Goal: Information Seeking & Learning: Learn about a topic

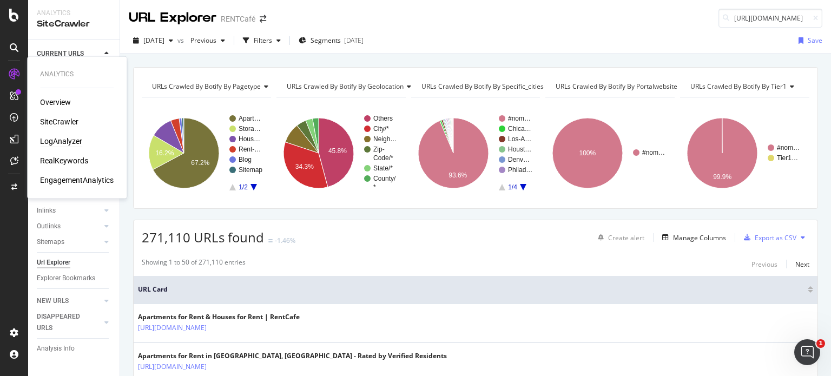
click at [60, 138] on div "LogAnalyzer" at bounding box center [61, 141] width 42 height 11
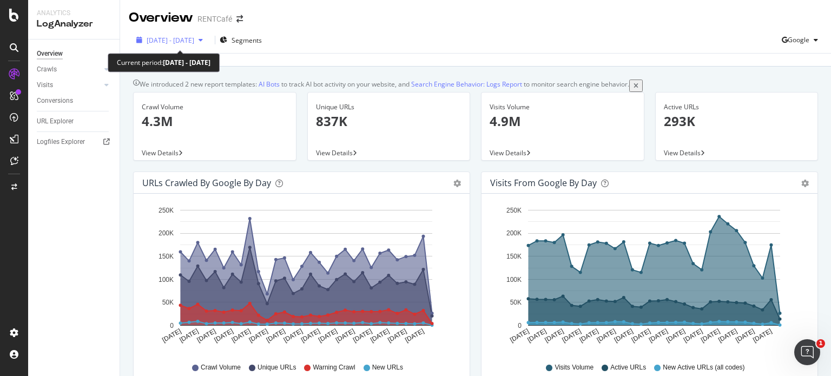
click at [173, 39] on span "[DATE] - [DATE]" at bounding box center [171, 40] width 48 height 9
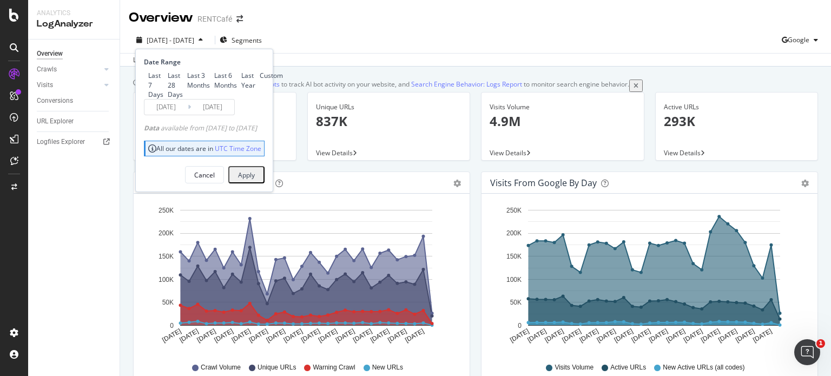
click at [187, 89] on div "Last 3 Months" at bounding box center [198, 80] width 23 height 18
type input "2025/06/10"
click at [255, 180] on div "Apply" at bounding box center [246, 174] width 17 height 9
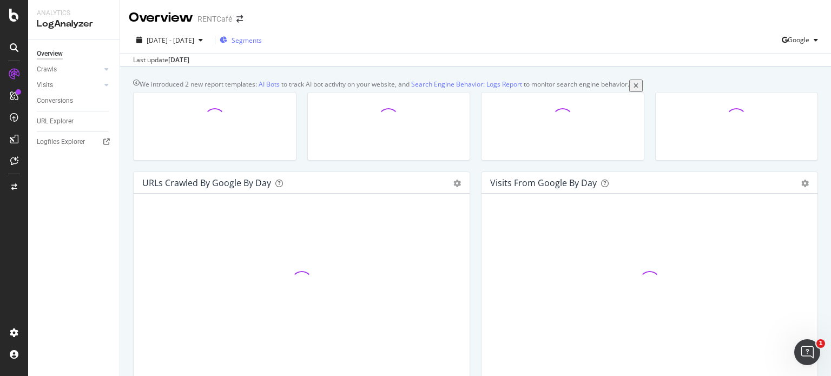
click at [257, 39] on span "Segments" at bounding box center [246, 40] width 30 height 9
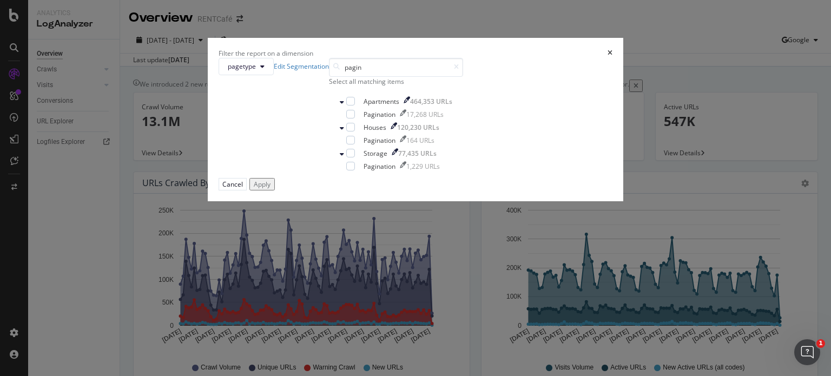
type input "pagin"
click at [329, 86] on div "Select all matching items" at bounding box center [396, 81] width 134 height 9
click at [270, 189] on div "Apply" at bounding box center [262, 184] width 17 height 9
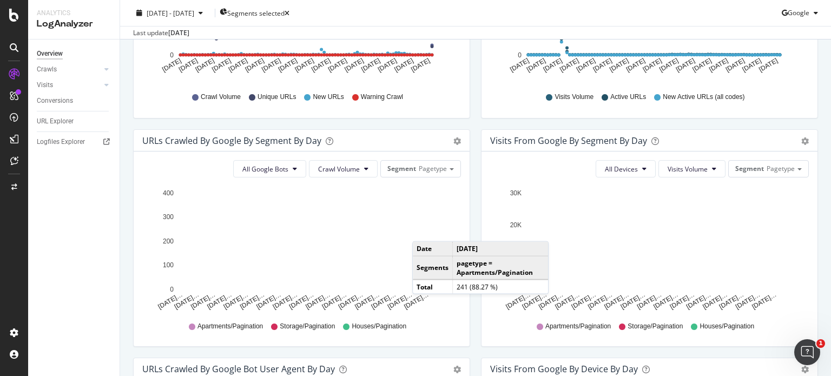
scroll to position [108, 0]
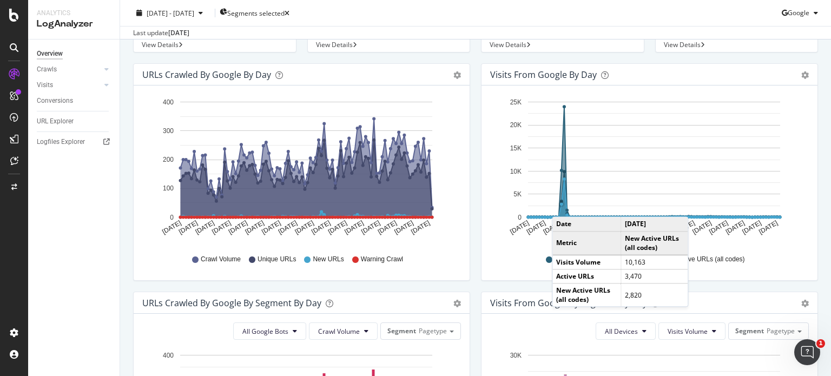
click at [559, 207] on circle "A chart." at bounding box center [561, 204] width 5 height 5
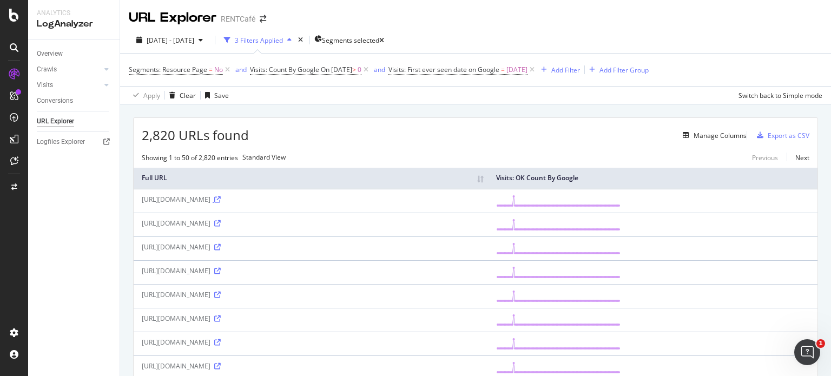
click at [221, 203] on icon at bounding box center [217, 199] width 6 height 6
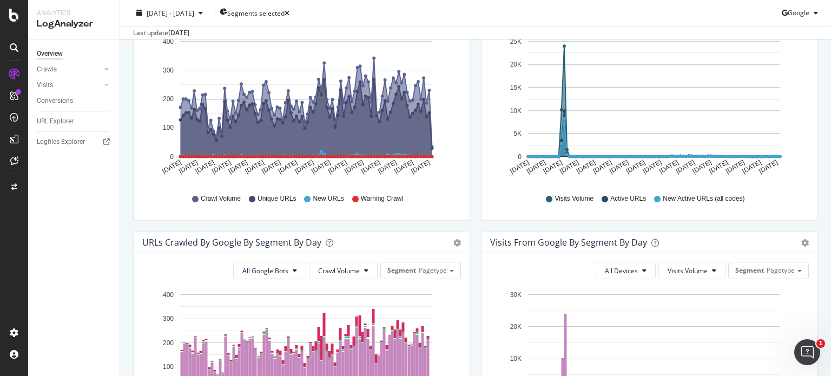
scroll to position [92, 0]
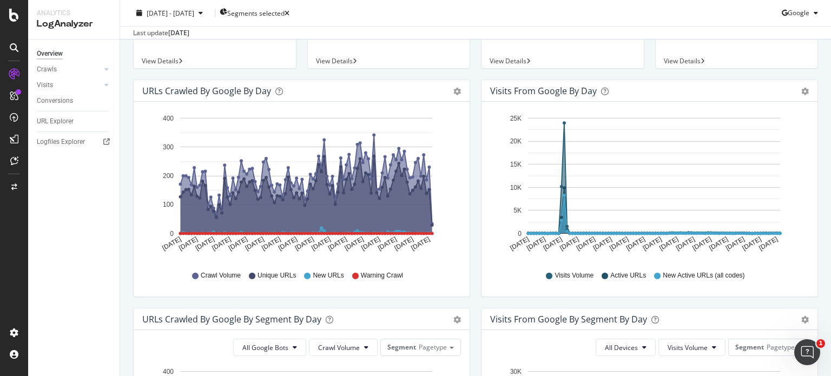
click at [315, 96] on div "URLs Crawled by Google by day" at bounding box center [289, 90] width 295 height 11
click at [232, 96] on div "URLs Crawled by Google by day" at bounding box center [206, 90] width 129 height 11
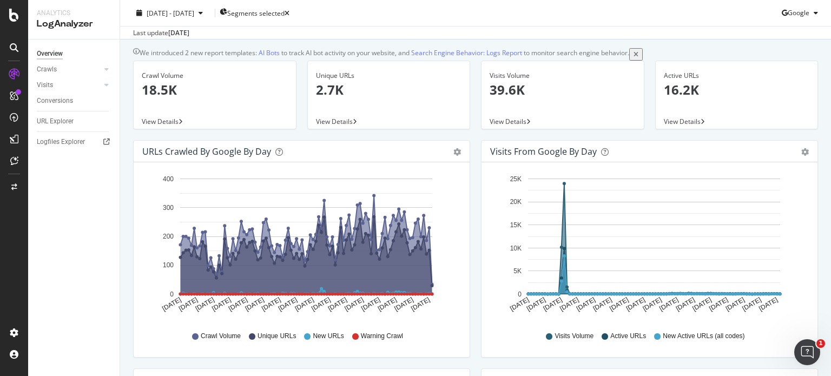
scroll to position [0, 0]
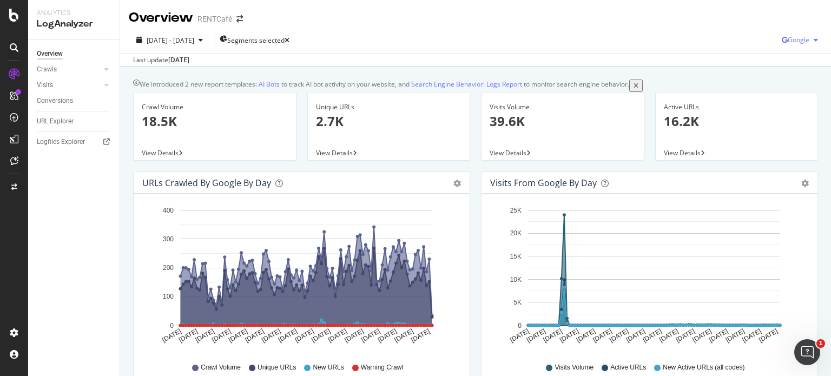
click at [787, 36] on span "Google" at bounding box center [798, 39] width 22 height 9
click at [359, 35] on div "2025 Jun. 10th - Sep. 9th Segments selected Google" at bounding box center [475, 42] width 711 height 22
click at [52, 118] on div "URL Explorer" at bounding box center [55, 121] width 37 height 11
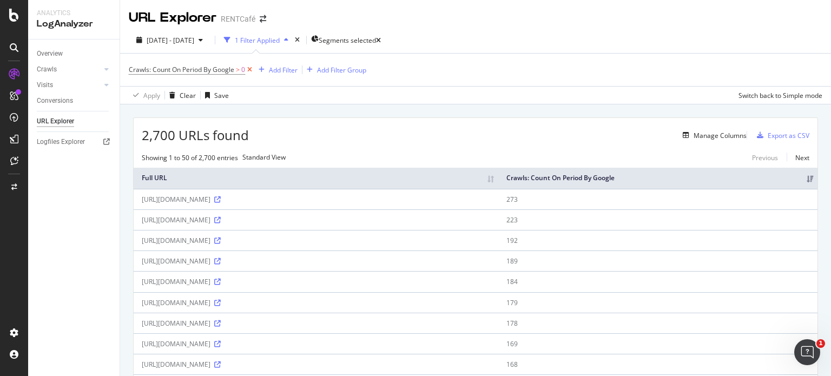
click at [249, 70] on icon at bounding box center [249, 69] width 9 height 11
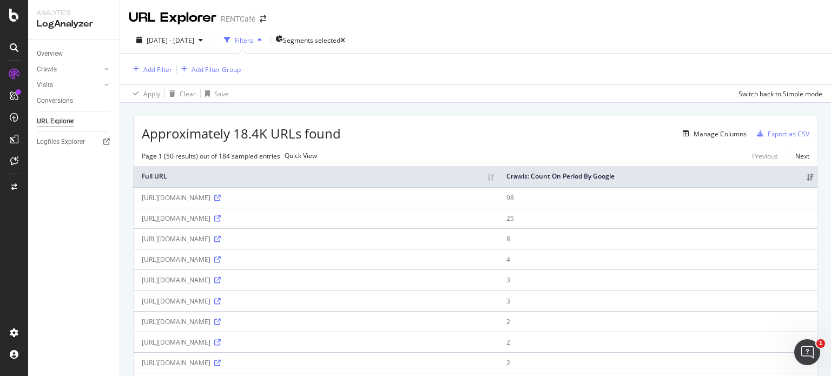
click at [346, 200] on div "https://www.rentcafe.com/studio-apartments-for-rent/us/pa/philadelphia/?page=1" at bounding box center [316, 197] width 348 height 9
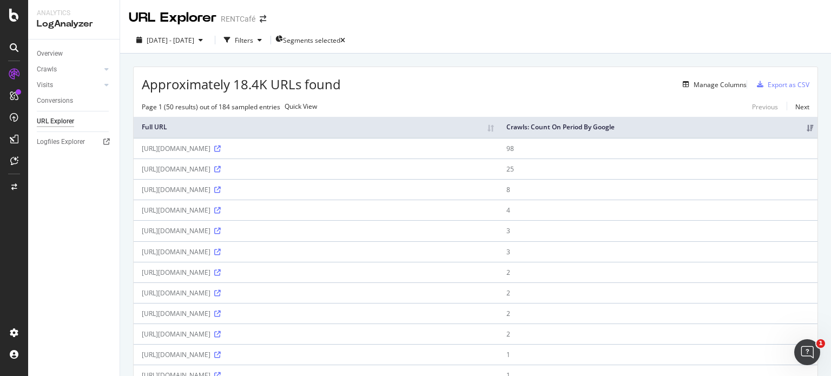
drag, startPoint x: 390, startPoint y: 153, endPoint x: 139, endPoint y: 153, distance: 250.9
click at [138, 151] on td "https://www.rentcafe.com/studio-apartments-for-rent/us/pa/philadelphia/?page=1" at bounding box center [316, 148] width 365 height 21
copy div "https://www.rentcafe.com/studio-apartments-for-rent/us/pa/philadelphia/?page=1"
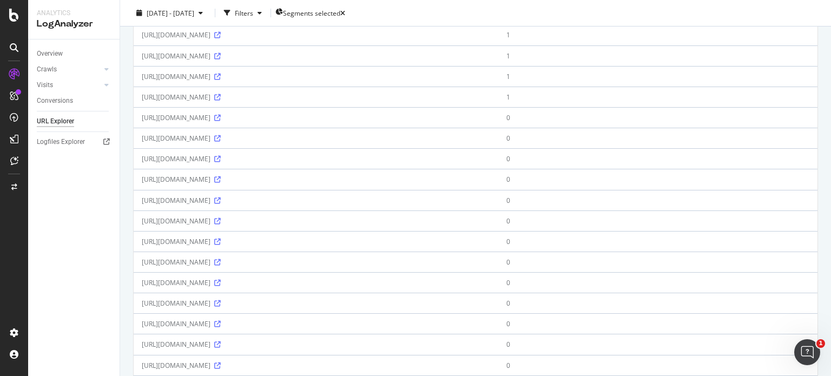
scroll to position [487, 0]
click at [221, 119] on icon at bounding box center [217, 115] width 6 height 6
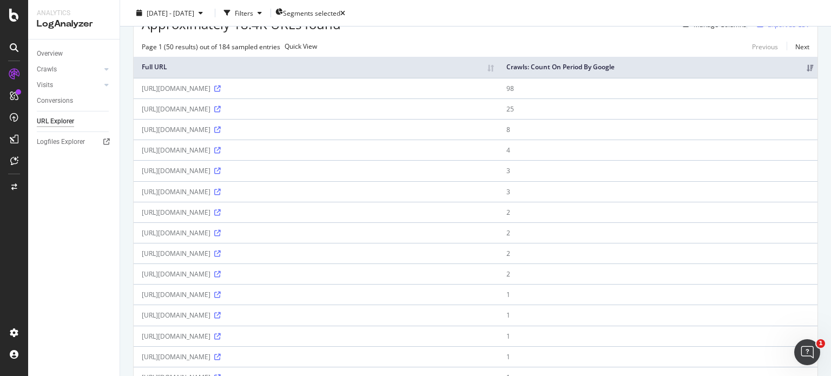
scroll to position [0, 0]
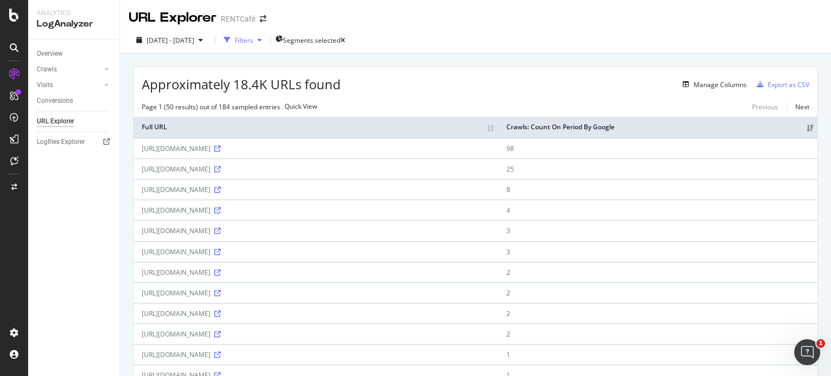
click at [253, 41] on div "Filters" at bounding box center [244, 40] width 18 height 9
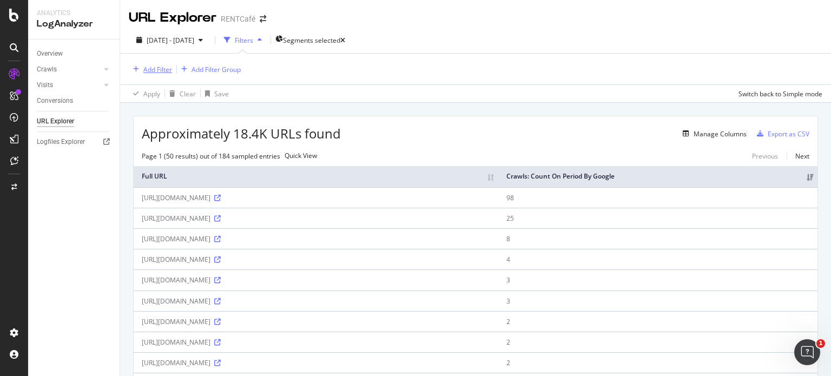
click at [160, 71] on div "Add Filter" at bounding box center [157, 69] width 29 height 9
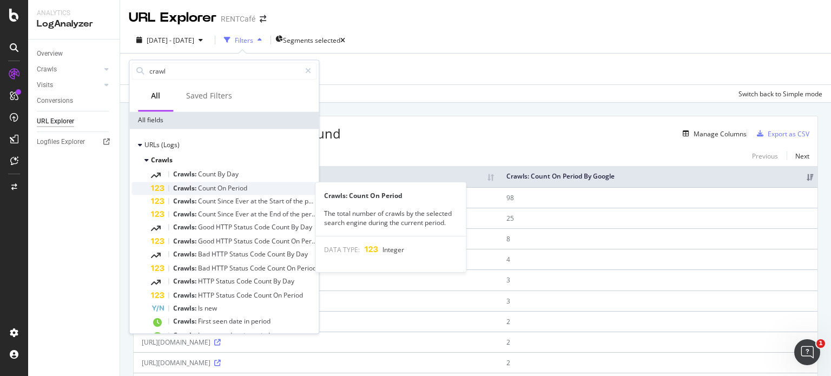
type input "crawl"
click at [189, 188] on span "Crawls:" at bounding box center [185, 187] width 25 height 9
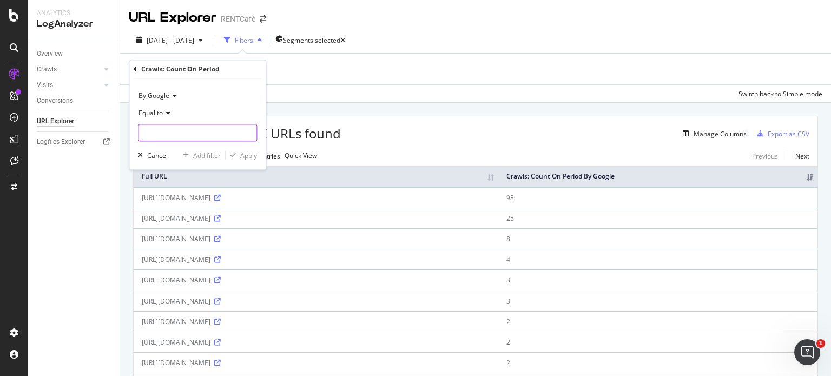
click at [162, 137] on input "number" at bounding box center [197, 132] width 119 height 17
type input "0"
click at [247, 157] on div "Apply" at bounding box center [248, 155] width 17 height 9
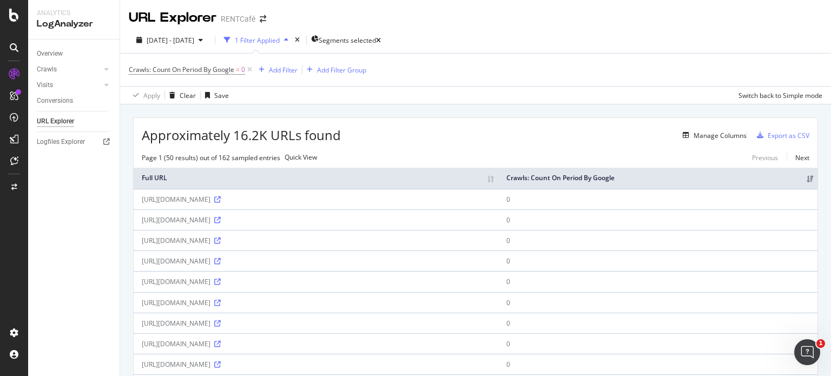
click at [463, 49] on div "2025 Jun. 10th - Sep. 9th 1 Filter Applied Segments selected" at bounding box center [475, 42] width 711 height 22
click at [279, 69] on div "Add Filter" at bounding box center [283, 69] width 29 height 9
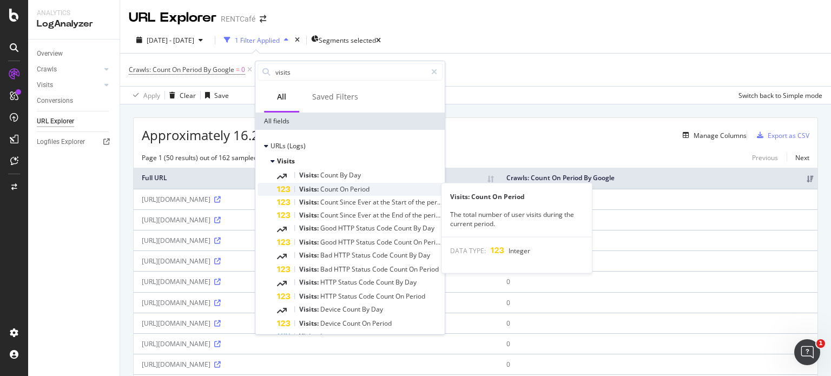
type input "visits"
click at [323, 194] on div "Visits: Count On Period" at bounding box center [359, 189] width 165 height 13
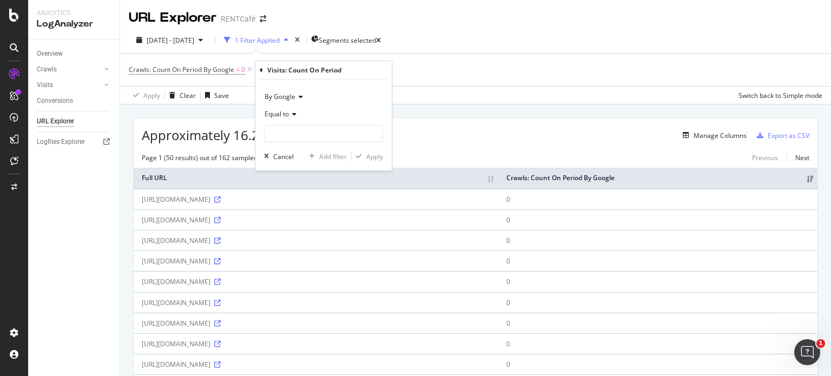
click at [286, 116] on span "Equal to" at bounding box center [276, 113] width 24 height 9
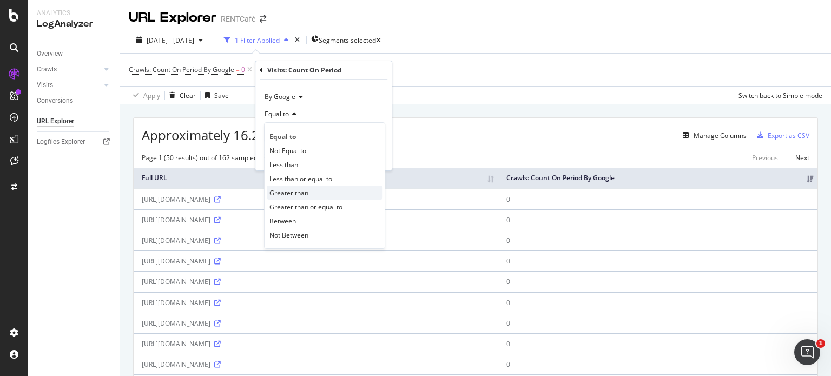
click at [293, 190] on span "Greater than" at bounding box center [288, 192] width 39 height 9
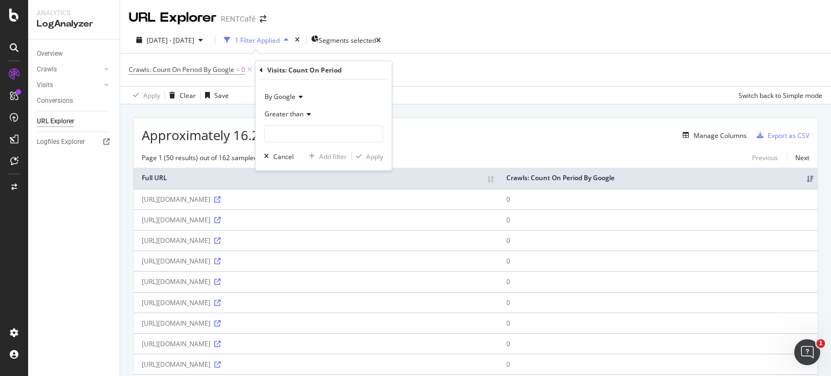
click at [304, 121] on div "Greater than" at bounding box center [323, 113] width 119 height 17
click at [334, 97] on div "By Google" at bounding box center [323, 96] width 119 height 17
click at [328, 89] on div "By Google" at bounding box center [323, 96] width 119 height 17
click at [303, 129] on input "number" at bounding box center [323, 133] width 119 height 17
type input "0"
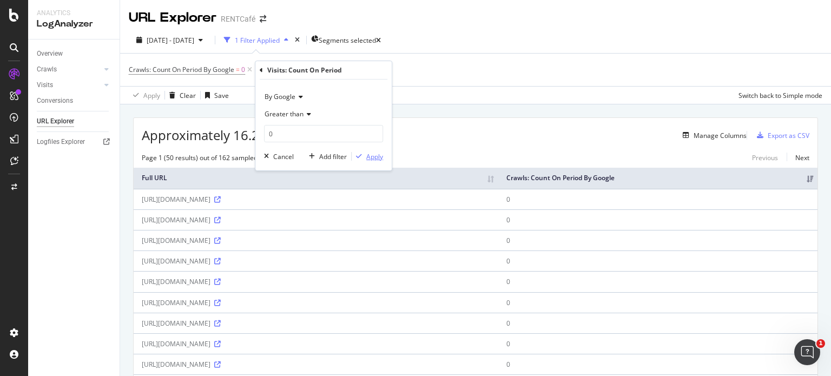
click at [367, 152] on div "Apply" at bounding box center [374, 156] width 17 height 9
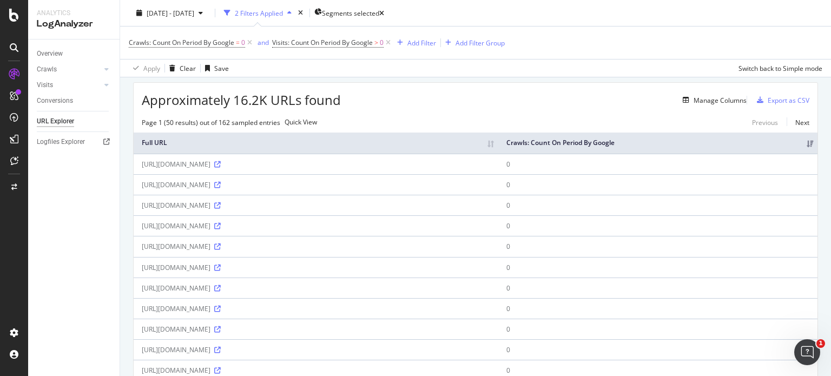
scroll to position [54, 0]
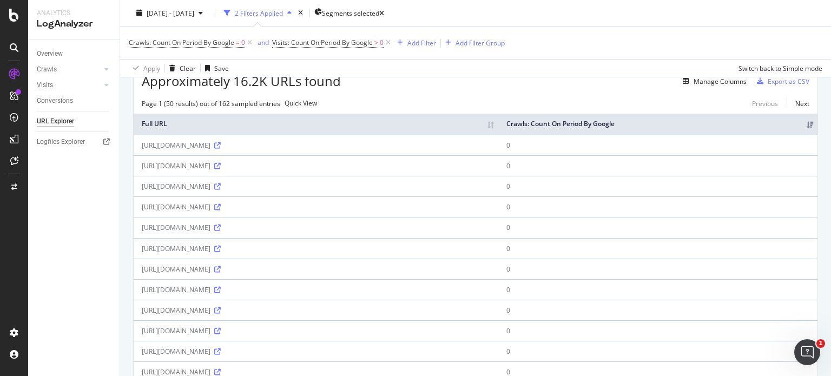
drag, startPoint x: 554, startPoint y: 103, endPoint x: 516, endPoint y: 108, distance: 38.6
click at [516, 108] on div "Page 1 (50 results) out of 162 sampled entries Quick View Previous Next" at bounding box center [476, 103] width 684 height 9
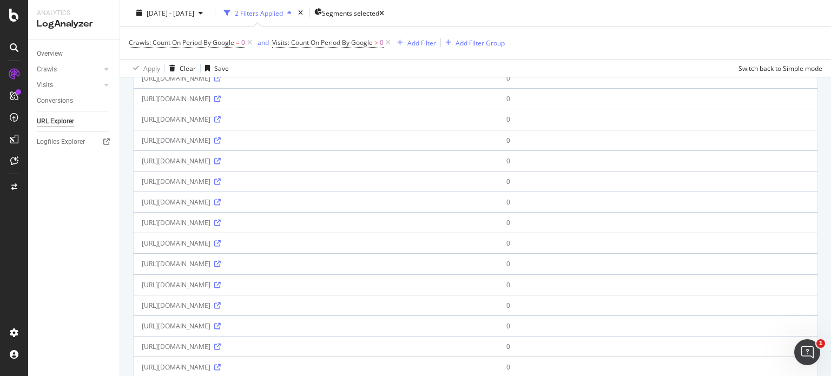
scroll to position [0, 0]
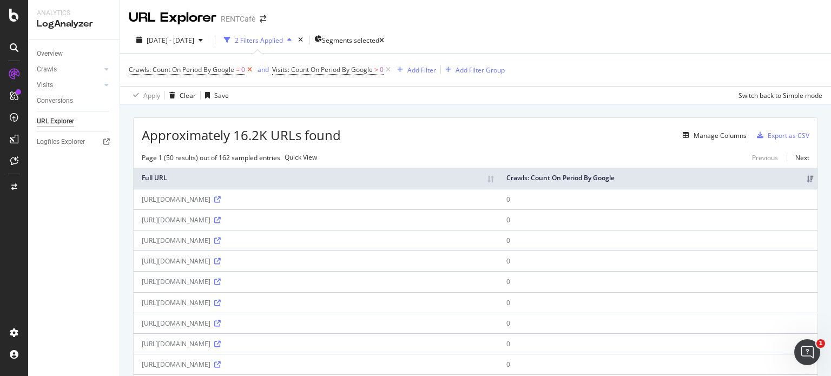
click at [247, 69] on icon at bounding box center [249, 69] width 9 height 11
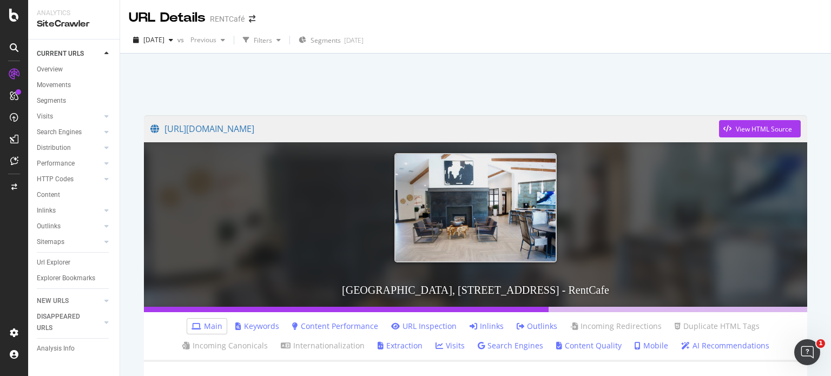
scroll to position [108, 0]
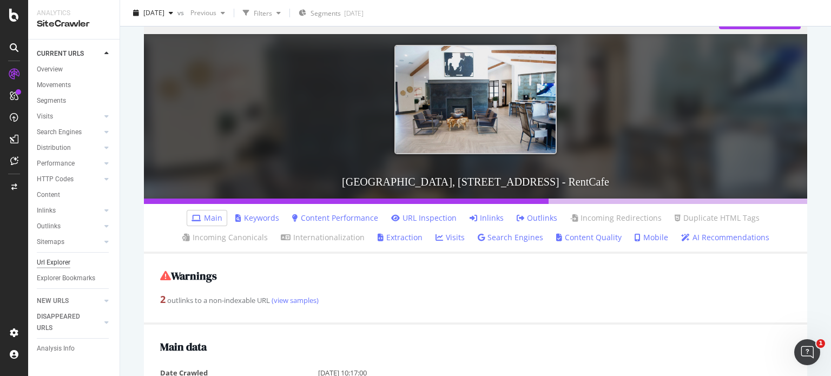
click at [54, 265] on div "Url Explorer" at bounding box center [54, 262] width 34 height 11
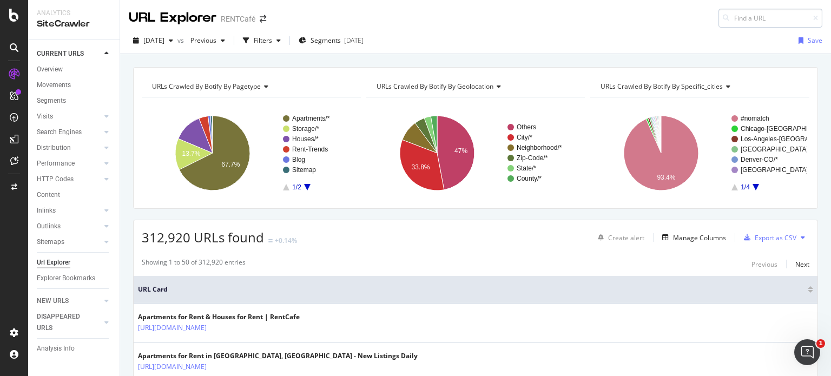
click at [774, 25] on input at bounding box center [770, 18] width 104 height 19
type input "[URL][DOMAIN_NAME]"
click at [667, 14] on div "URL Explorer RENTCafé https://www.rentcafe.com/studio-apartments-for-rent/us/pa…" at bounding box center [475, 14] width 711 height 28
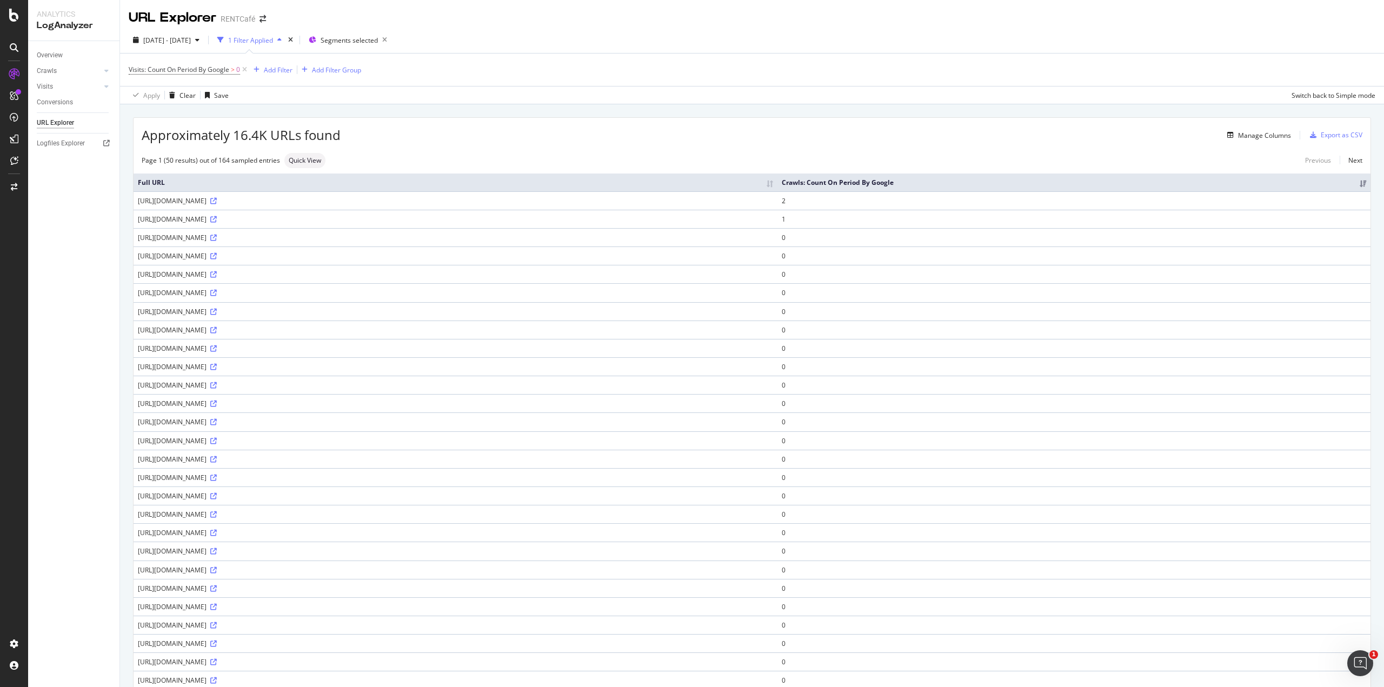
click at [318, 242] on td "[URL][DOMAIN_NAME]" at bounding box center [456, 237] width 644 height 18
click at [247, 69] on icon at bounding box center [244, 69] width 9 height 11
click at [342, 37] on span "Segments selected" at bounding box center [313, 40] width 57 height 9
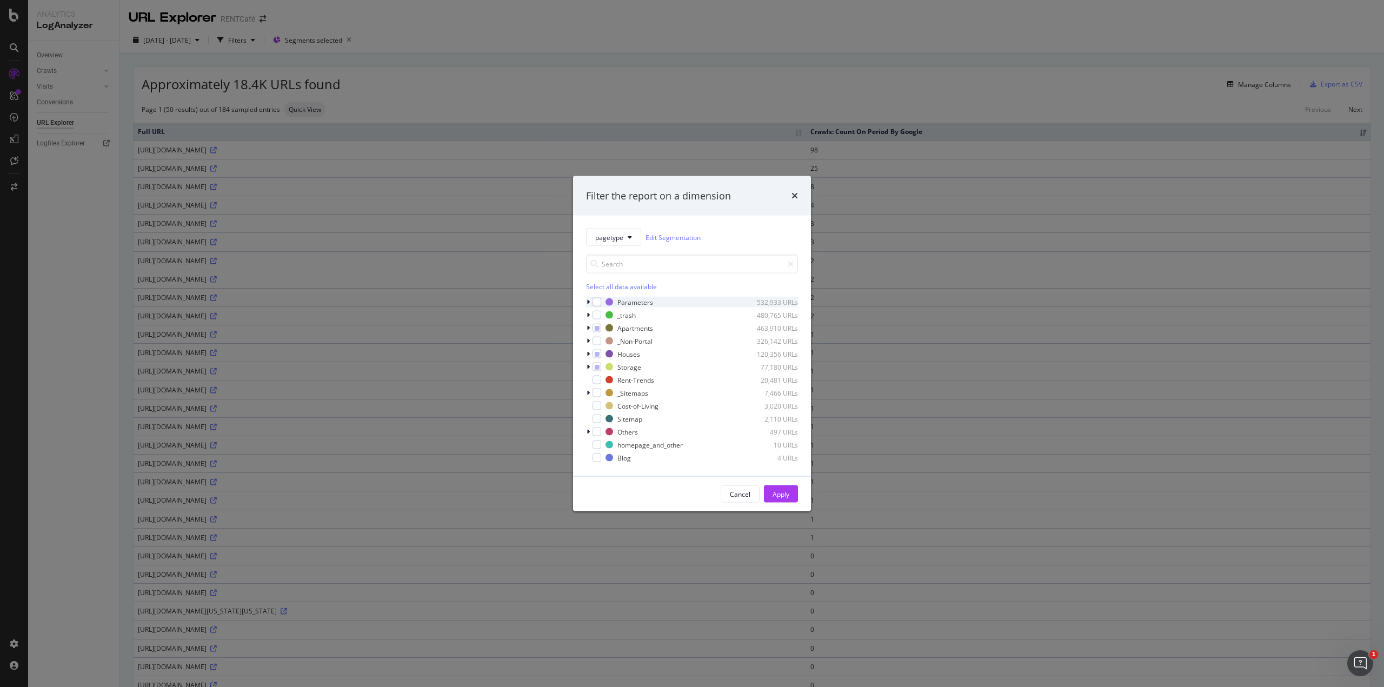
click at [588, 304] on icon "modal" at bounding box center [588, 302] width 3 height 6
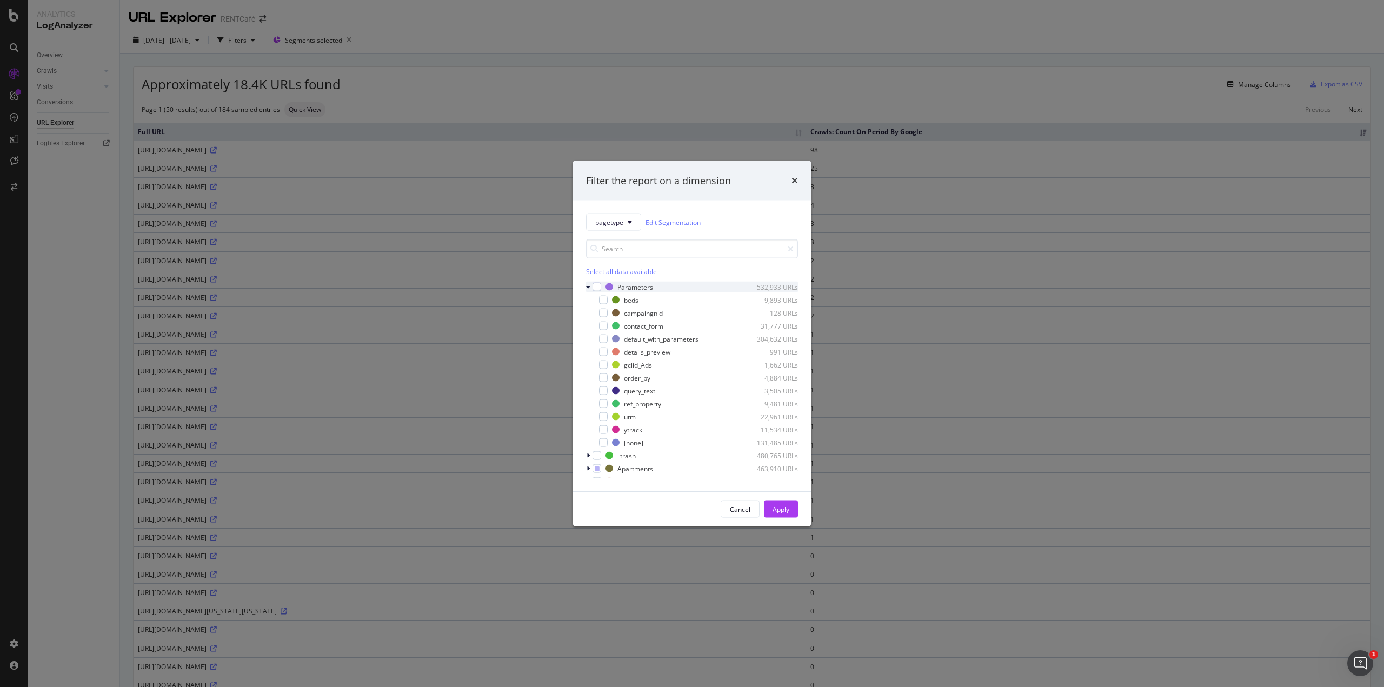
click at [590, 288] on icon "modal" at bounding box center [588, 287] width 4 height 6
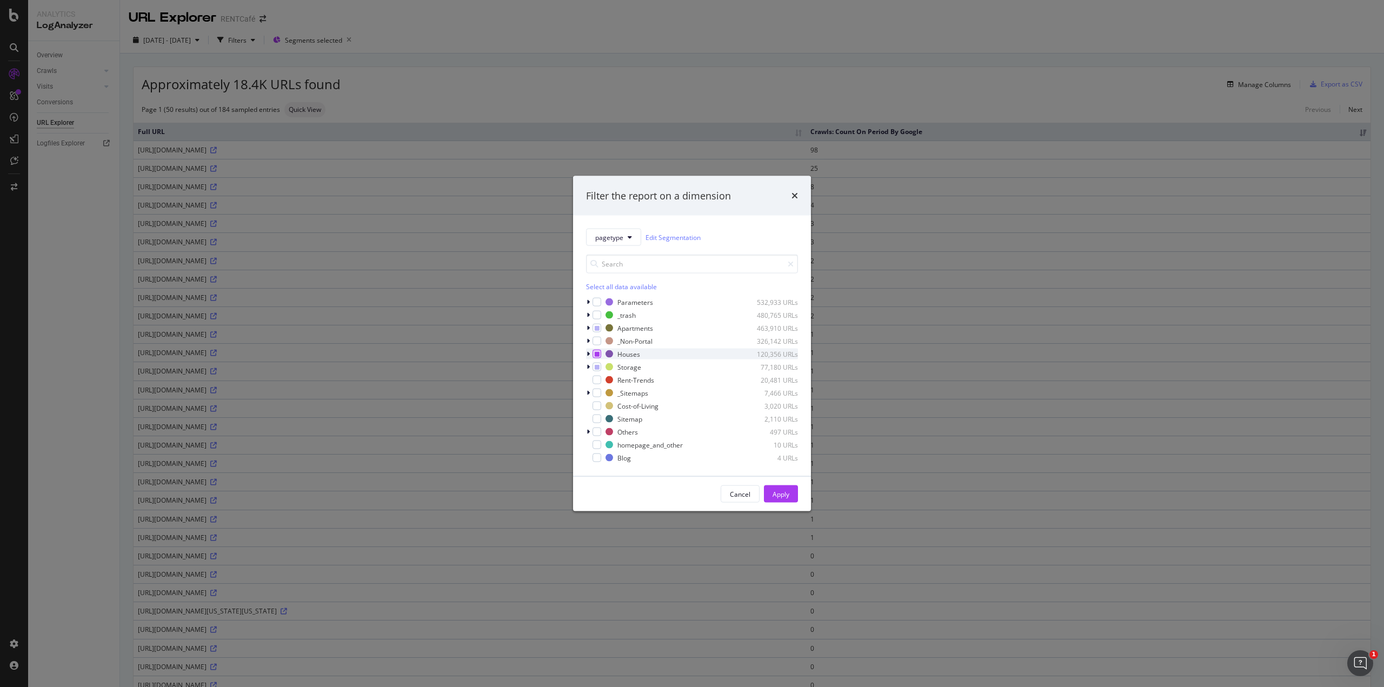
click at [595, 355] on icon "modal" at bounding box center [597, 354] width 5 height 5
click at [595, 366] on icon "modal" at bounding box center [597, 367] width 5 height 5
click at [586, 375] on div "modal" at bounding box center [589, 432] width 6 height 11
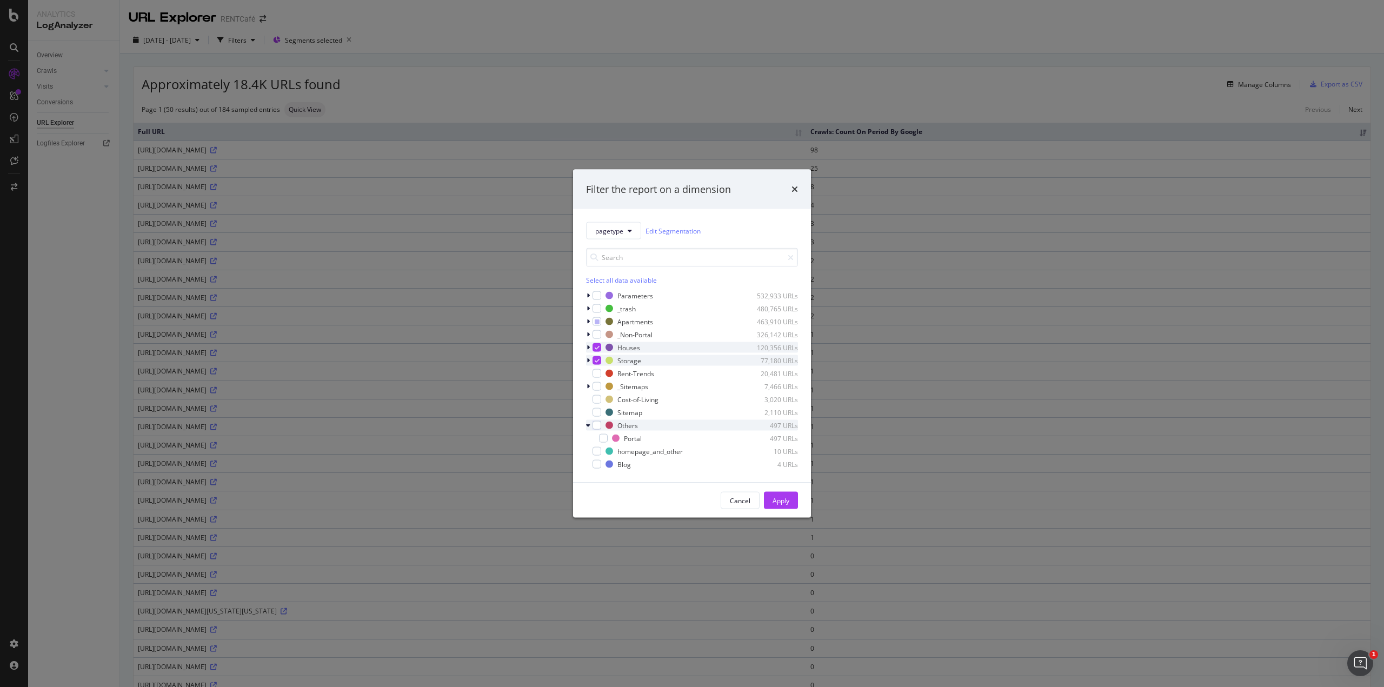
click at [586, 375] on div "modal" at bounding box center [589, 425] width 6 height 11
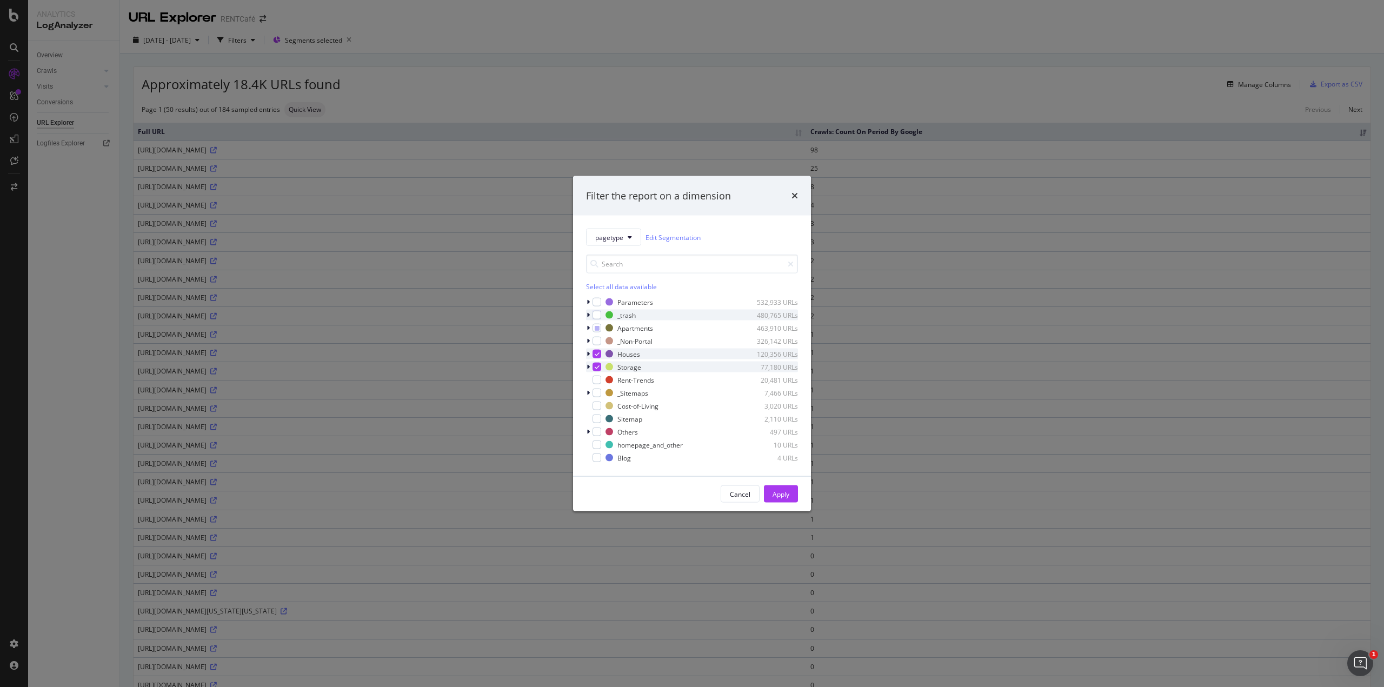
click at [587, 314] on icon "modal" at bounding box center [588, 315] width 3 height 6
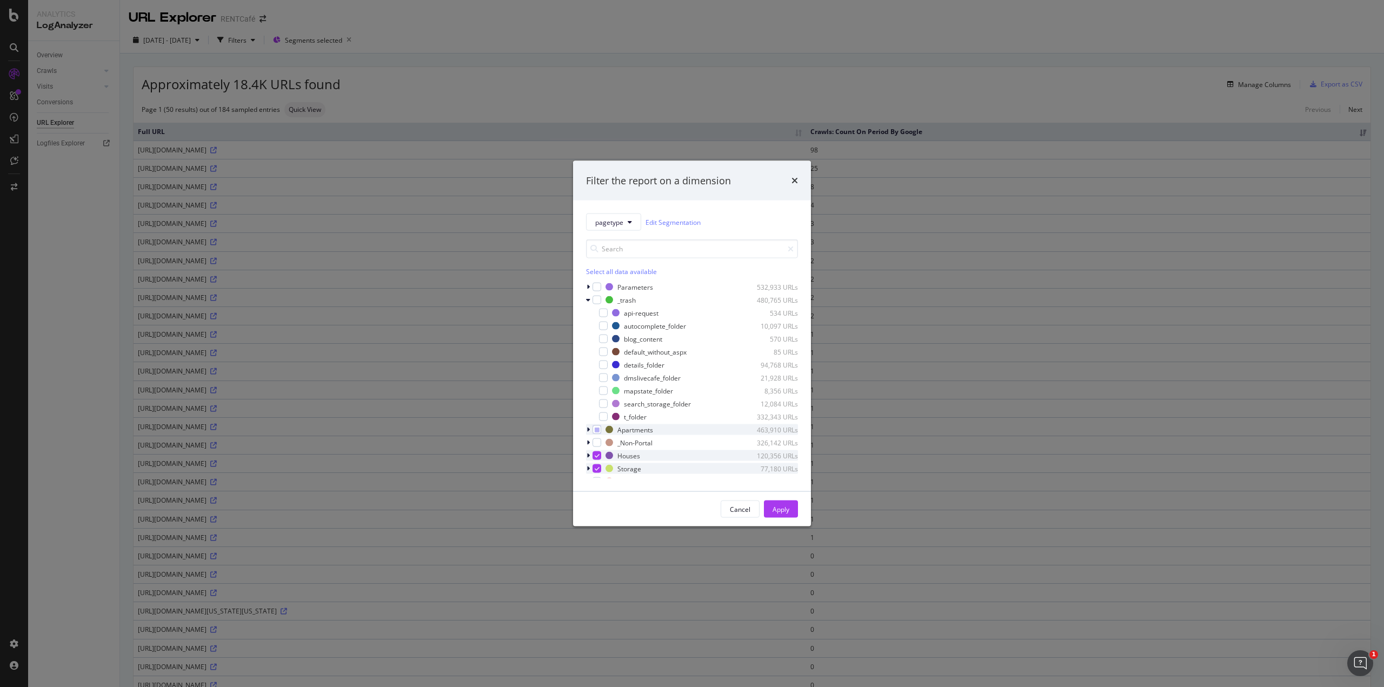
click at [587, 375] on icon "modal" at bounding box center [588, 430] width 3 height 6
click at [779, 375] on div "Apply" at bounding box center [781, 509] width 17 height 9
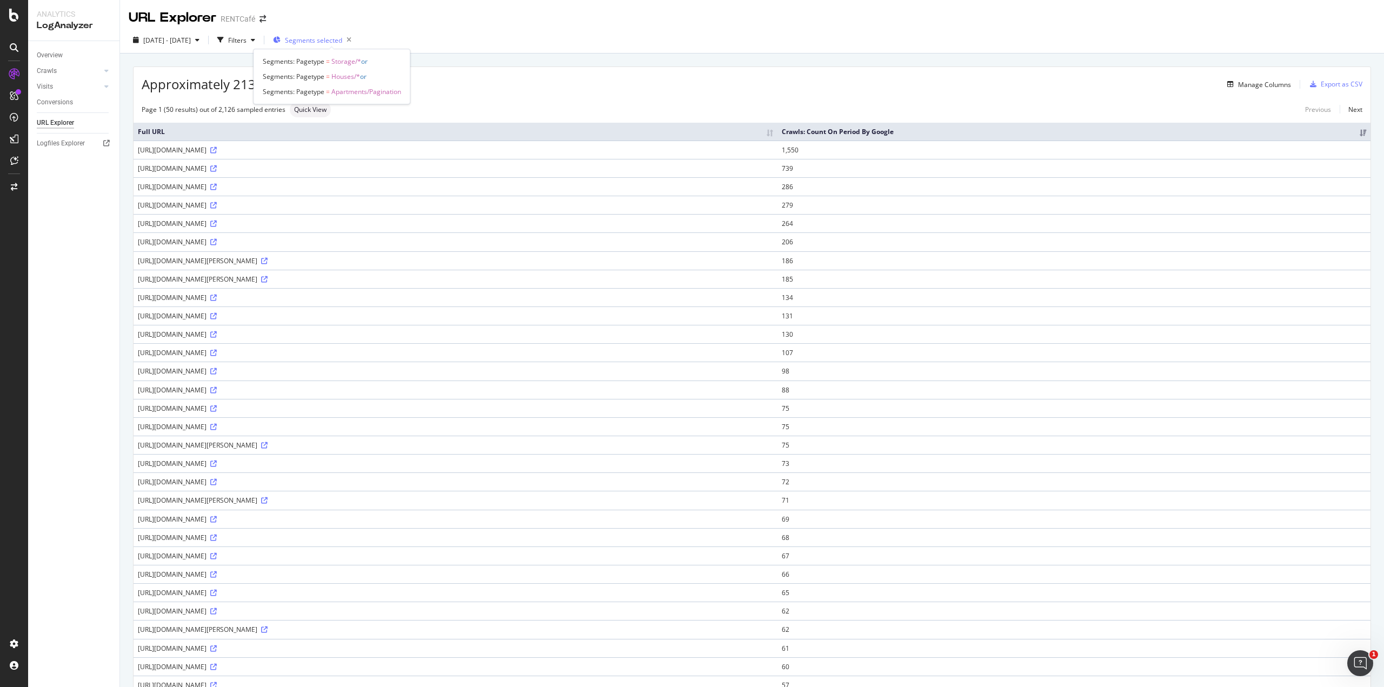
click at [342, 42] on span "Segments selected" at bounding box center [313, 40] width 57 height 9
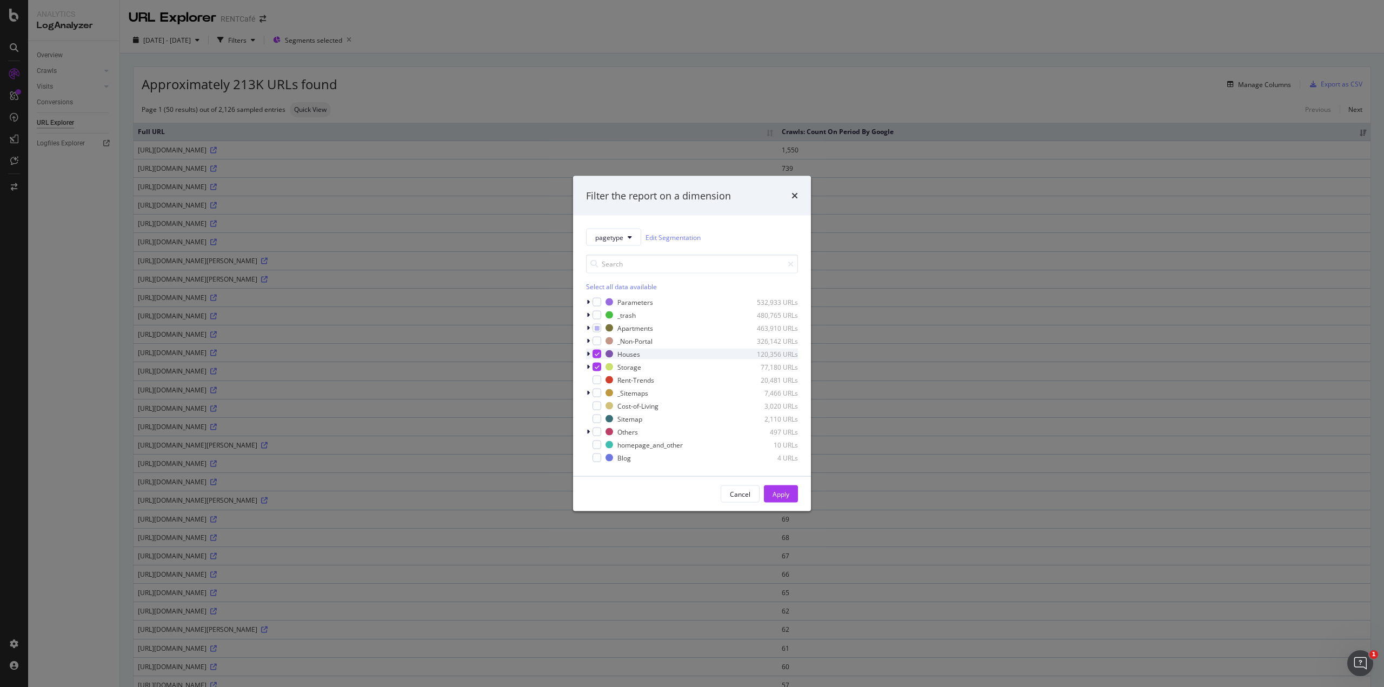
click at [600, 355] on div "modal" at bounding box center [597, 354] width 9 height 9
click at [598, 367] on icon "modal" at bounding box center [597, 367] width 5 height 5
click at [588, 329] on icon "modal" at bounding box center [588, 328] width 3 height 6
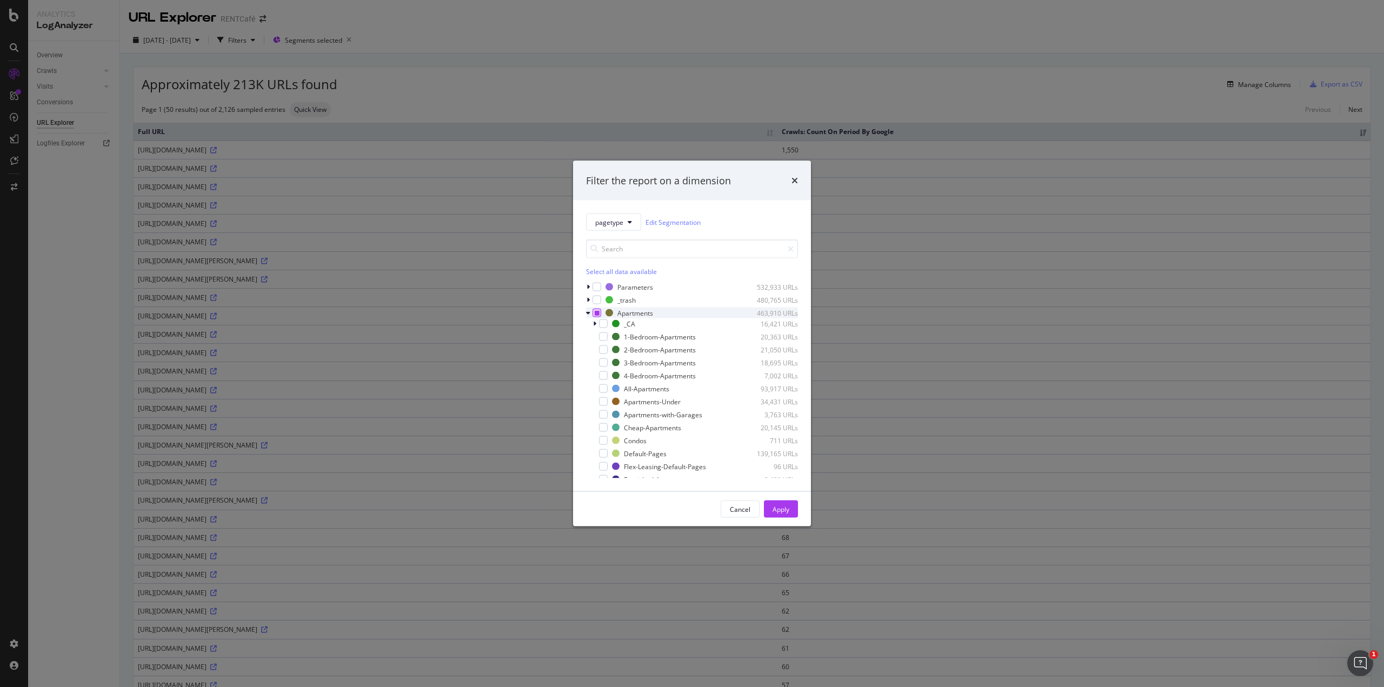
click at [597, 313] on icon "modal" at bounding box center [597, 312] width 5 height 5
click at [595, 310] on div "modal" at bounding box center [597, 313] width 9 height 9
click at [607, 375] on div "modal" at bounding box center [603, 436] width 9 height 9
click at [773, 375] on div "Apply" at bounding box center [781, 509] width 17 height 9
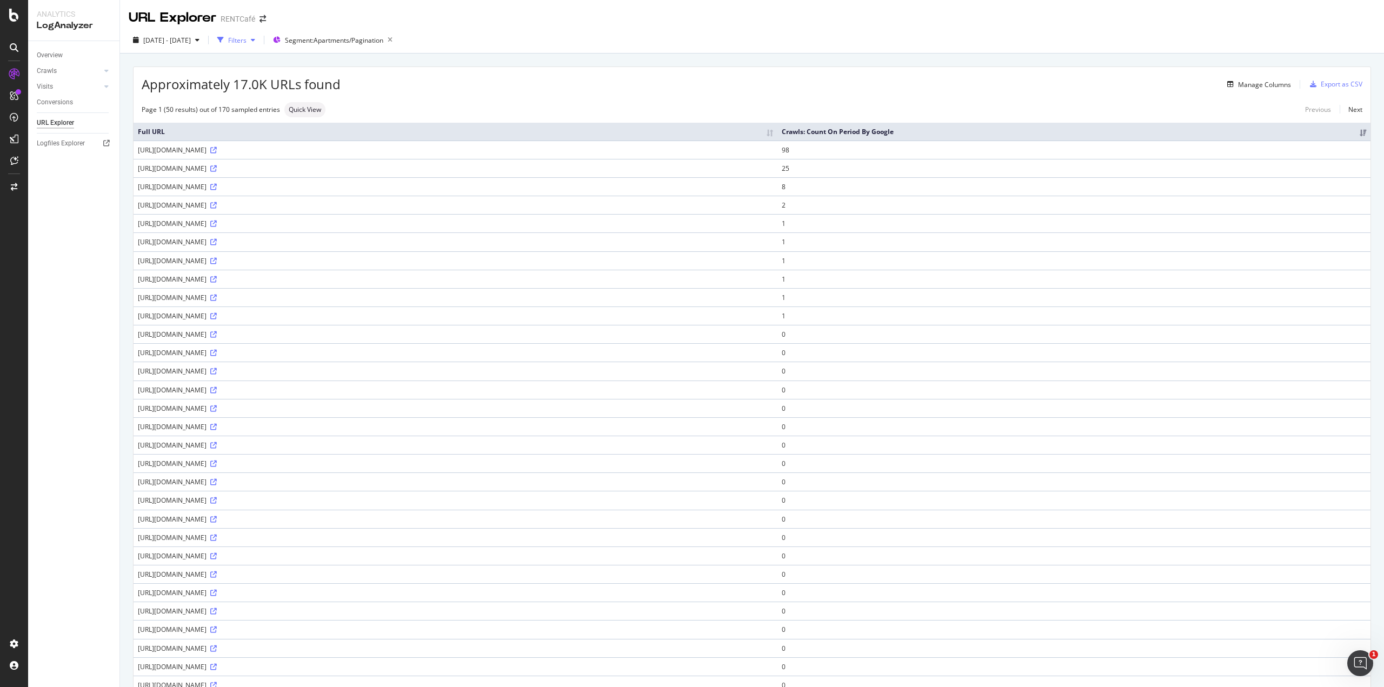
click at [247, 37] on div "Filters" at bounding box center [237, 40] width 18 height 9
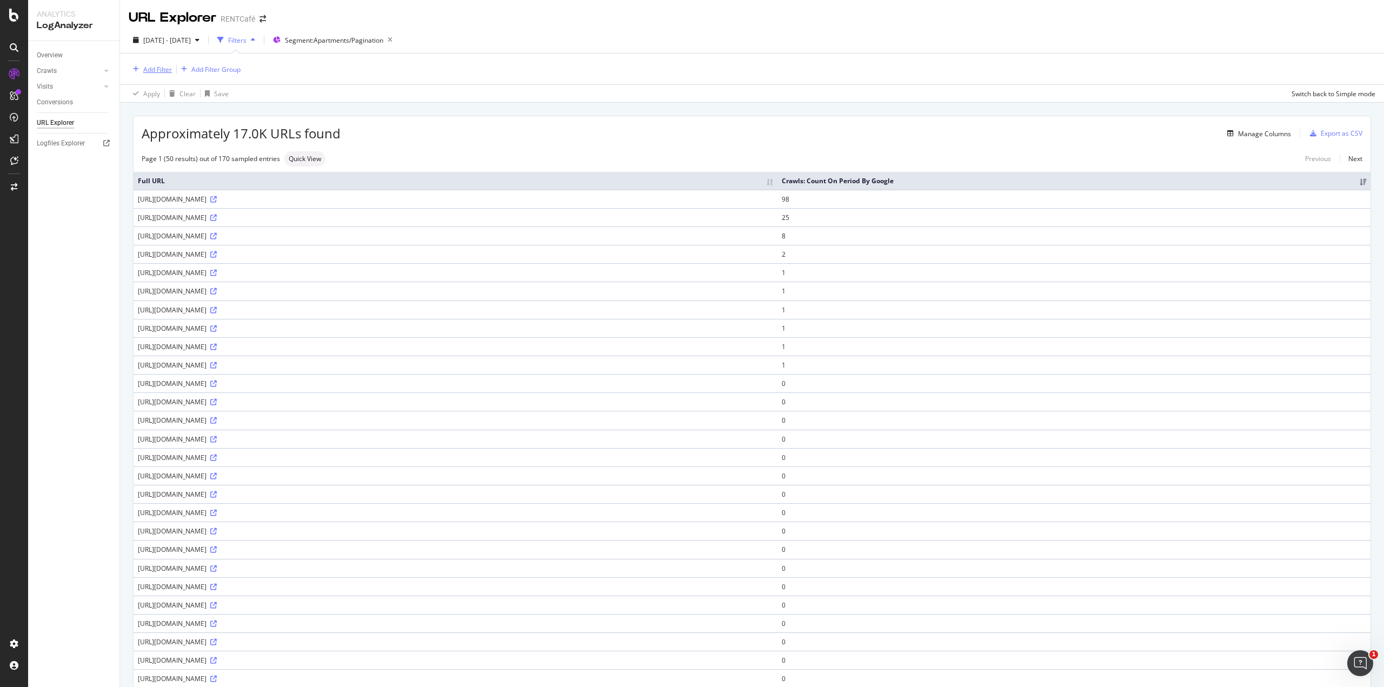
click at [147, 63] on button "Add Filter" at bounding box center [150, 69] width 43 height 13
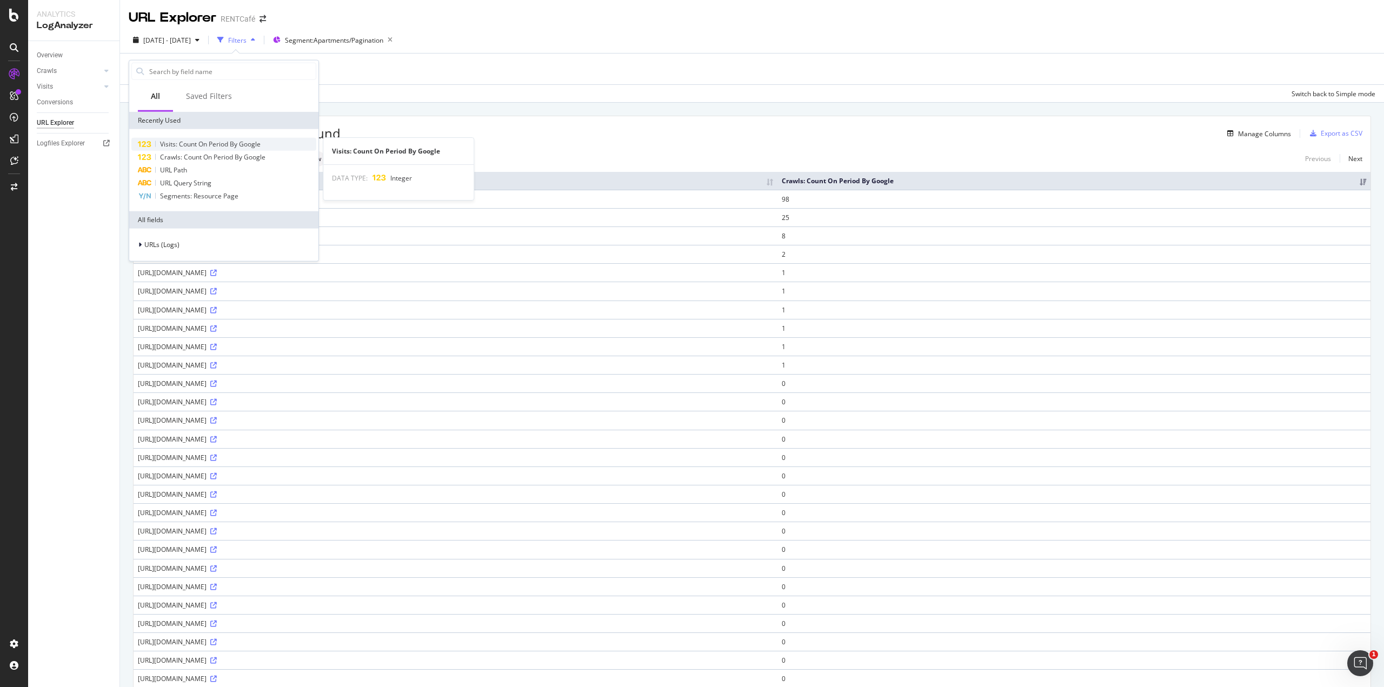
click at [243, 139] on div "Visits: Count On Period By Google" at bounding box center [223, 144] width 185 height 13
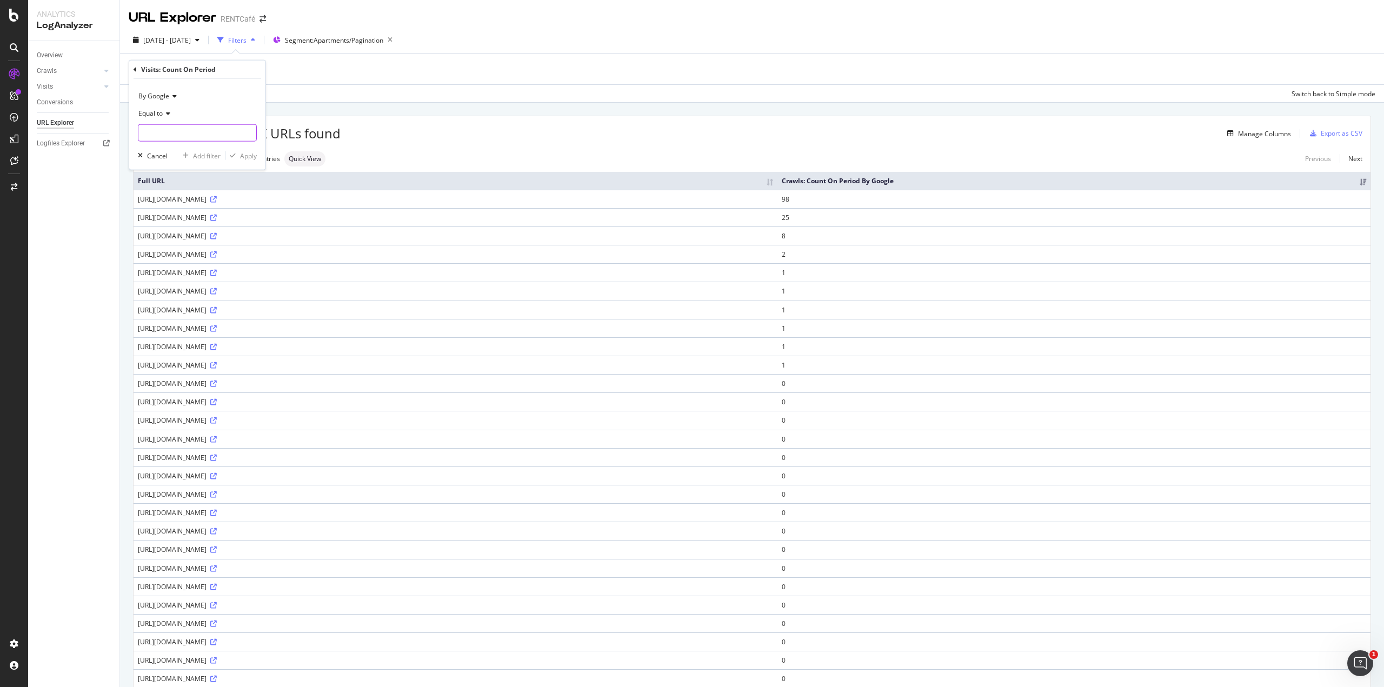
click at [220, 137] on input "number" at bounding box center [197, 132] width 119 height 17
type input "0"
click at [247, 153] on div "Apply" at bounding box center [248, 155] width 17 height 9
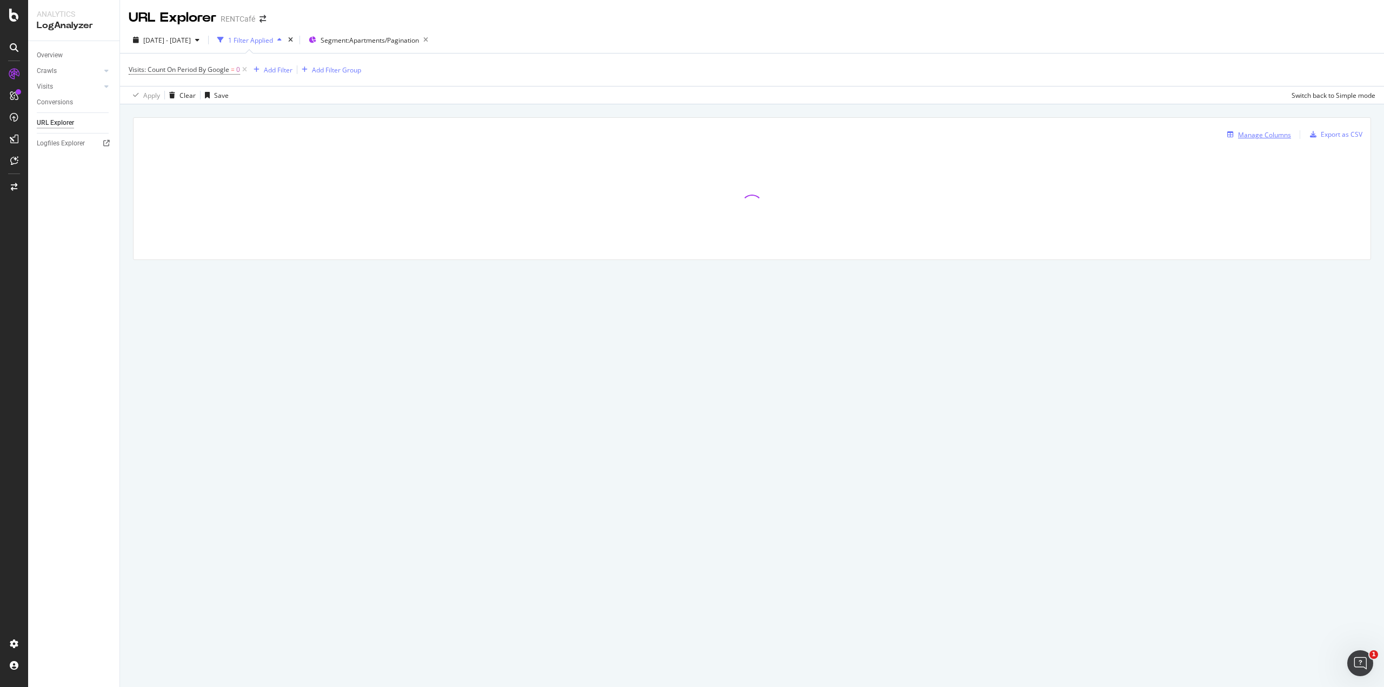
click at [830, 136] on div "Manage Columns" at bounding box center [1264, 134] width 53 height 9
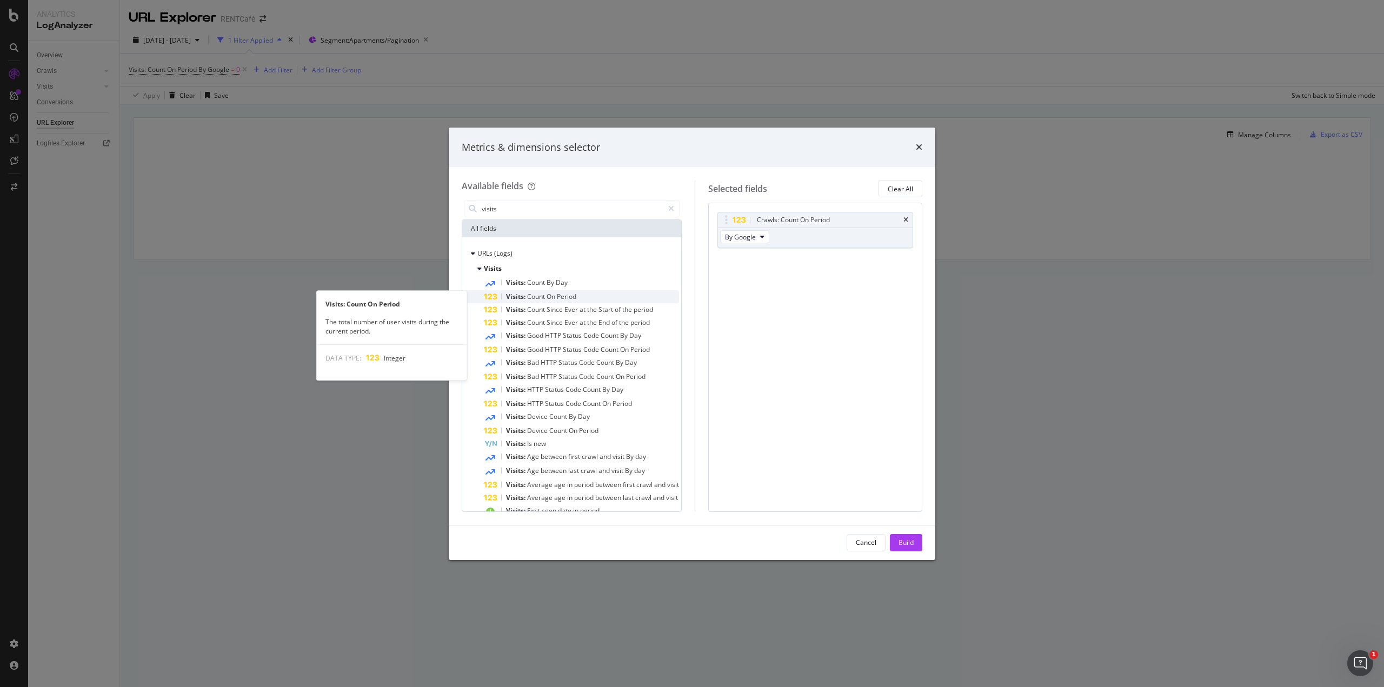
type input "visits"
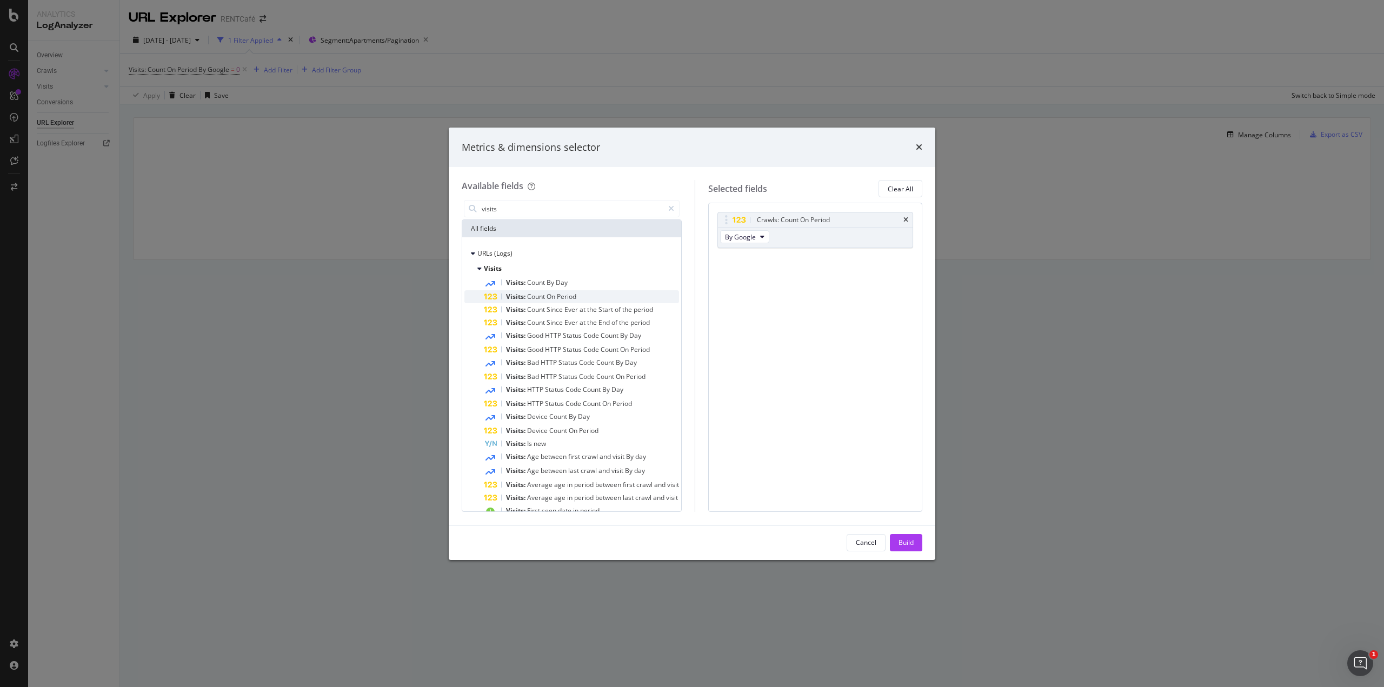
click at [536, 300] on span "Count" at bounding box center [536, 296] width 19 height 9
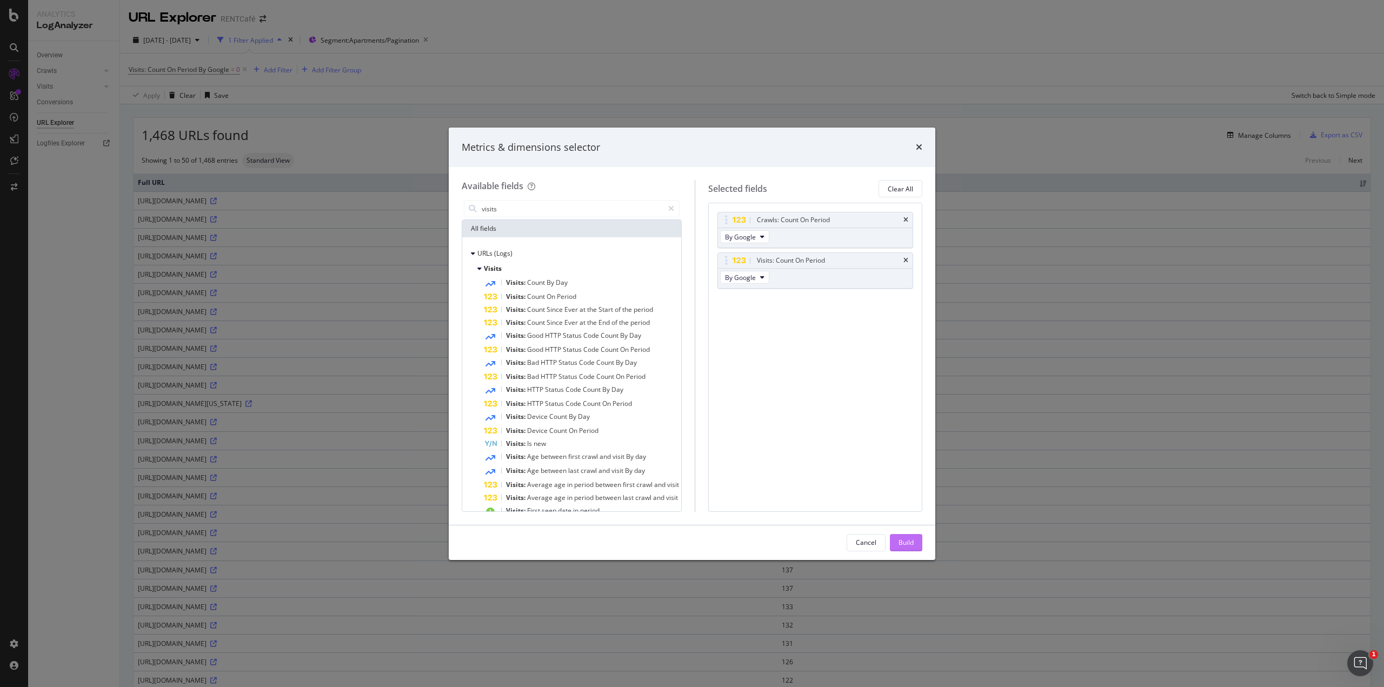
click at [830, 375] on div "Build" at bounding box center [906, 542] width 15 height 9
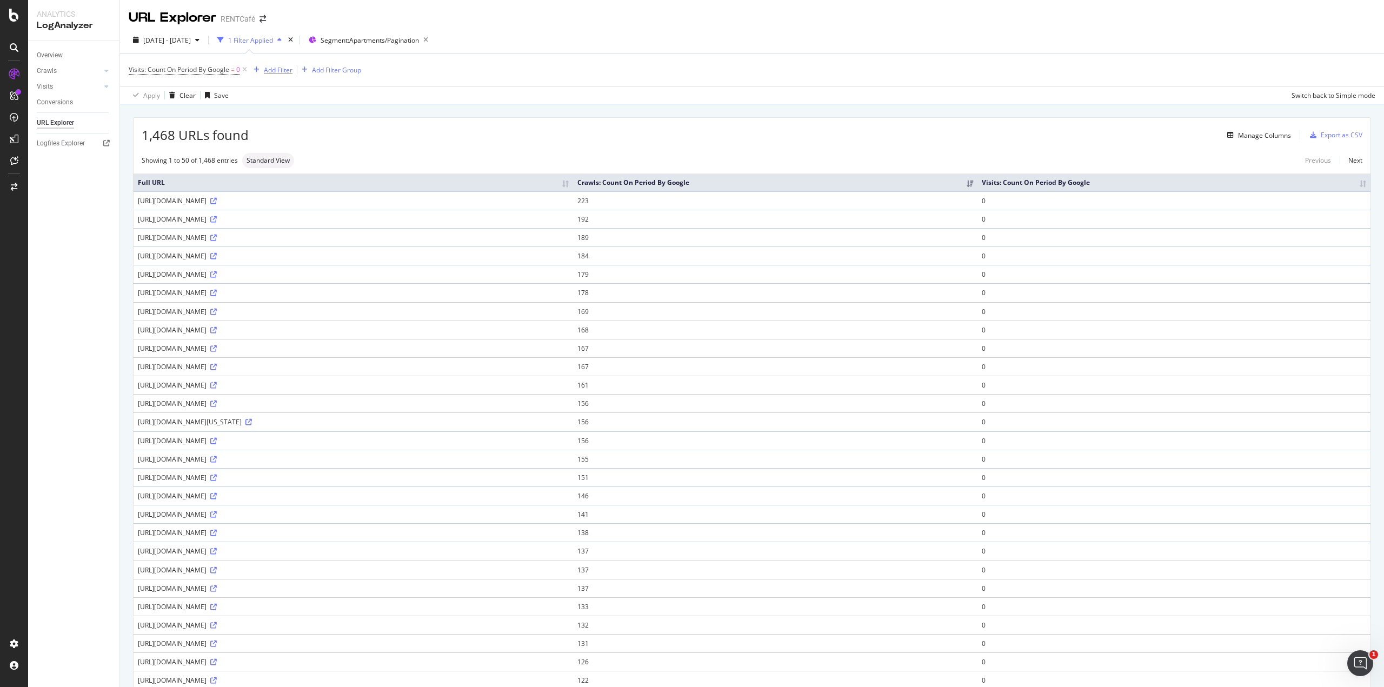
click at [274, 73] on div "Add Filter" at bounding box center [278, 69] width 29 height 9
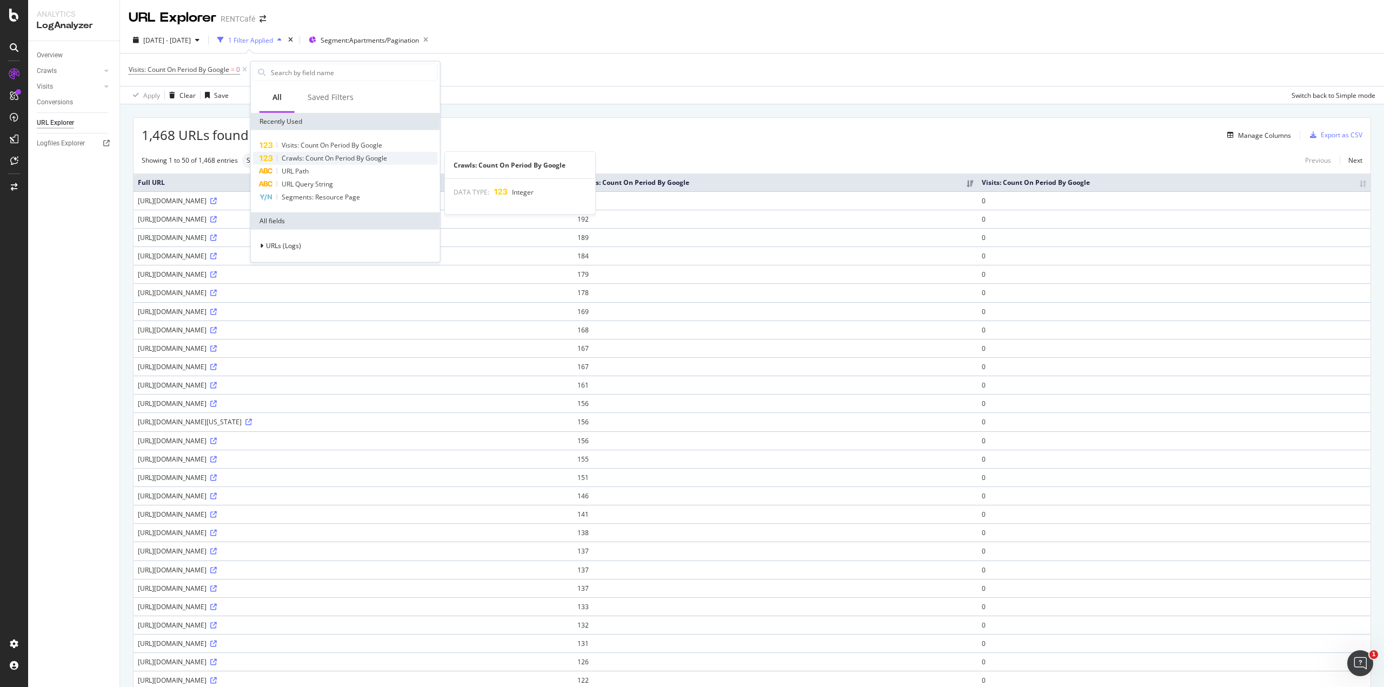
click at [296, 157] on span "Crawls: Count On Period By Google" at bounding box center [334, 158] width 105 height 9
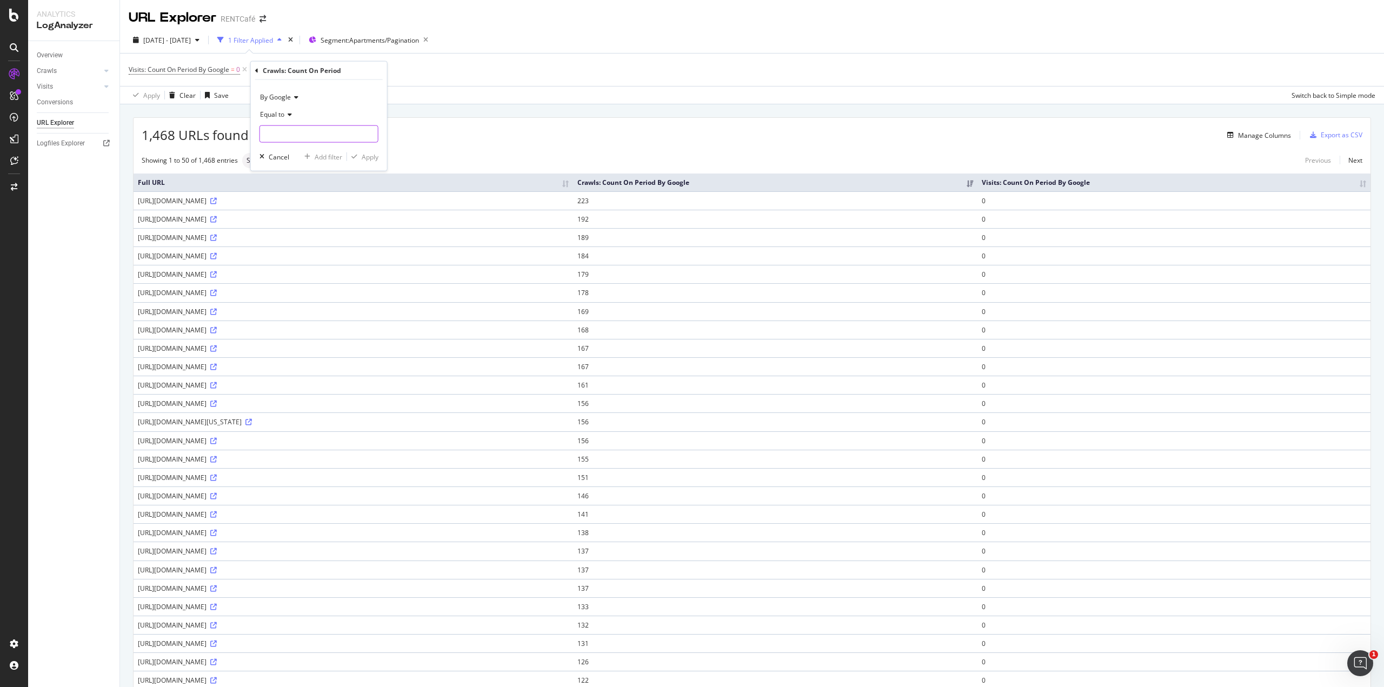
click at [299, 132] on input "number" at bounding box center [319, 133] width 119 height 17
type input "0"
click at [360, 152] on div "Apply" at bounding box center [362, 157] width 31 height 10
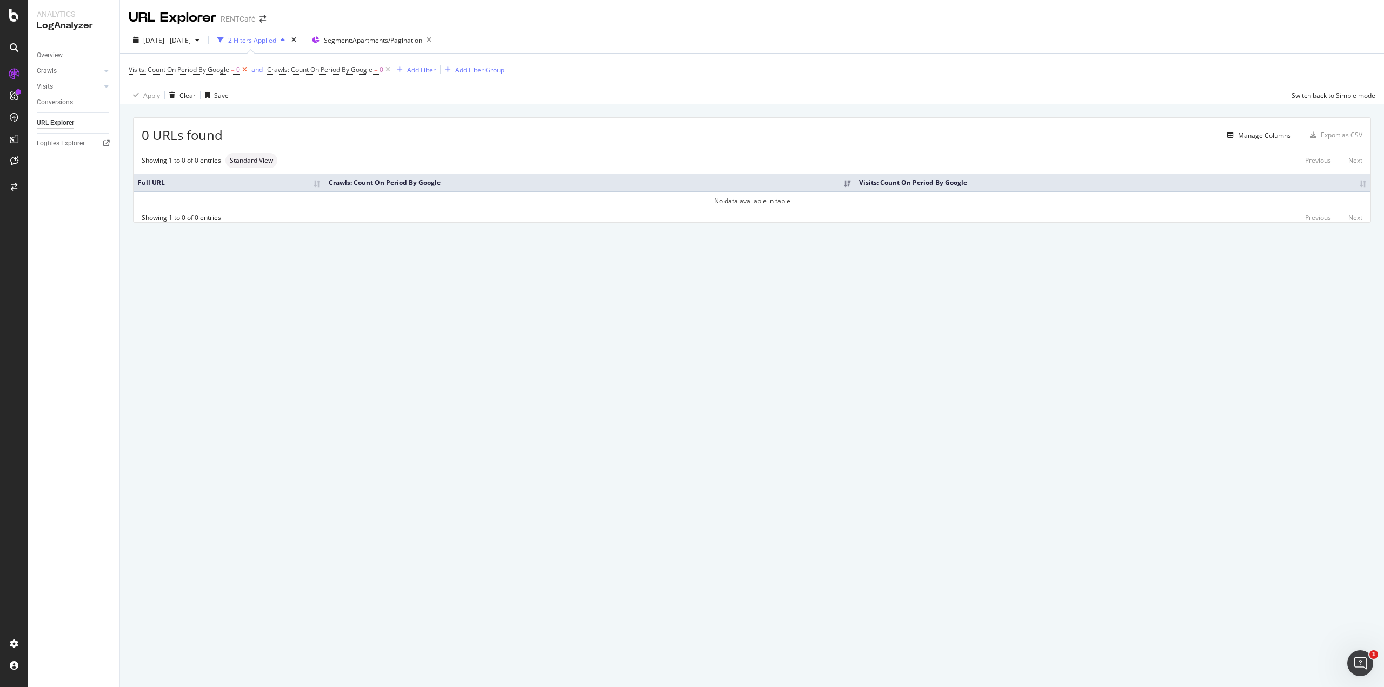
click at [248, 70] on icon at bounding box center [244, 69] width 9 height 11
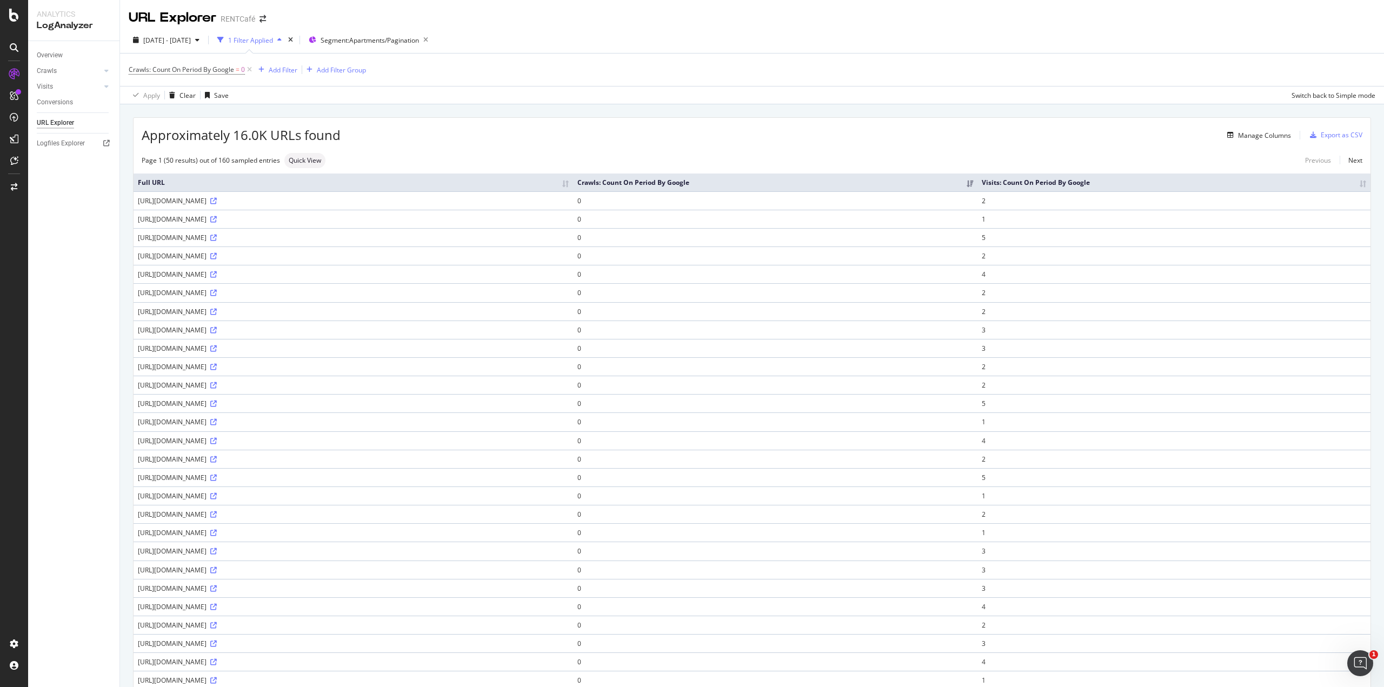
click at [830, 180] on th "Visits: Count On Period By Google" at bounding box center [1174, 183] width 393 height 18
click at [830, 189] on th "Visits: Count On Period By Google" at bounding box center [1181, 183] width 380 height 18
drag, startPoint x: 334, startPoint y: 201, endPoint x: 135, endPoint y: 202, distance: 199.0
click at [135, 202] on td "https://www.rentcafe.com/apartments-for-rent/us/va/?page=172" at bounding box center [354, 200] width 440 height 18
copy div "https://www.rentcafe.com/apartments-for-rent/us/va/?page=172"
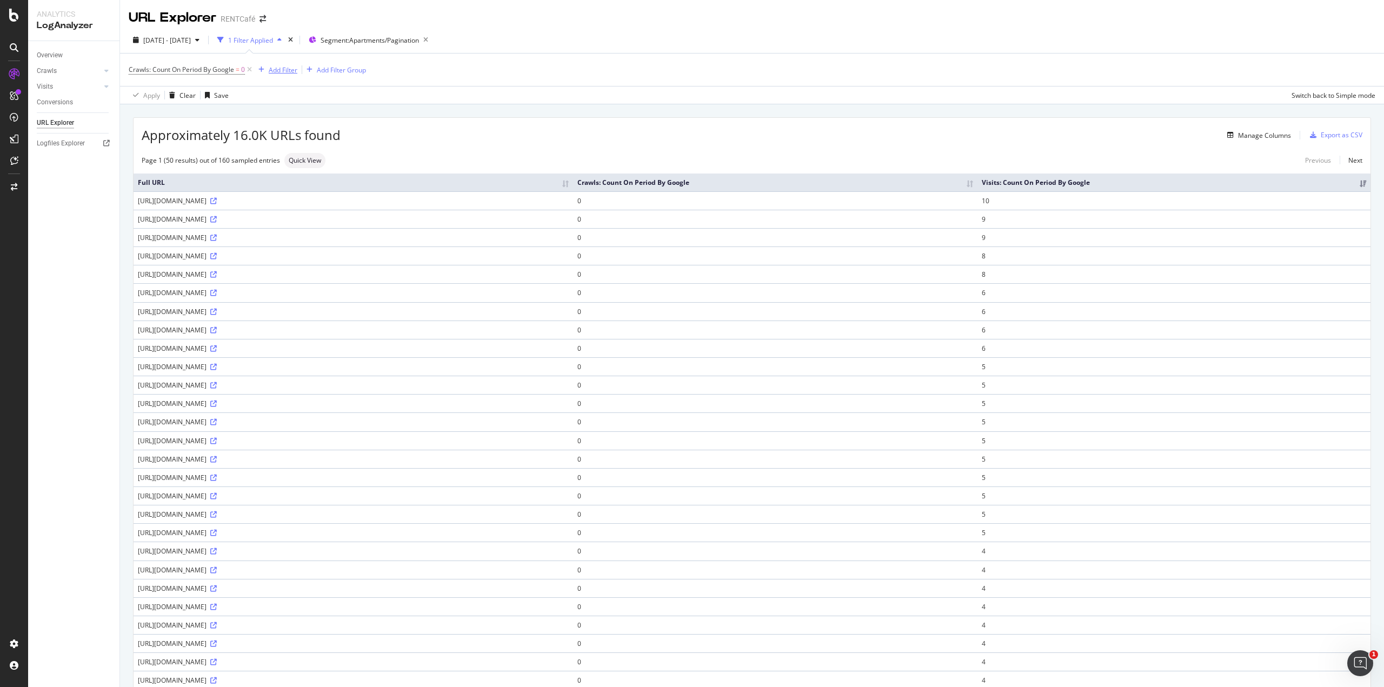
click at [283, 72] on div "Add Filter" at bounding box center [283, 69] width 29 height 9
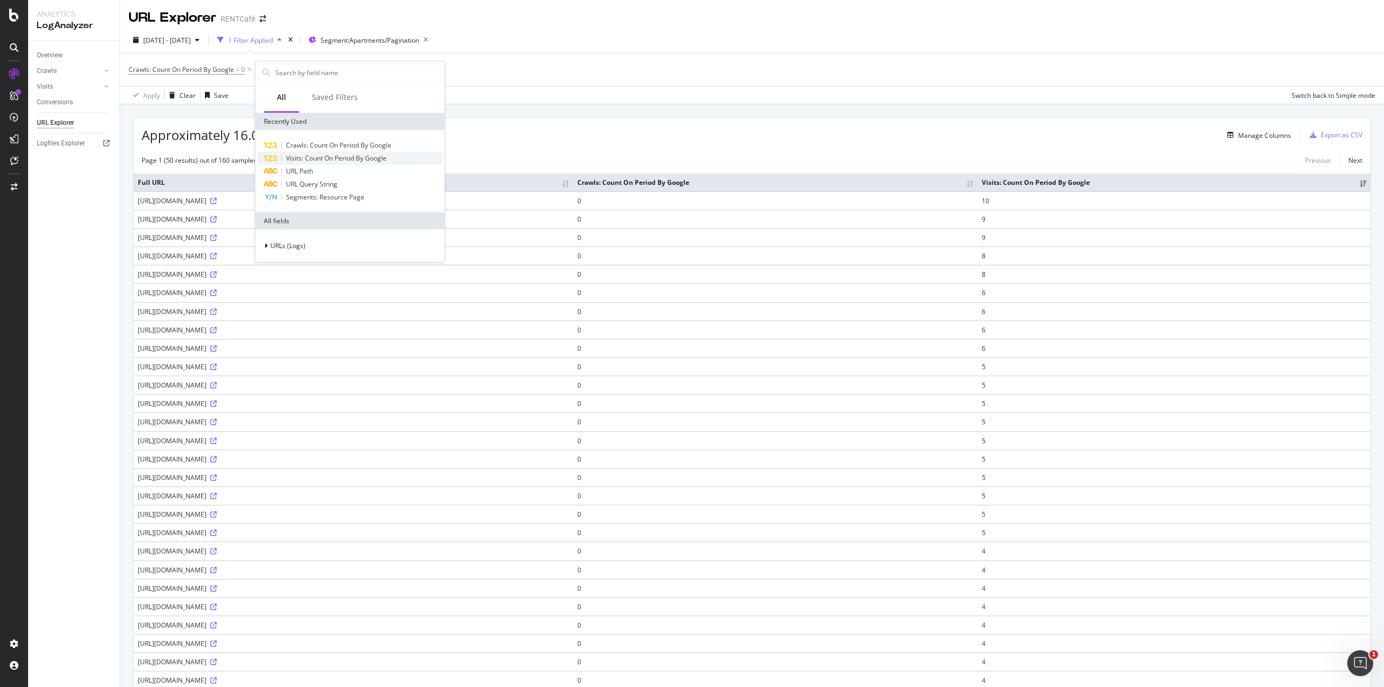
click at [309, 158] on span "Visits: Count On Period By Google" at bounding box center [336, 158] width 101 height 9
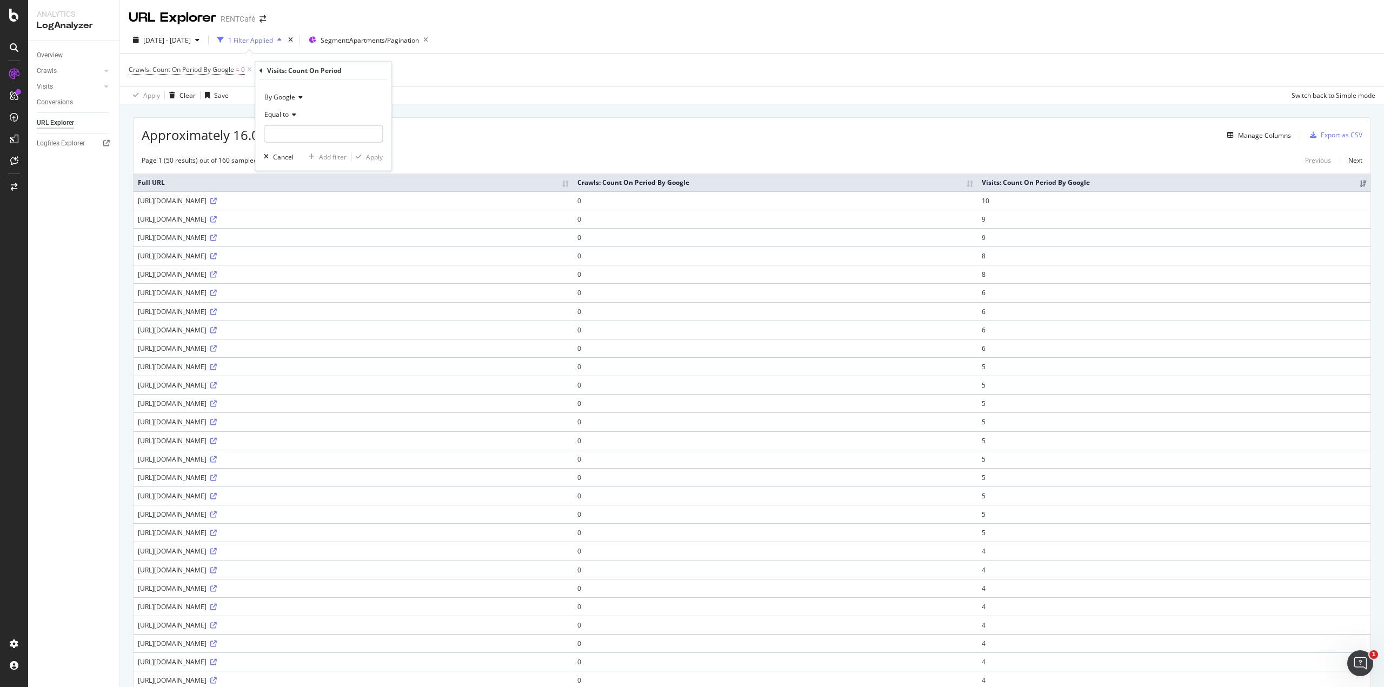
click at [289, 116] on icon at bounding box center [293, 114] width 8 height 6
click at [290, 193] on span "Greater than" at bounding box center [288, 192] width 39 height 9
click at [302, 135] on input "number" at bounding box center [323, 133] width 119 height 17
type input "1"
click at [371, 153] on div "Apply" at bounding box center [374, 156] width 17 height 9
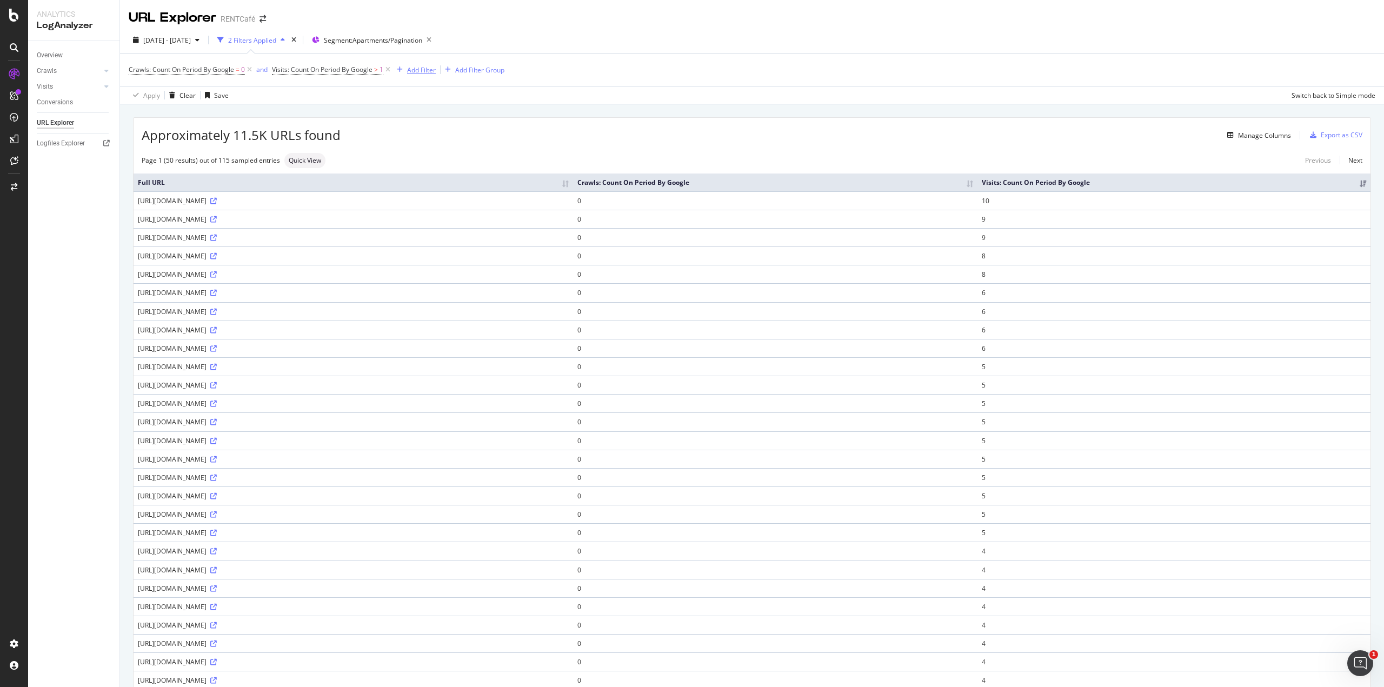
click at [418, 74] on div "Add Filter" at bounding box center [421, 69] width 29 height 9
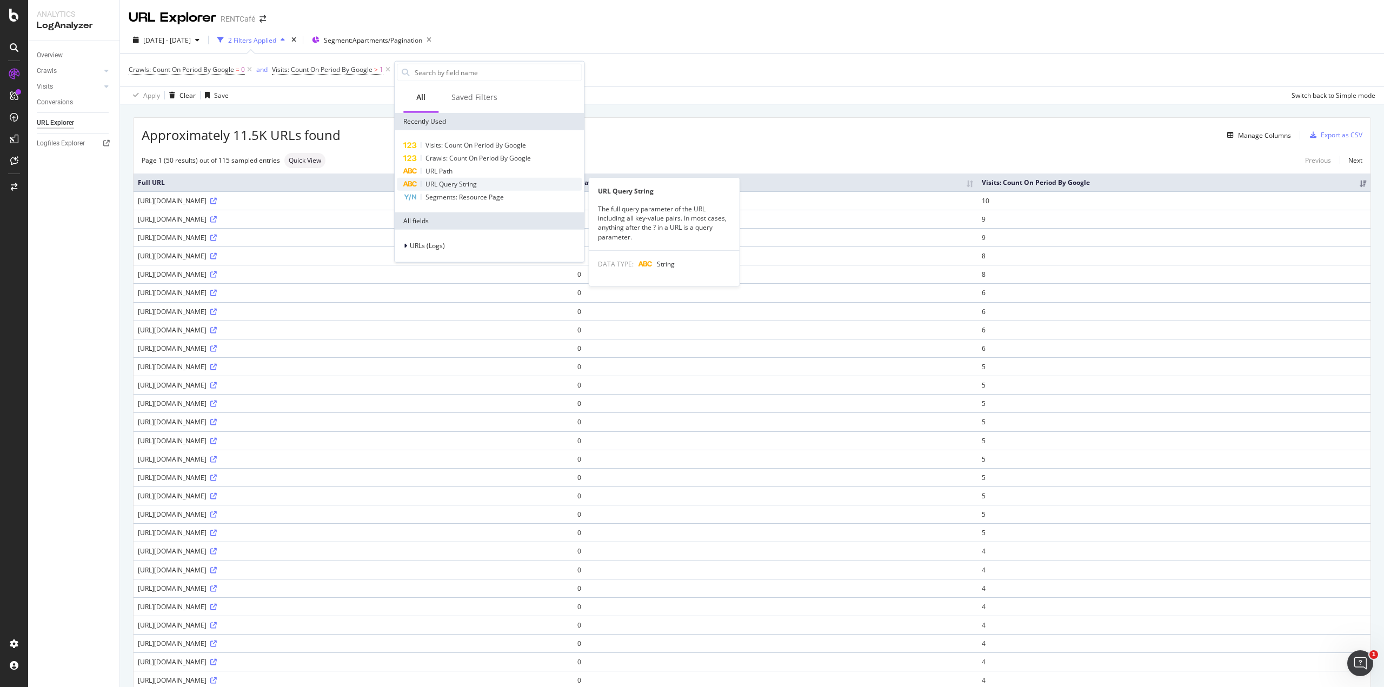
click at [451, 181] on span "URL Query String" at bounding box center [451, 184] width 51 height 9
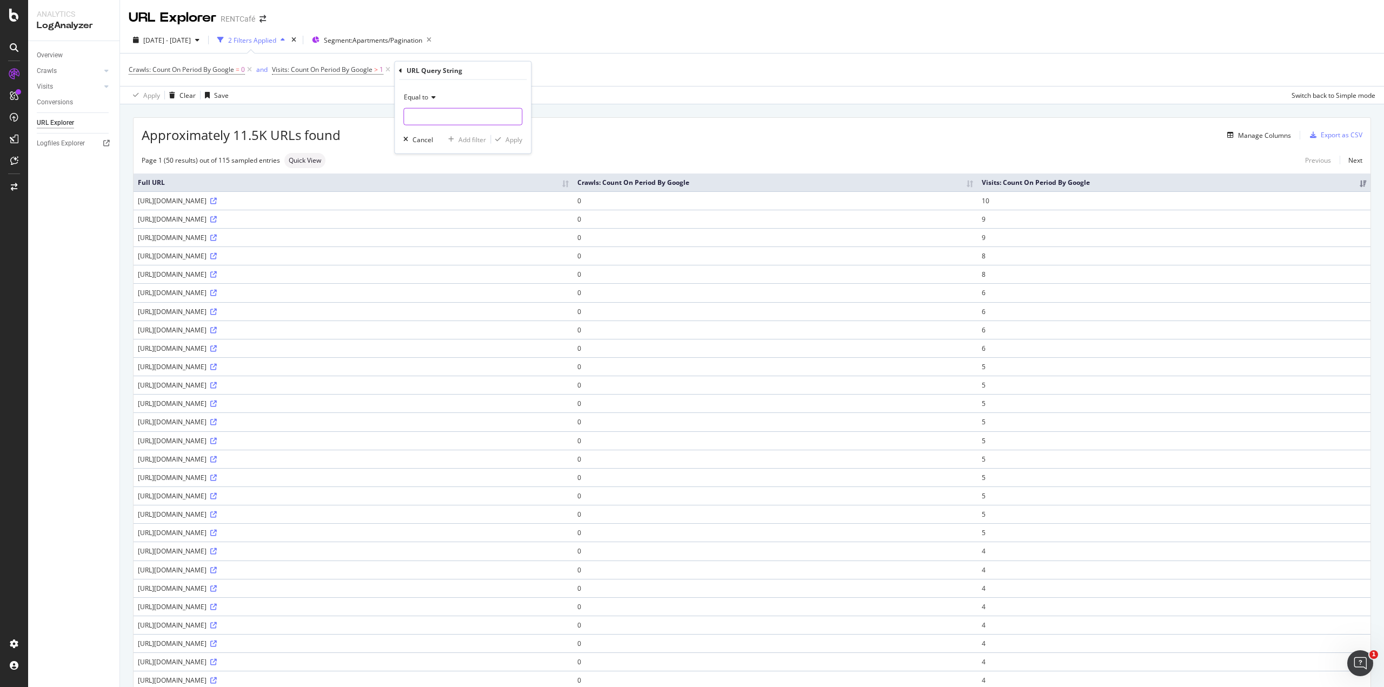
click at [439, 117] on input "text" at bounding box center [463, 116] width 118 height 17
click at [428, 99] on icon at bounding box center [432, 97] width 8 height 6
click at [439, 228] on span "Matches regex" at bounding box center [431, 231] width 45 height 9
click at [289, 202] on div "https://www.rentcafe.com/apartments-for-rent/us/va/?page=172" at bounding box center [353, 200] width 431 height 9
drag, startPoint x: 303, startPoint y: 198, endPoint x: 333, endPoint y: 203, distance: 29.5
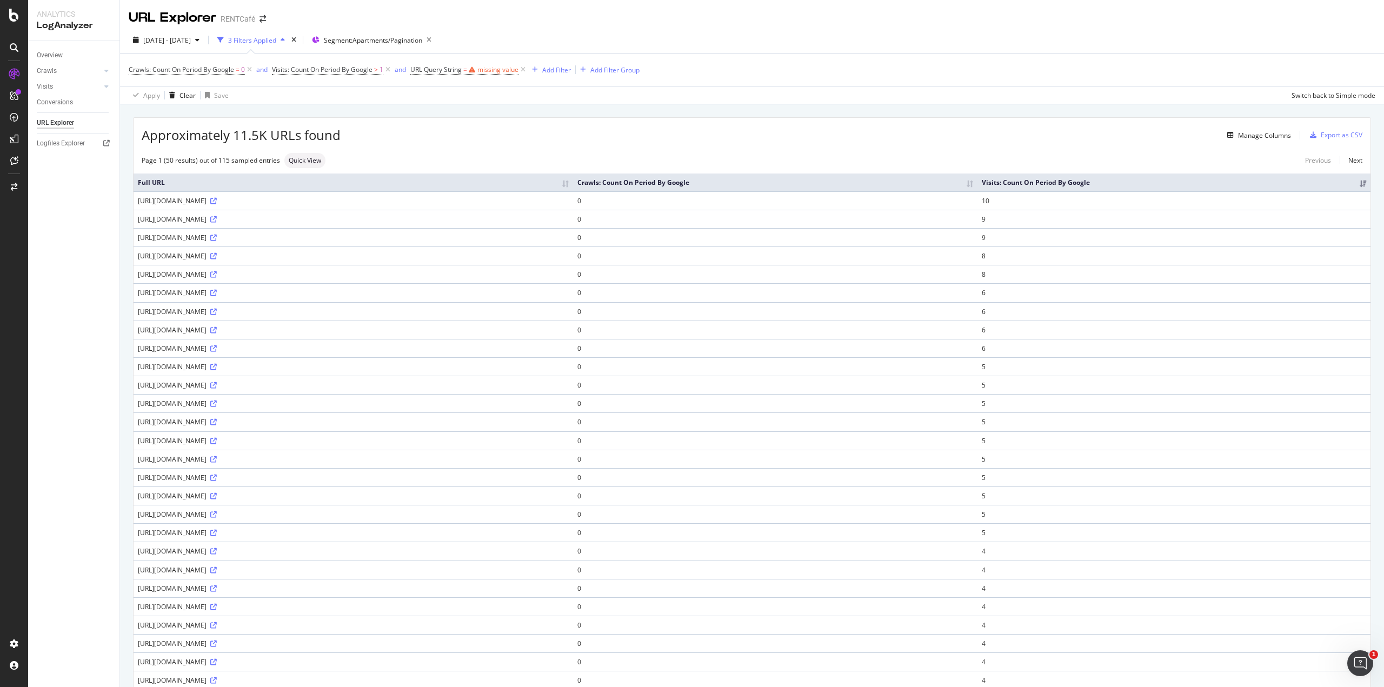
click at [333, 203] on div "https://www.rentcafe.com/apartments-for-rent/us/va/?page=172" at bounding box center [353, 200] width 431 height 9
copy div "?page=172"
click at [484, 72] on div "missing value" at bounding box center [498, 69] width 41 height 9
click at [468, 111] on input "text" at bounding box center [481, 114] width 118 height 17
paste input "\?page=[0-9]$"
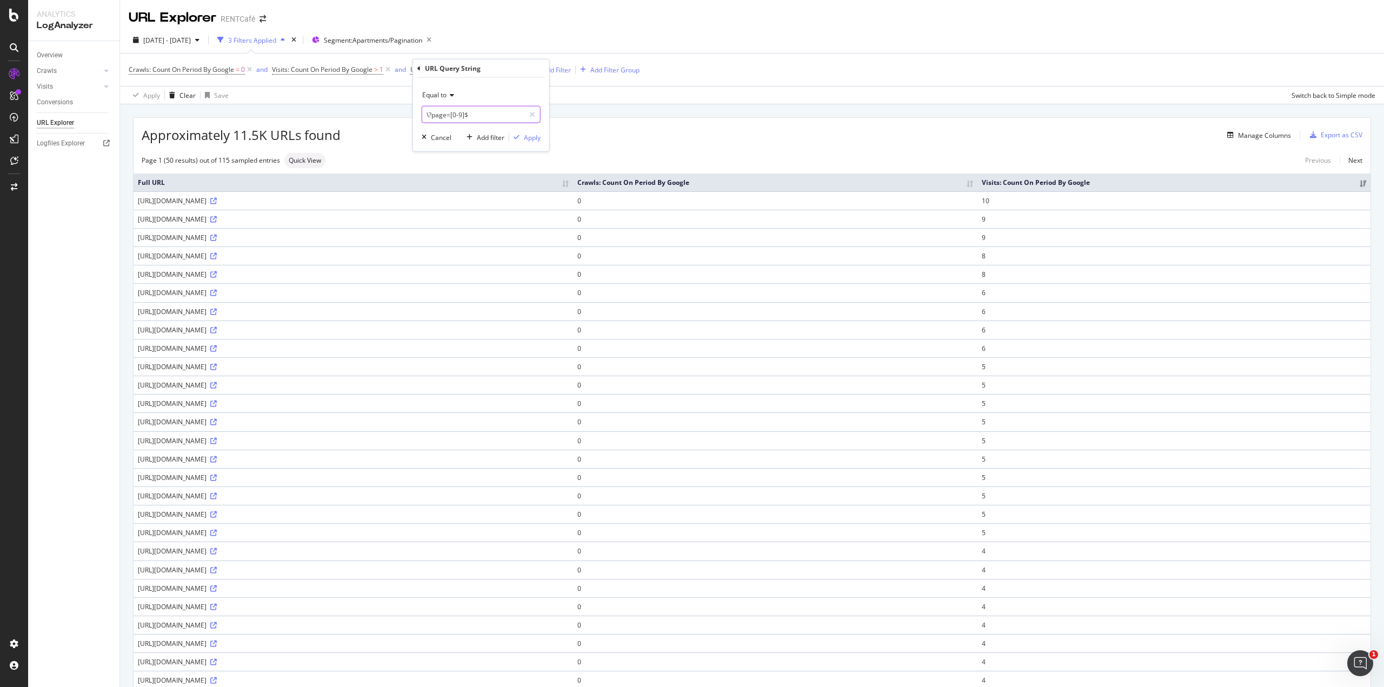
type input "\?page=[0-9]$"
click at [444, 87] on div "Equal to" at bounding box center [481, 95] width 119 height 17
click at [450, 226] on span "Matches regex" at bounding box center [449, 229] width 45 height 9
click at [533, 134] on div "Apply" at bounding box center [532, 136] width 17 height 9
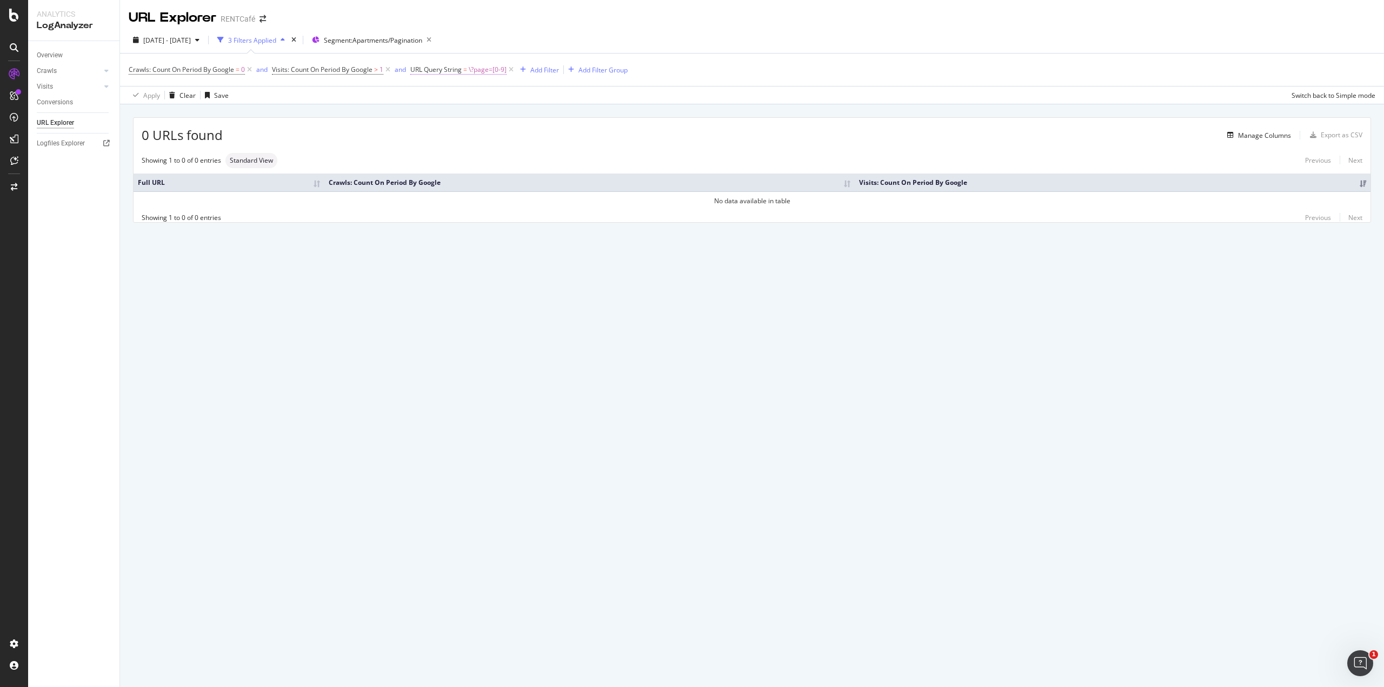
click at [474, 67] on span "\?page=[0-9]" at bounding box center [488, 69] width 38 height 15
click at [428, 117] on input "\?page=[0-9]$" at bounding box center [473, 114] width 102 height 17
click at [500, 124] on div "Matches regex ?page=[0-9]$ Cancel Add filter Apply" at bounding box center [481, 115] width 136 height 74
click at [497, 114] on input "?page=[0-9]$" at bounding box center [473, 114] width 102 height 17
click at [422, 111] on input "?page=[0-9]$" at bounding box center [473, 114] width 102 height 17
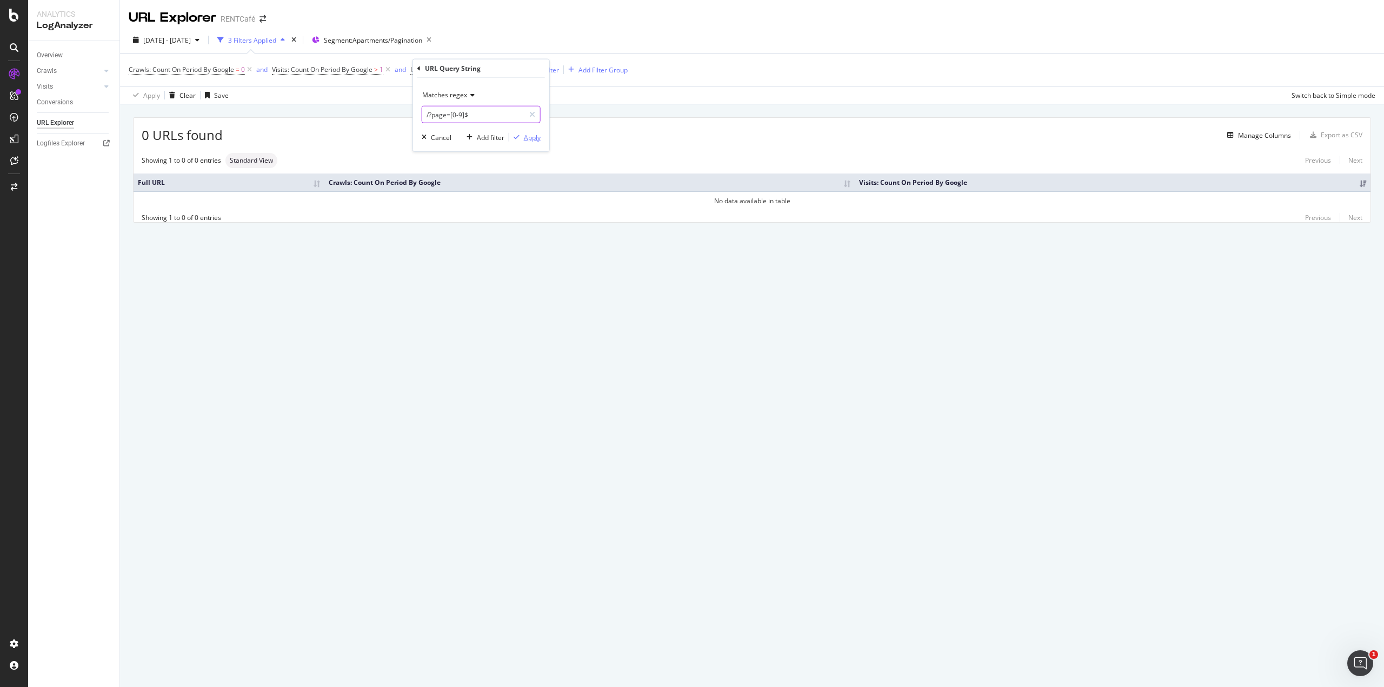
type input "/?page=[0-9]$"
click at [520, 137] on div "button" at bounding box center [516, 137] width 15 height 6
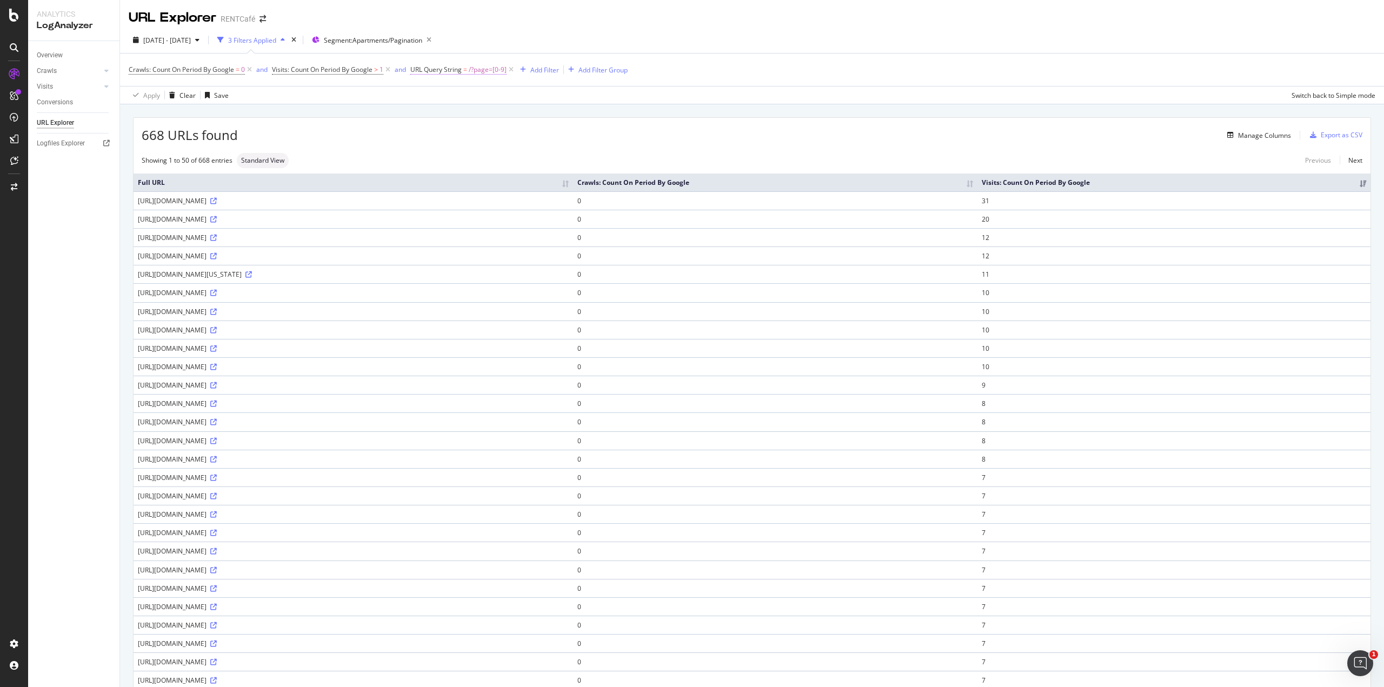
click at [455, 68] on span "URL Query String" at bounding box center [435, 69] width 51 height 9
click at [463, 121] on input "/?page=[0-9]$" at bounding box center [473, 114] width 102 height 17
paste input "?page=[0-9]{2}(&|$)"
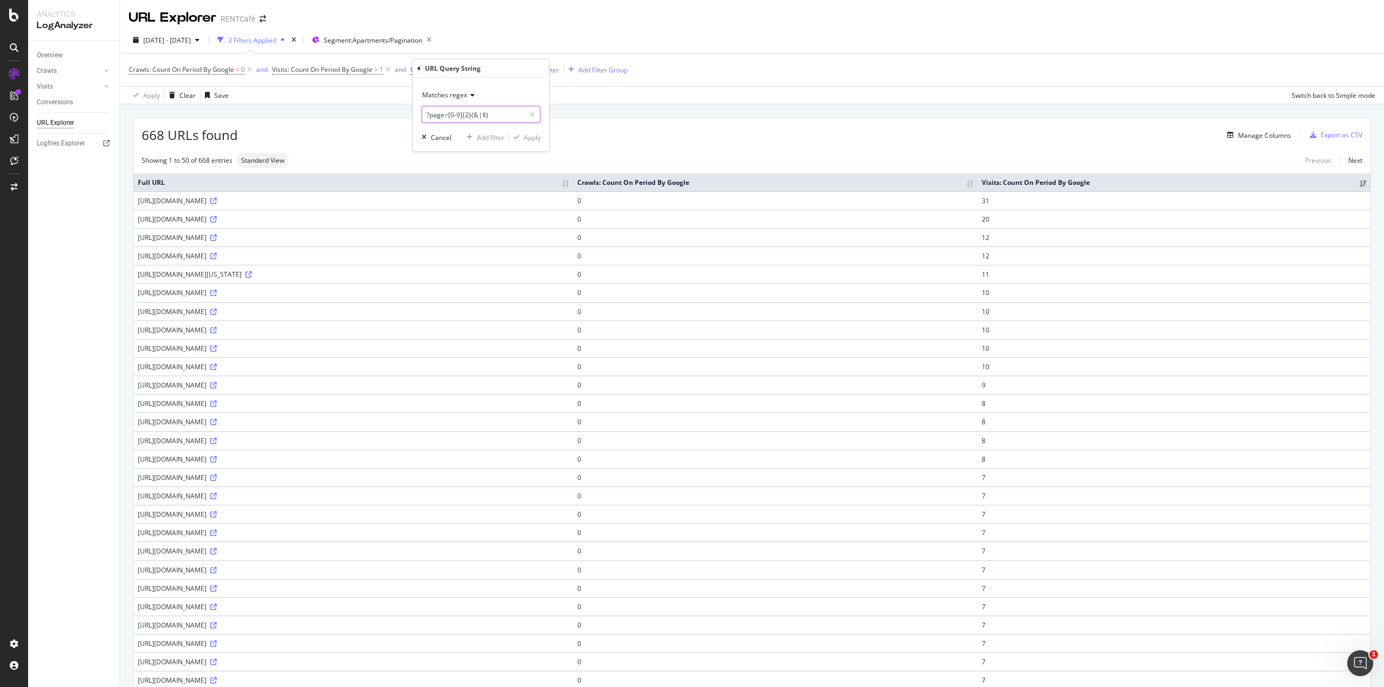
click at [427, 110] on input "?page=[0-9]{2}(&|$)" at bounding box center [473, 114] width 102 height 17
type input "/?page=[0-9]{2}(&|$)"
click at [530, 137] on div "Apply" at bounding box center [532, 136] width 17 height 9
click at [377, 132] on div "Manage Columns" at bounding box center [770, 135] width 1043 height 13
click at [171, 43] on span "2025 Jun. 10th - Sep. 9th" at bounding box center [167, 40] width 48 height 9
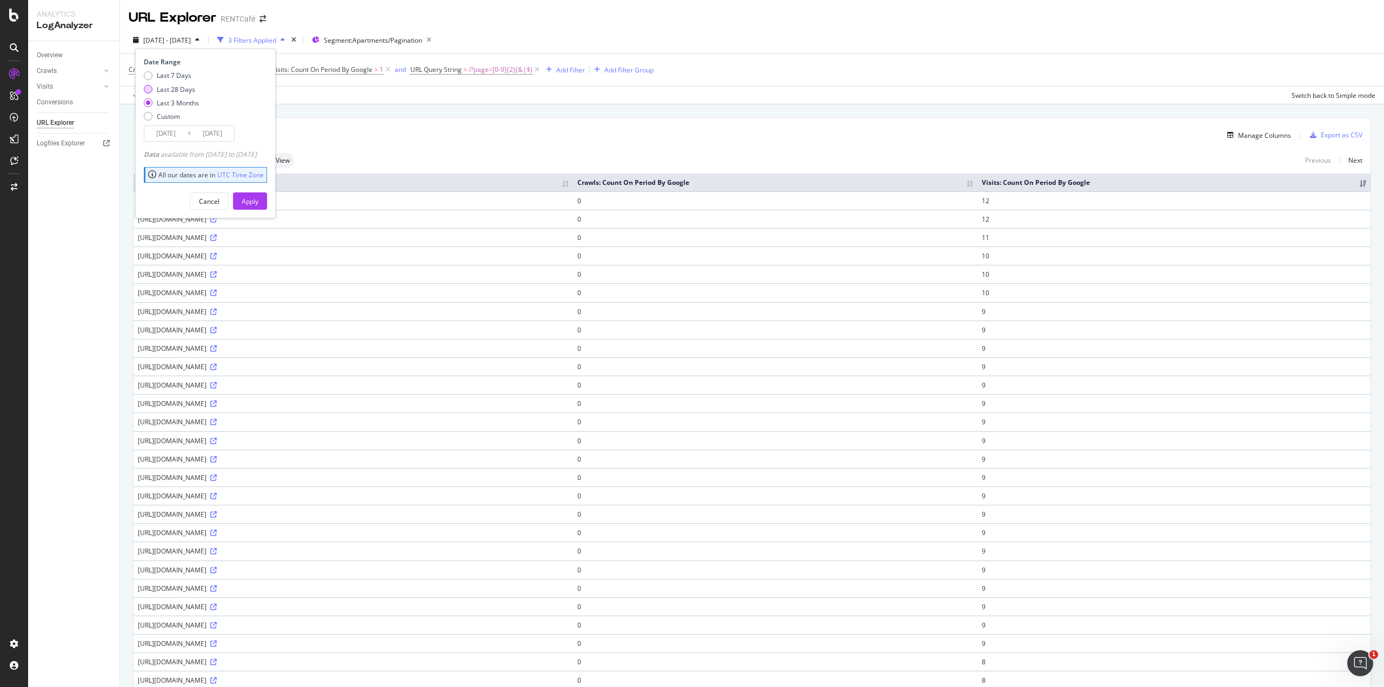
click at [168, 86] on div "Last 28 Days" at bounding box center [176, 89] width 38 height 9
type input "2025/08/13"
click at [259, 204] on div "Apply" at bounding box center [250, 201] width 17 height 9
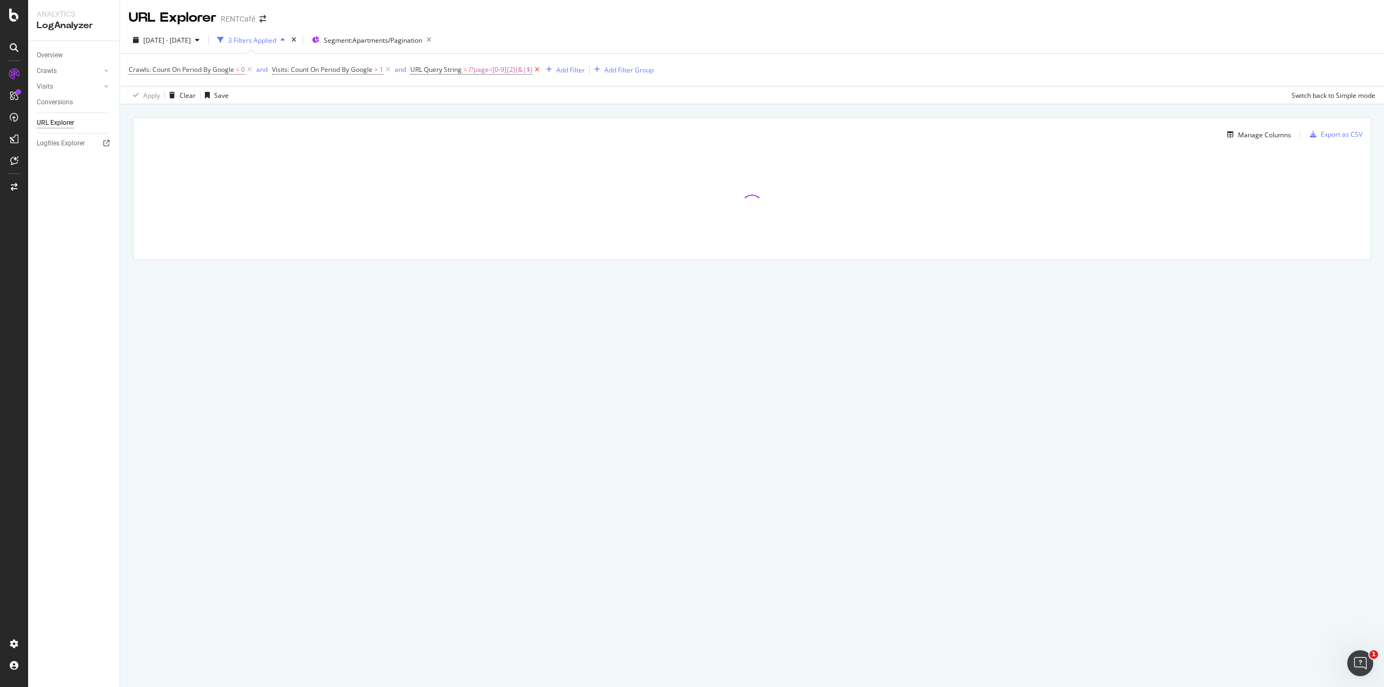
click at [539, 68] on icon at bounding box center [537, 69] width 9 height 11
click at [388, 70] on icon at bounding box center [387, 69] width 9 height 11
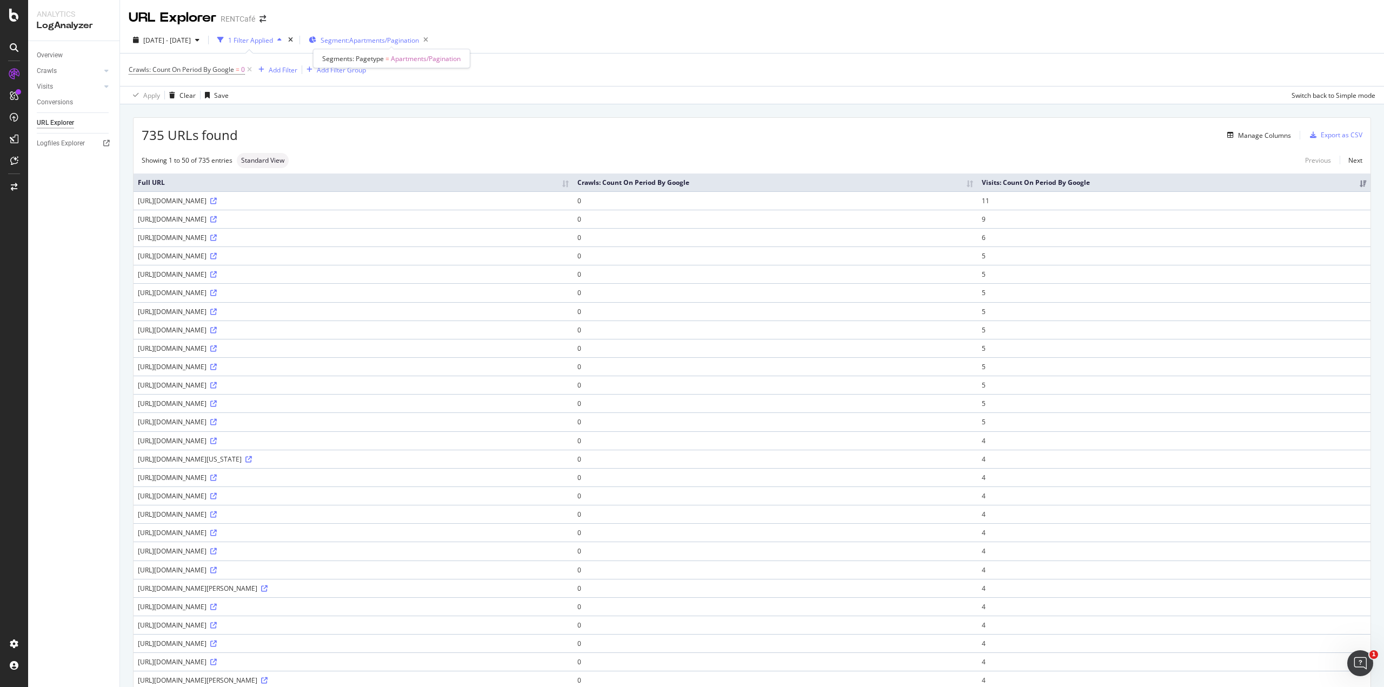
click at [375, 41] on span "Segment: Apartments/Pagination" at bounding box center [370, 40] width 98 height 9
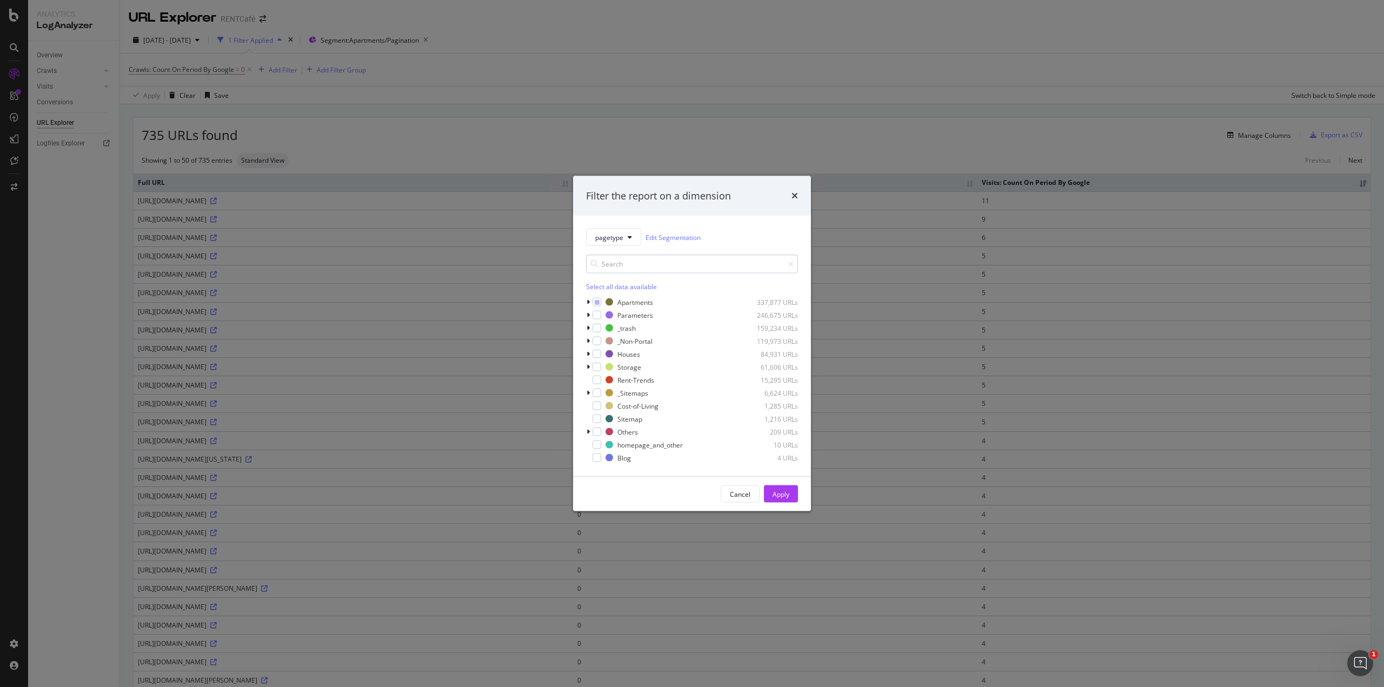
click at [624, 263] on input "modal" at bounding box center [692, 264] width 212 height 19
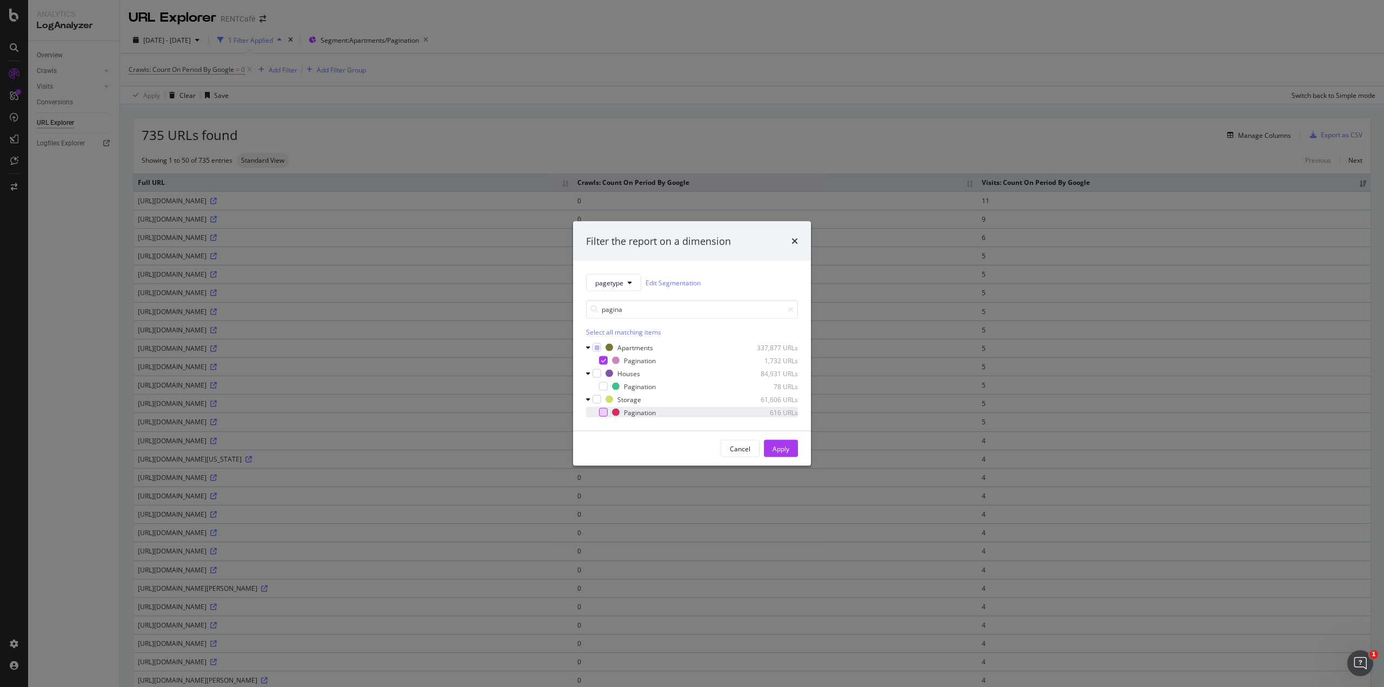
type input "pagina"
click at [605, 375] on div "modal" at bounding box center [603, 412] width 9 height 9
click at [603, 375] on div "modal" at bounding box center [603, 386] width 9 height 9
click at [797, 240] on icon "times" at bounding box center [795, 241] width 6 height 9
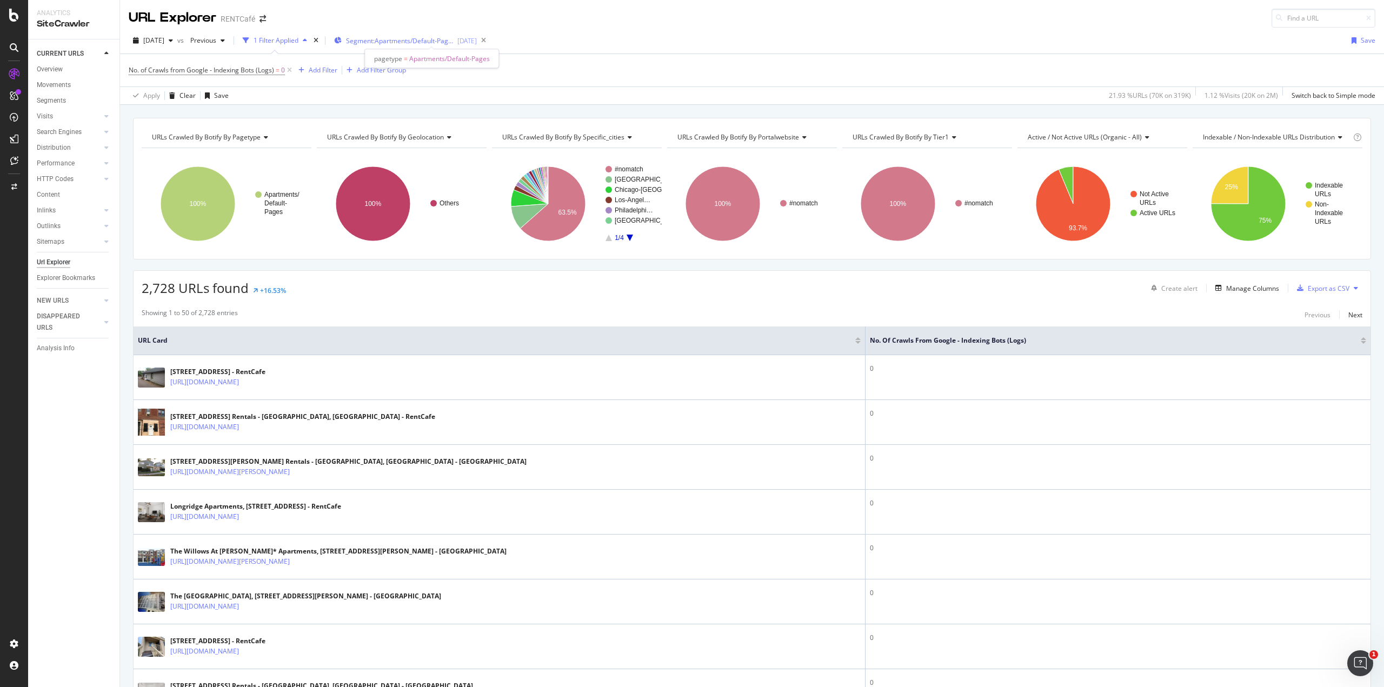
click at [393, 37] on span "Segment: Apartments/Default-Pages" at bounding box center [400, 40] width 108 height 9
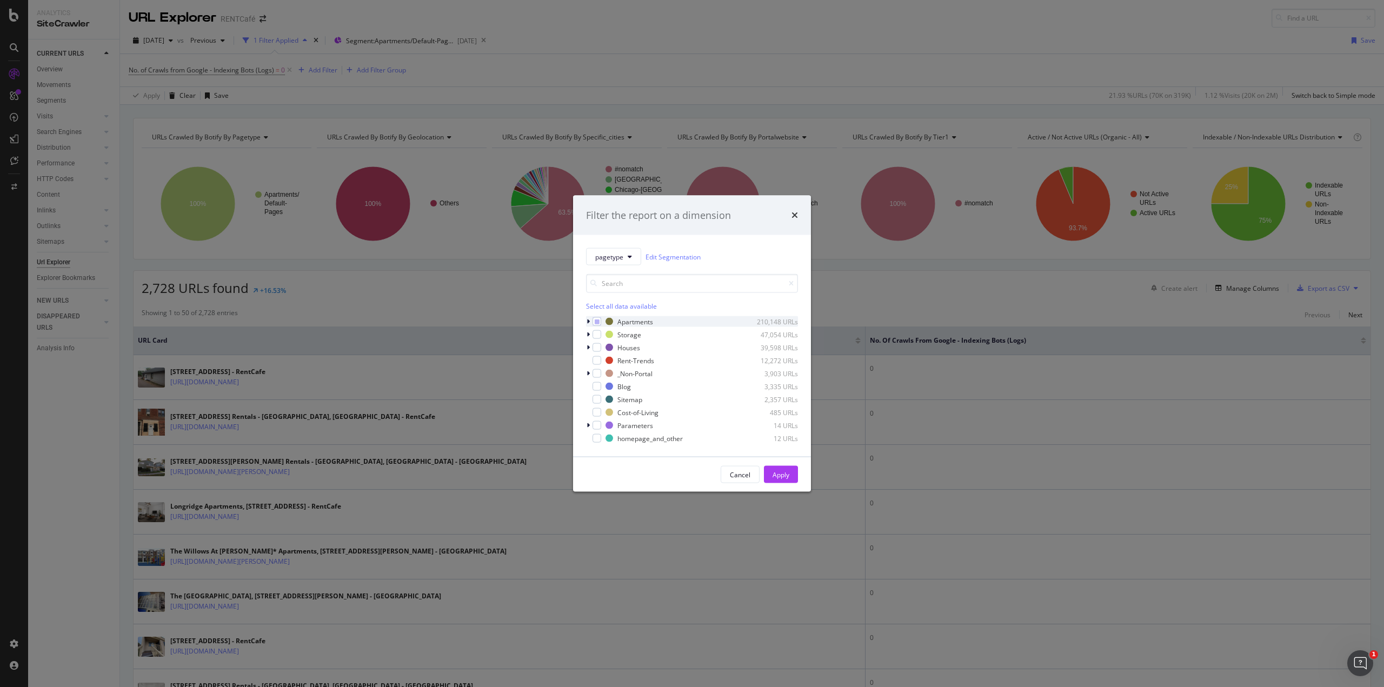
click at [589, 323] on icon "modal" at bounding box center [588, 322] width 3 height 6
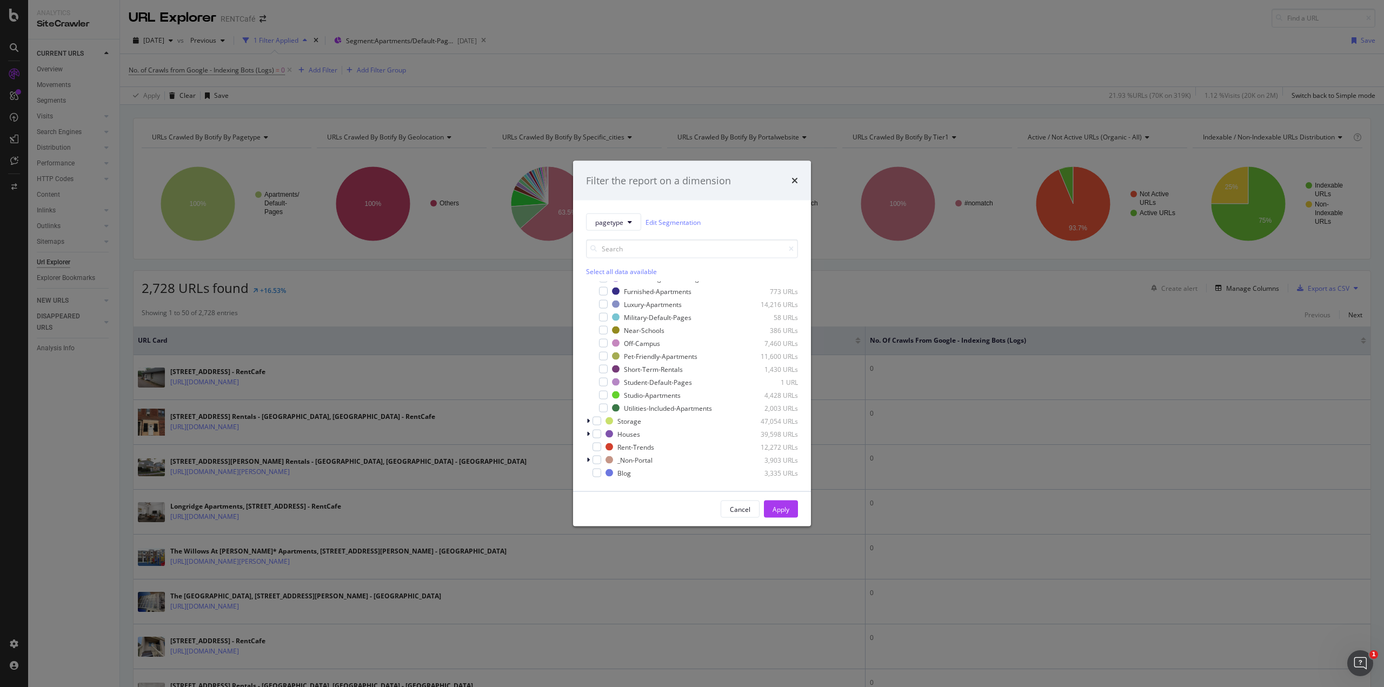
scroll to position [214, 0]
click at [521, 333] on div "Filter the report on a dimension pagetype Edit Segmentation Select all data ava…" at bounding box center [692, 343] width 1384 height 687
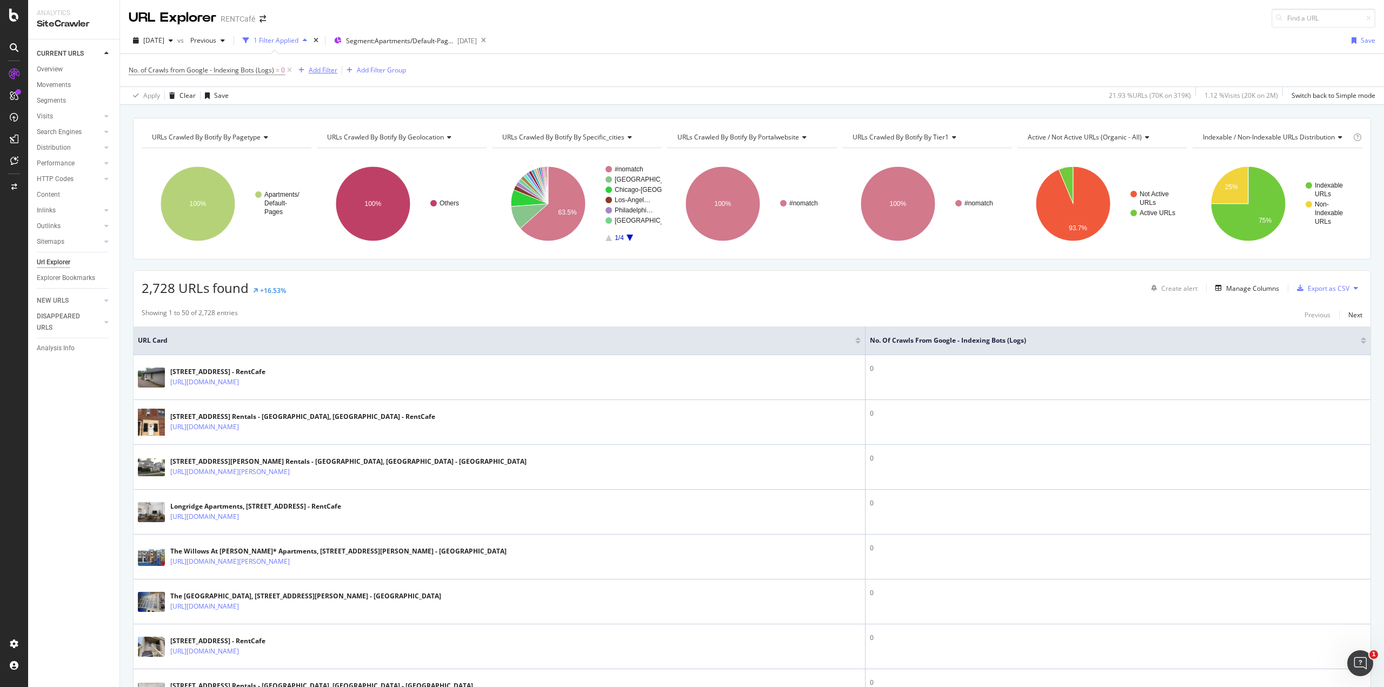
click at [326, 70] on div "Add Filter" at bounding box center [323, 69] width 29 height 9
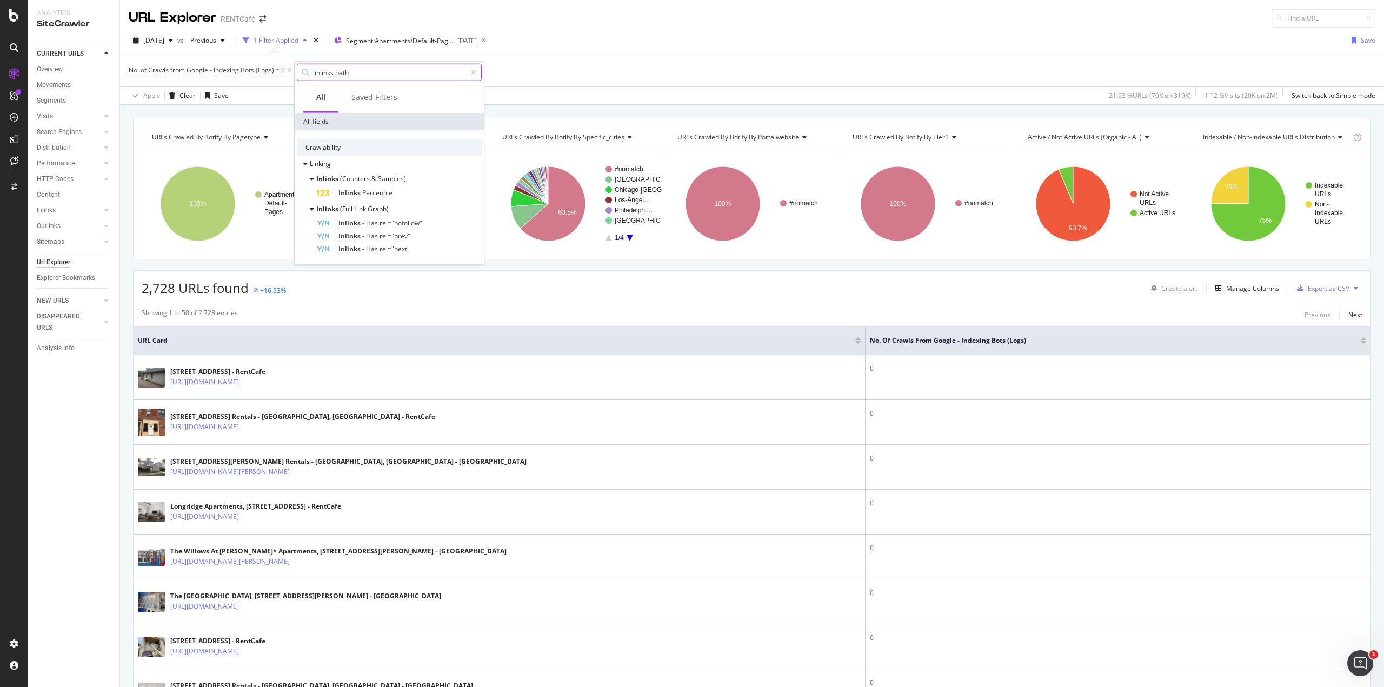
click at [371, 70] on input "inlinks path" at bounding box center [390, 72] width 152 height 16
type input "inlinks"
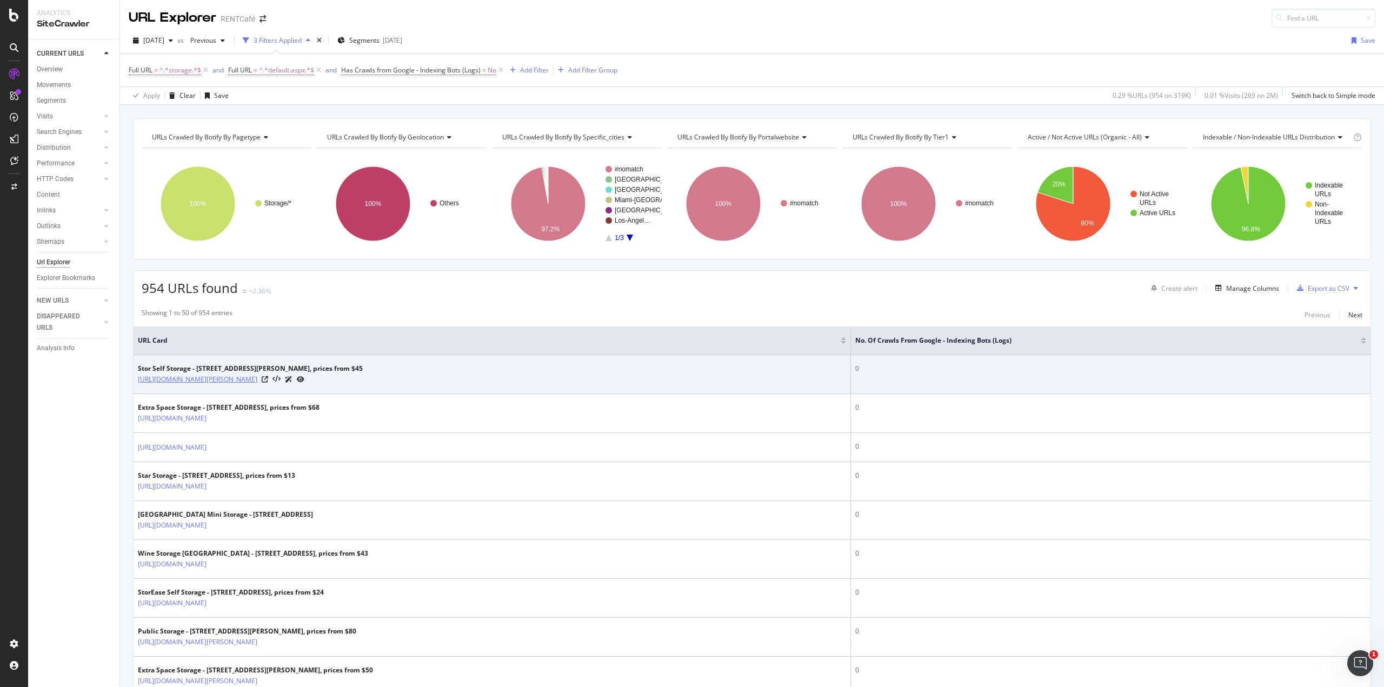
click at [257, 378] on link "[URL][DOMAIN_NAME][PERSON_NAME]" at bounding box center [198, 379] width 120 height 11
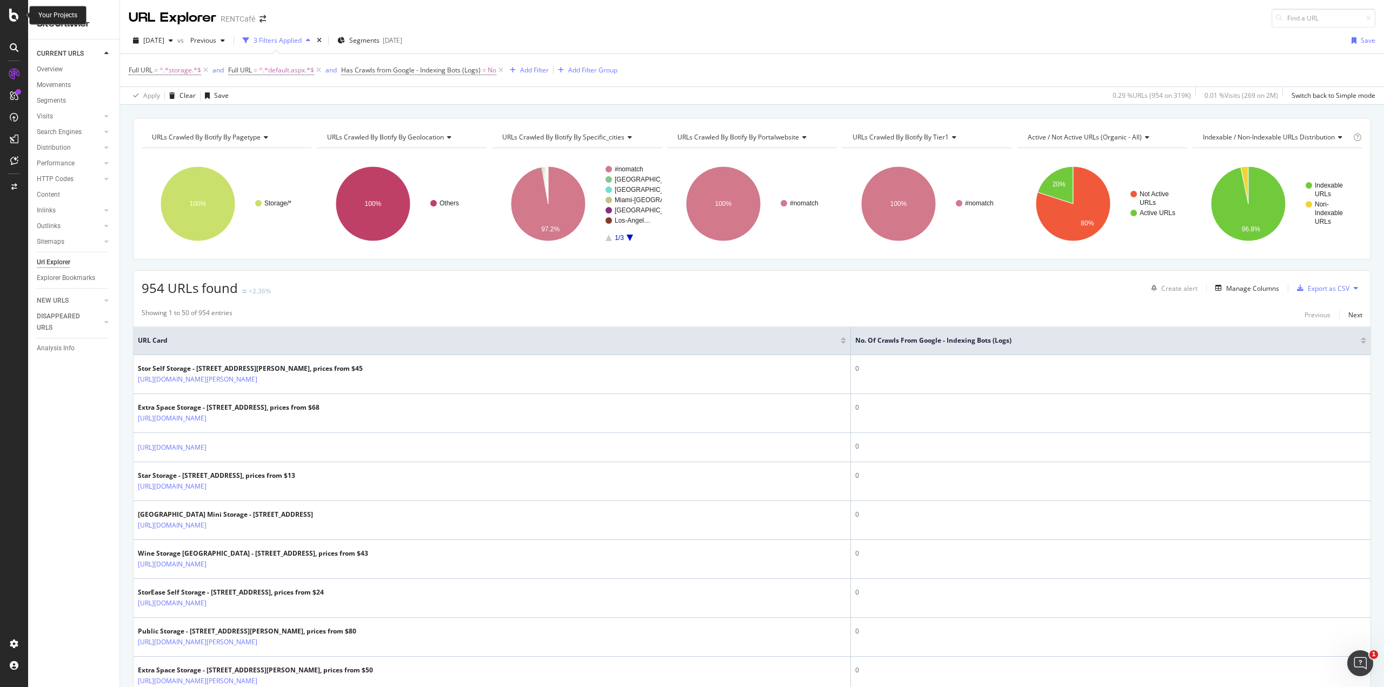
click at [24, 17] on div at bounding box center [14, 15] width 26 height 13
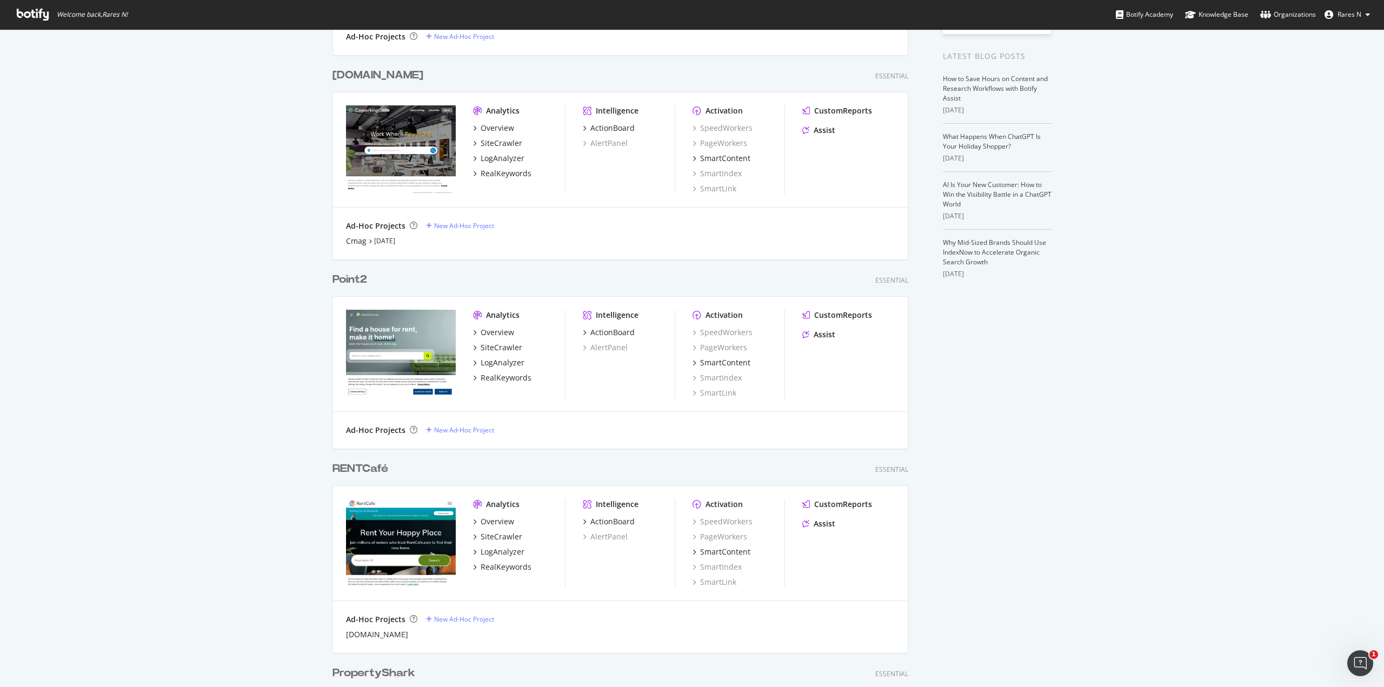
scroll to position [270, 0]
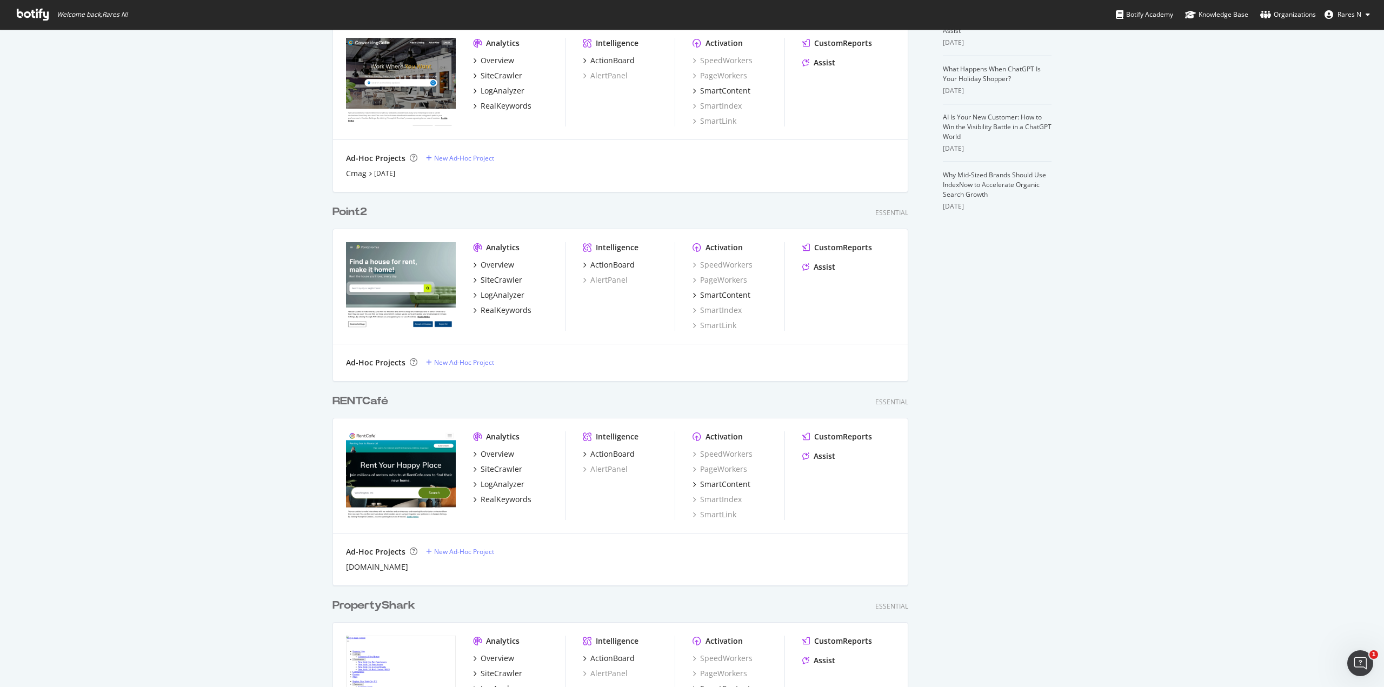
click at [341, 207] on div "Point2" at bounding box center [350, 212] width 35 height 16
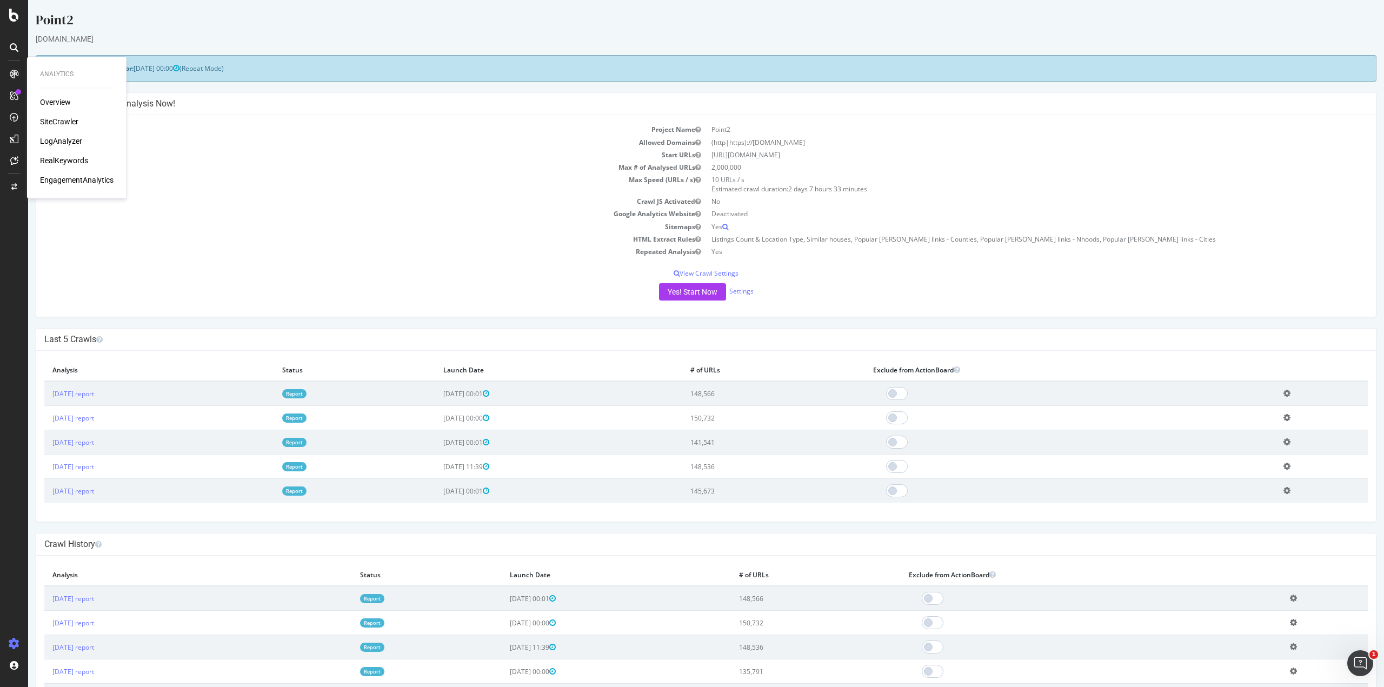
click at [61, 140] on div "LogAnalyzer" at bounding box center [61, 141] width 42 height 11
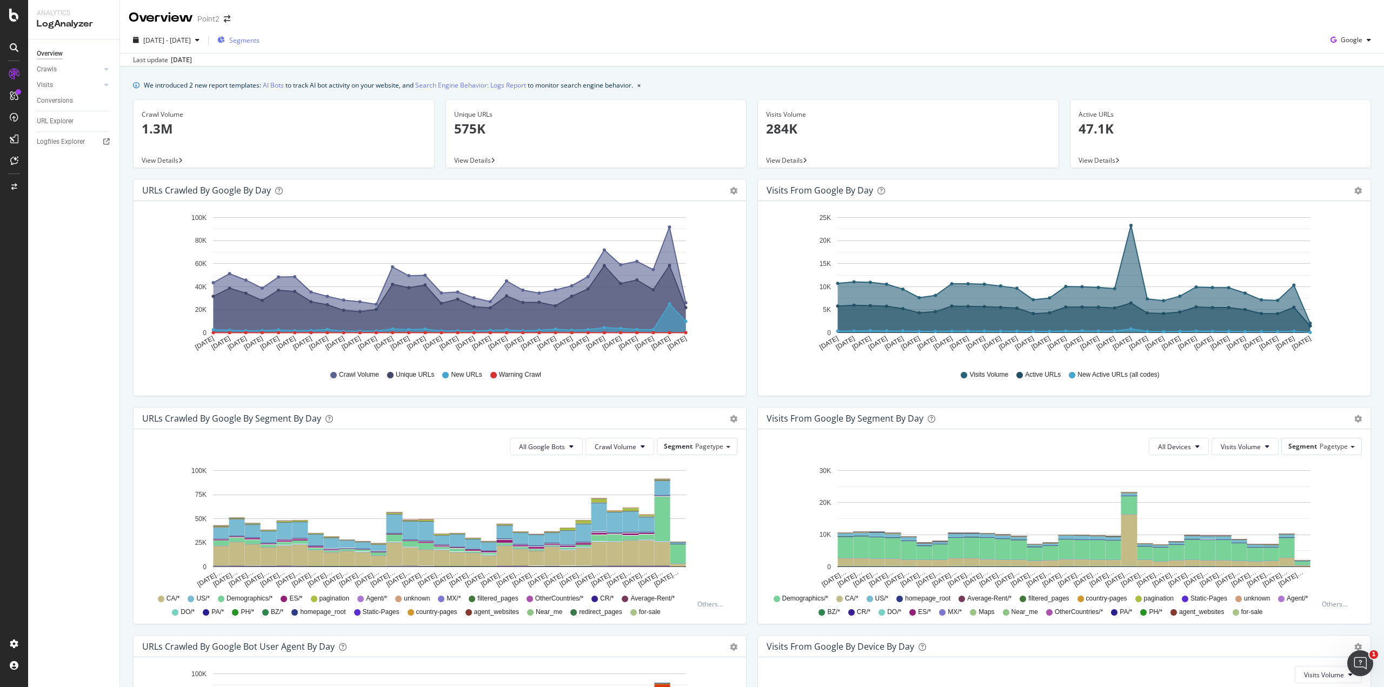
click at [253, 38] on div "Segments" at bounding box center [238, 40] width 42 height 9
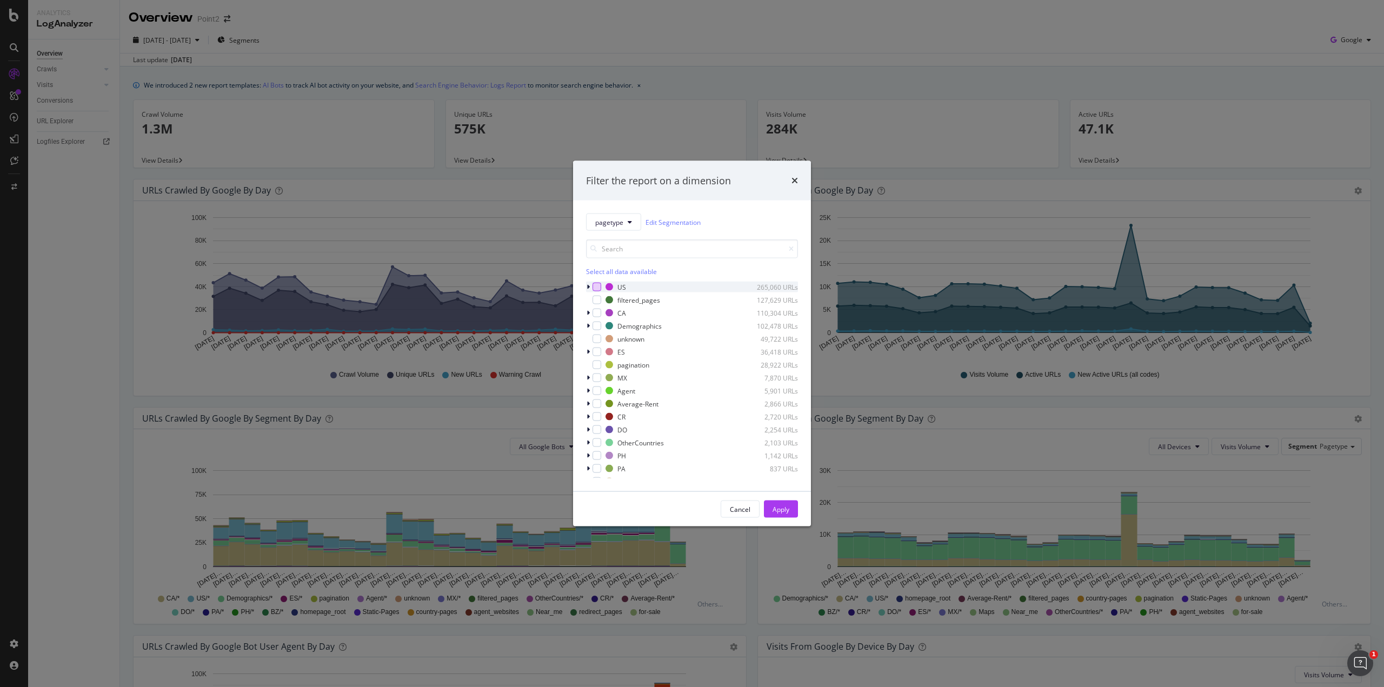
click at [596, 287] on div "modal" at bounding box center [597, 287] width 9 height 9
click at [777, 506] on div "Apply" at bounding box center [781, 509] width 17 height 9
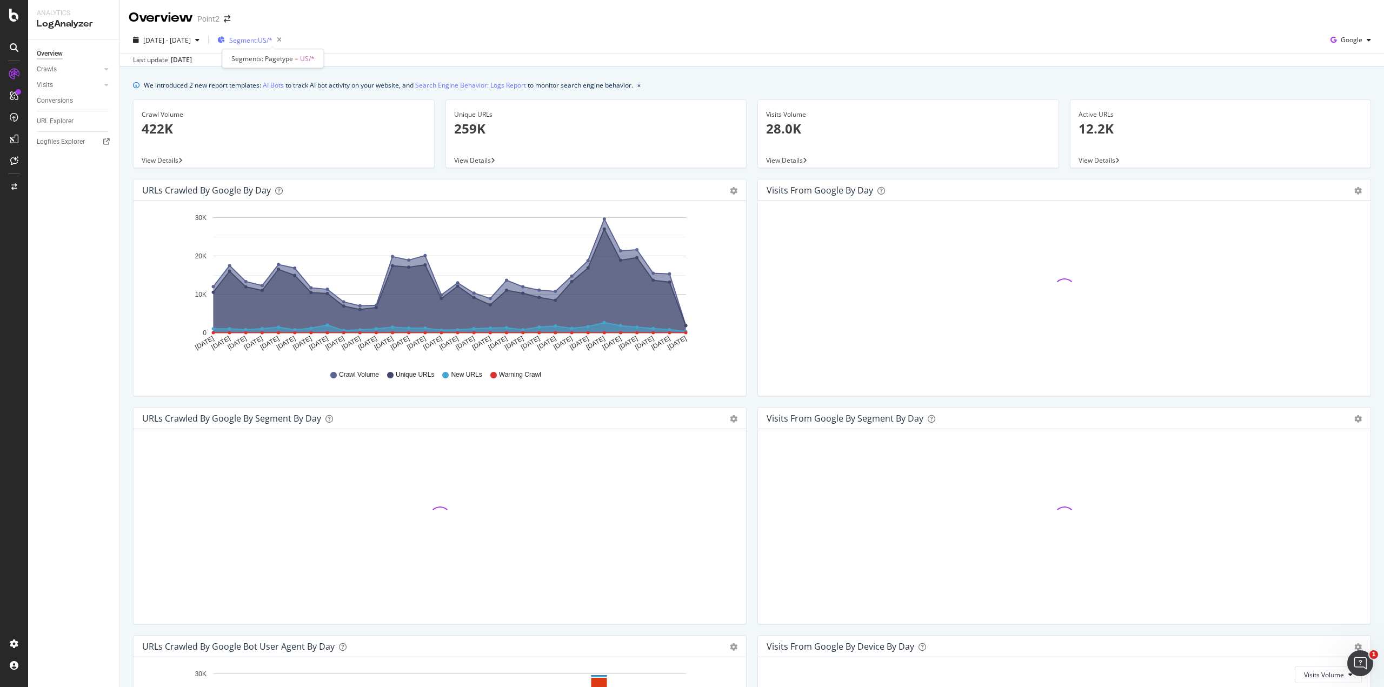
click at [273, 41] on span "Segment: US/*" at bounding box center [250, 40] width 43 height 9
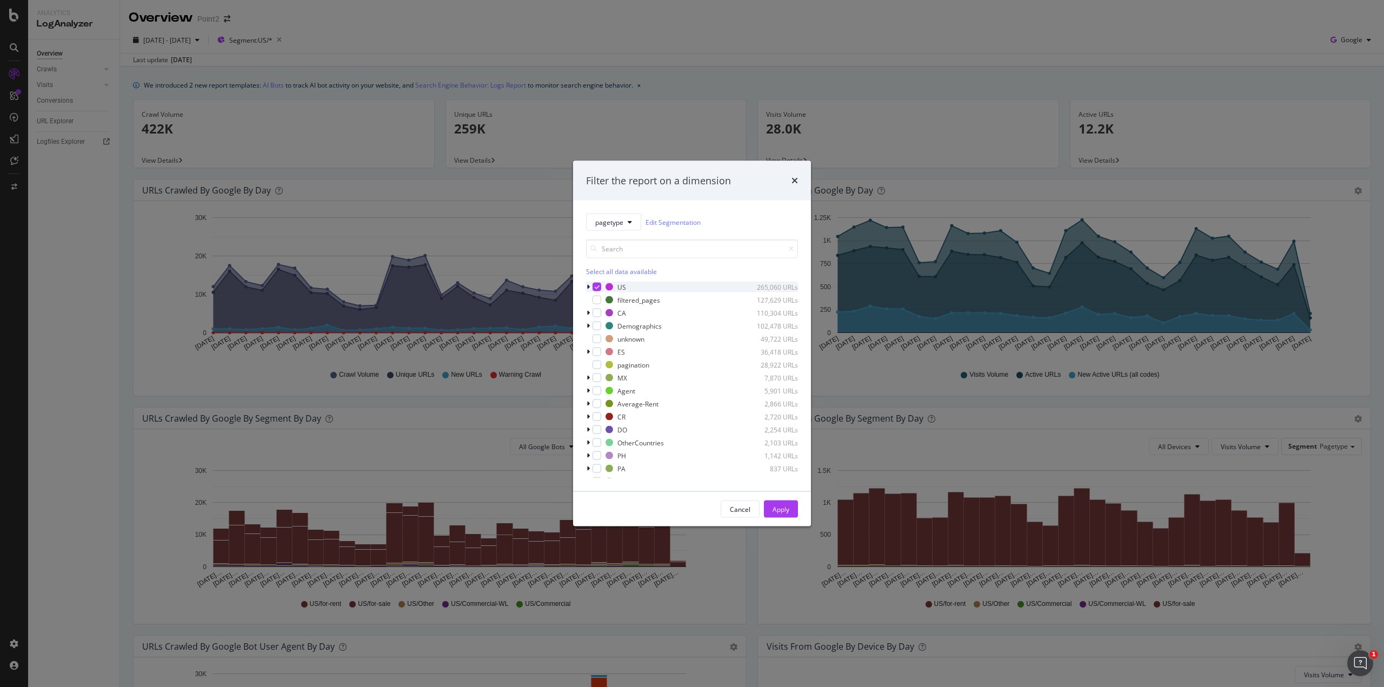
click at [591, 286] on div "modal" at bounding box center [589, 287] width 6 height 11
click at [601, 335] on icon "modal" at bounding box center [603, 336] width 5 height 5
click at [604, 348] on icon "modal" at bounding box center [603, 349] width 5 height 5
click at [602, 308] on icon "modal" at bounding box center [603, 310] width 5 height 5
click at [601, 297] on icon "modal" at bounding box center [603, 297] width 5 height 5
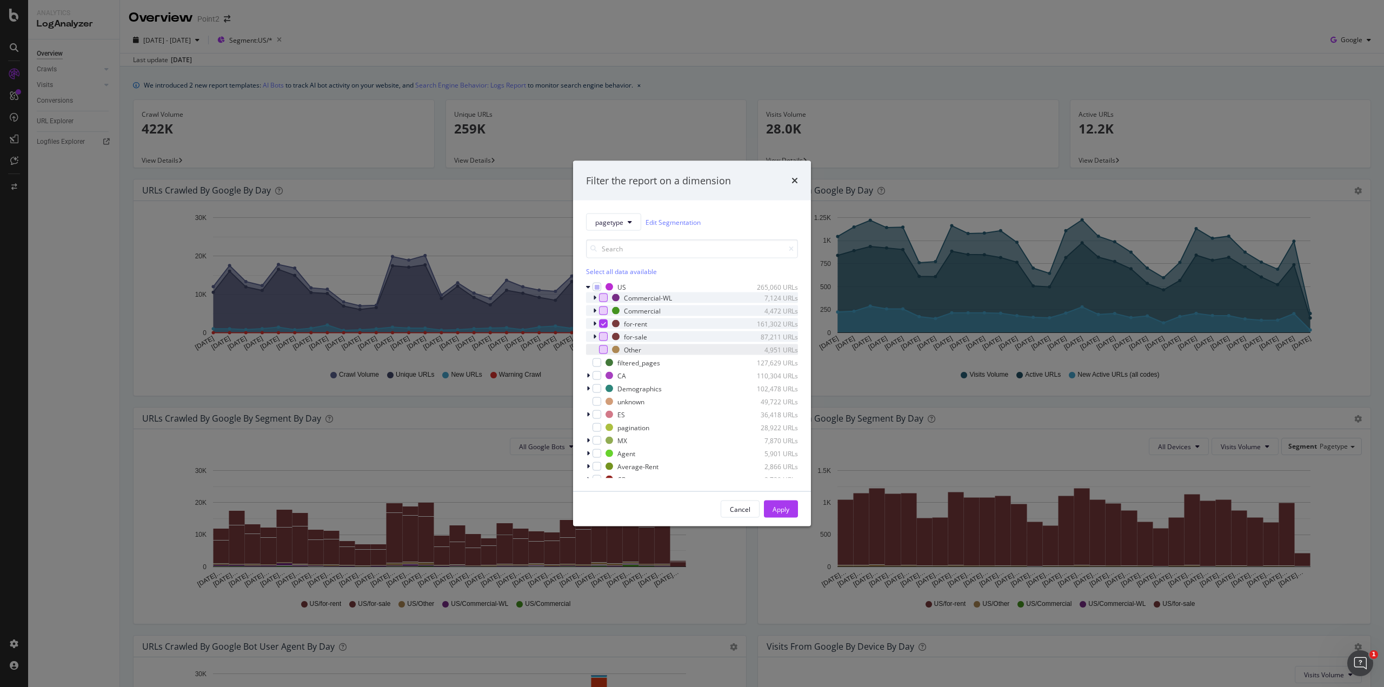
click at [592, 325] on div "for-rent 161,302 URLs" at bounding box center [692, 324] width 212 height 11
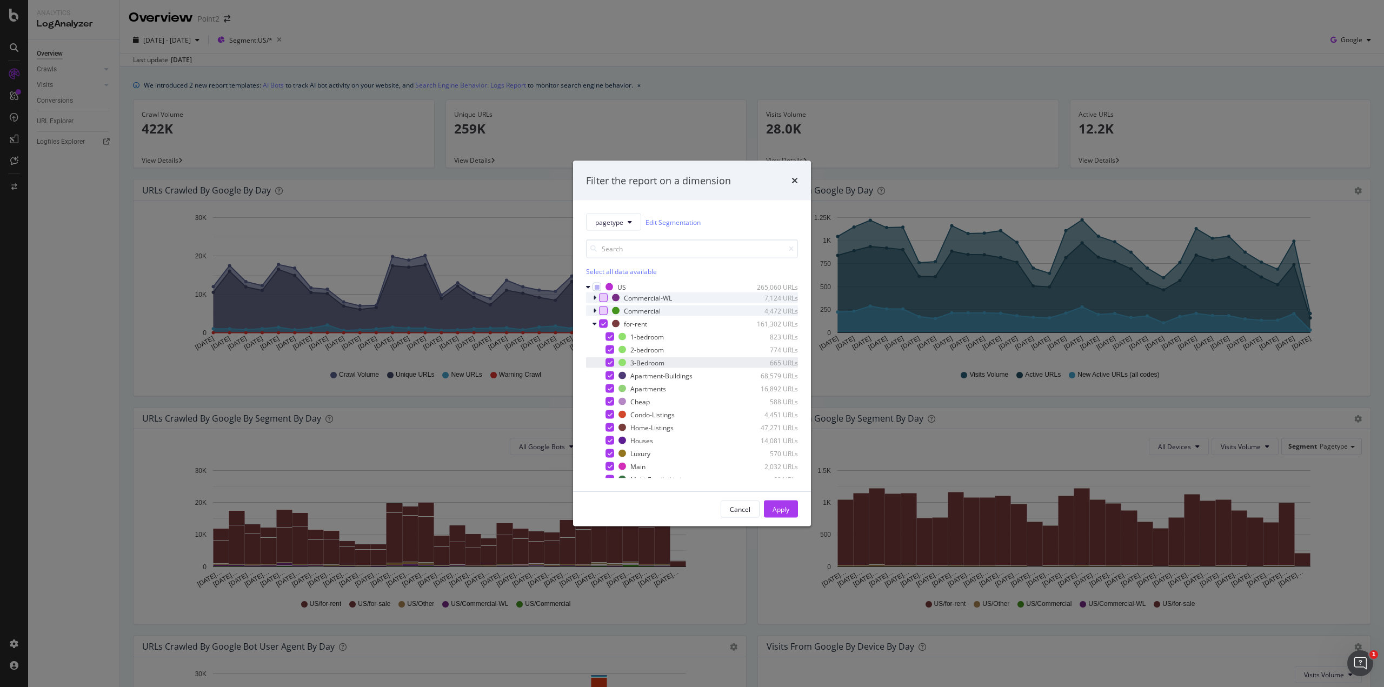
click at [607, 361] on div "modal" at bounding box center [610, 363] width 9 height 9
click at [610, 352] on icon "modal" at bounding box center [610, 349] width 5 height 5
click at [613, 336] on div "modal" at bounding box center [610, 337] width 9 height 9
click at [604, 323] on icon "modal" at bounding box center [603, 323] width 5 height 5
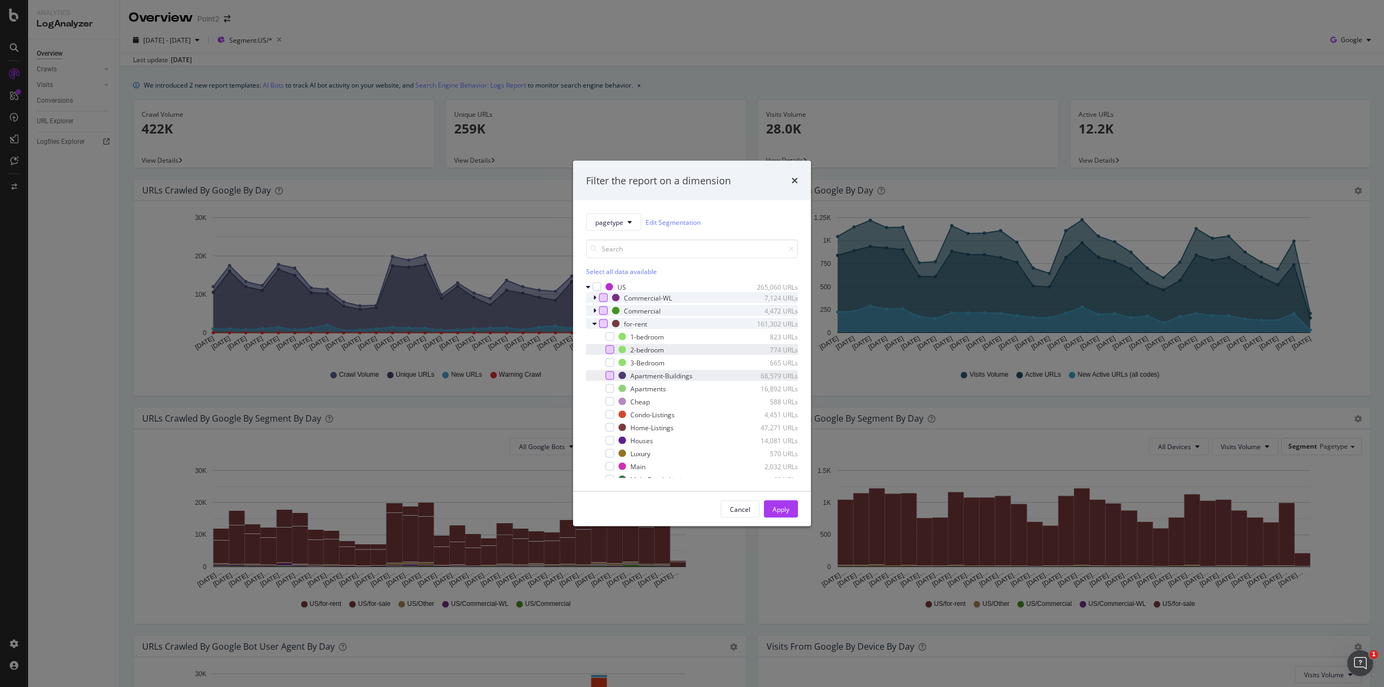
click at [608, 376] on div "modal" at bounding box center [610, 376] width 9 height 9
click at [611, 425] on div "modal" at bounding box center [610, 427] width 9 height 9
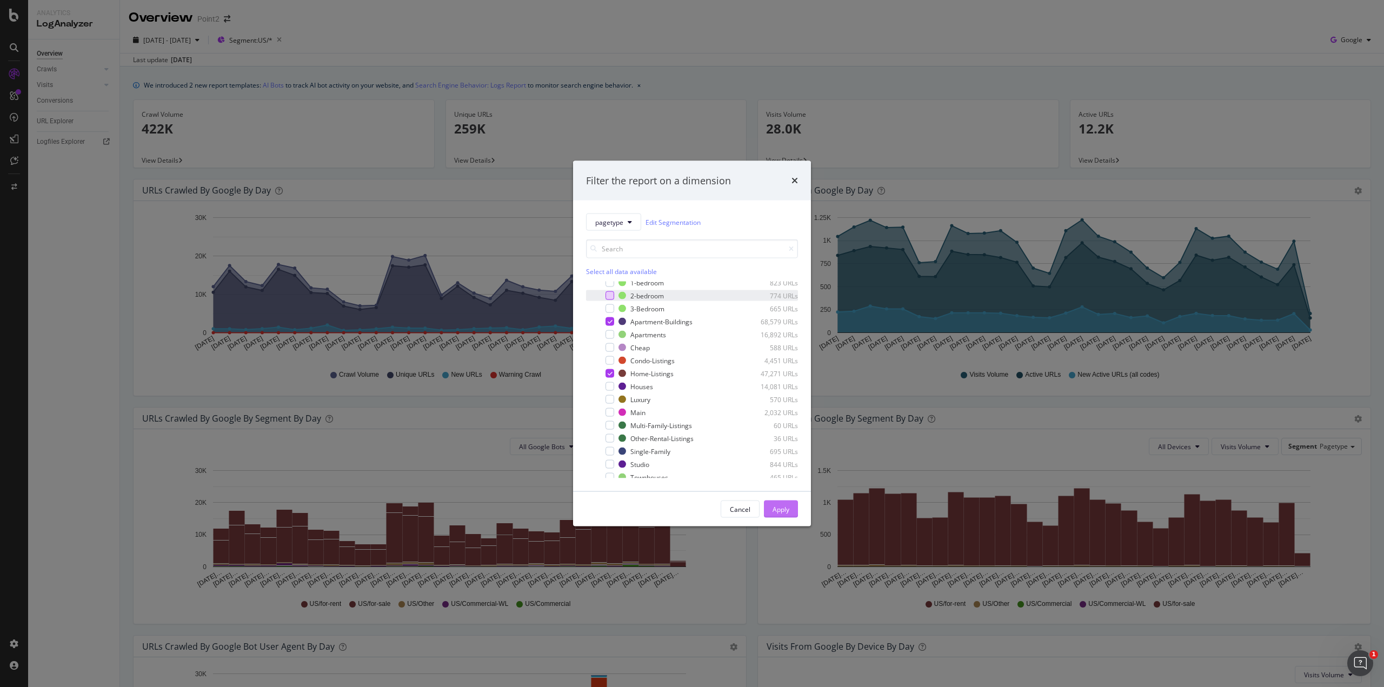
click at [781, 508] on div "Apply" at bounding box center [781, 509] width 17 height 9
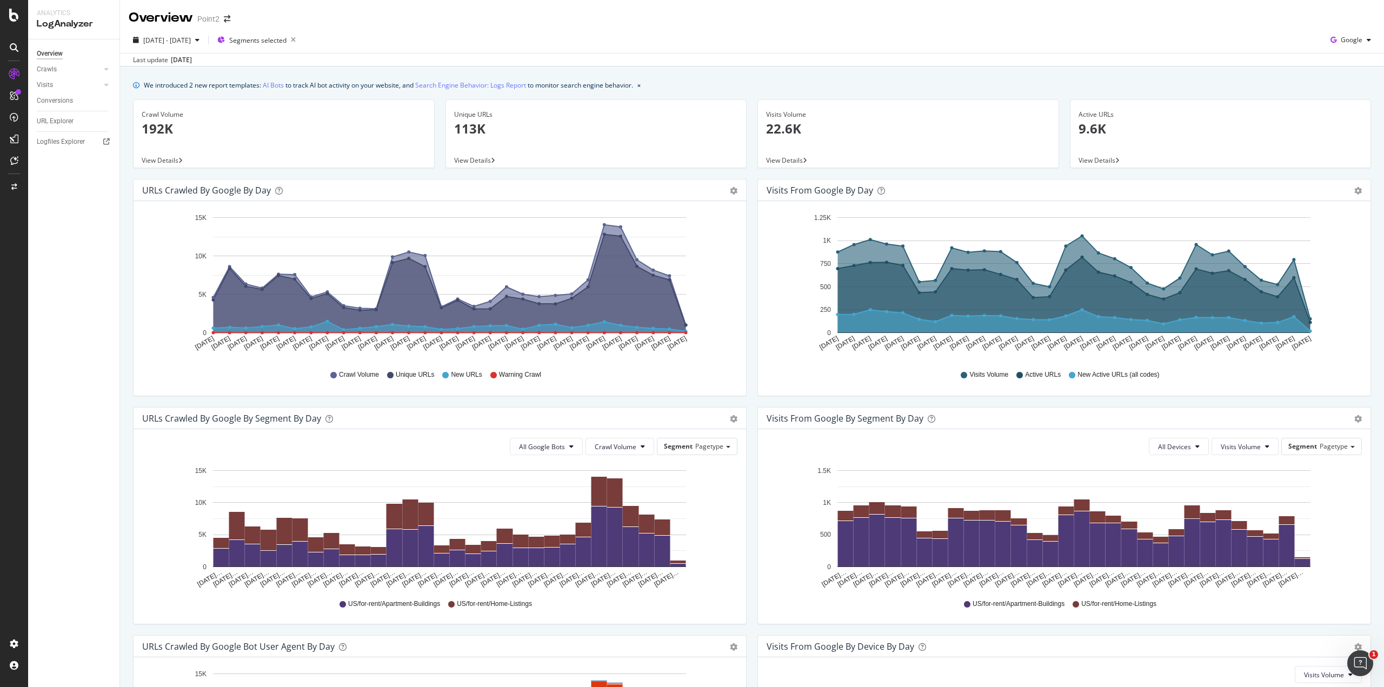
click at [56, 115] on div "URL Explorer" at bounding box center [78, 122] width 83 height 16
click at [67, 117] on div "URL Explorer" at bounding box center [55, 121] width 37 height 11
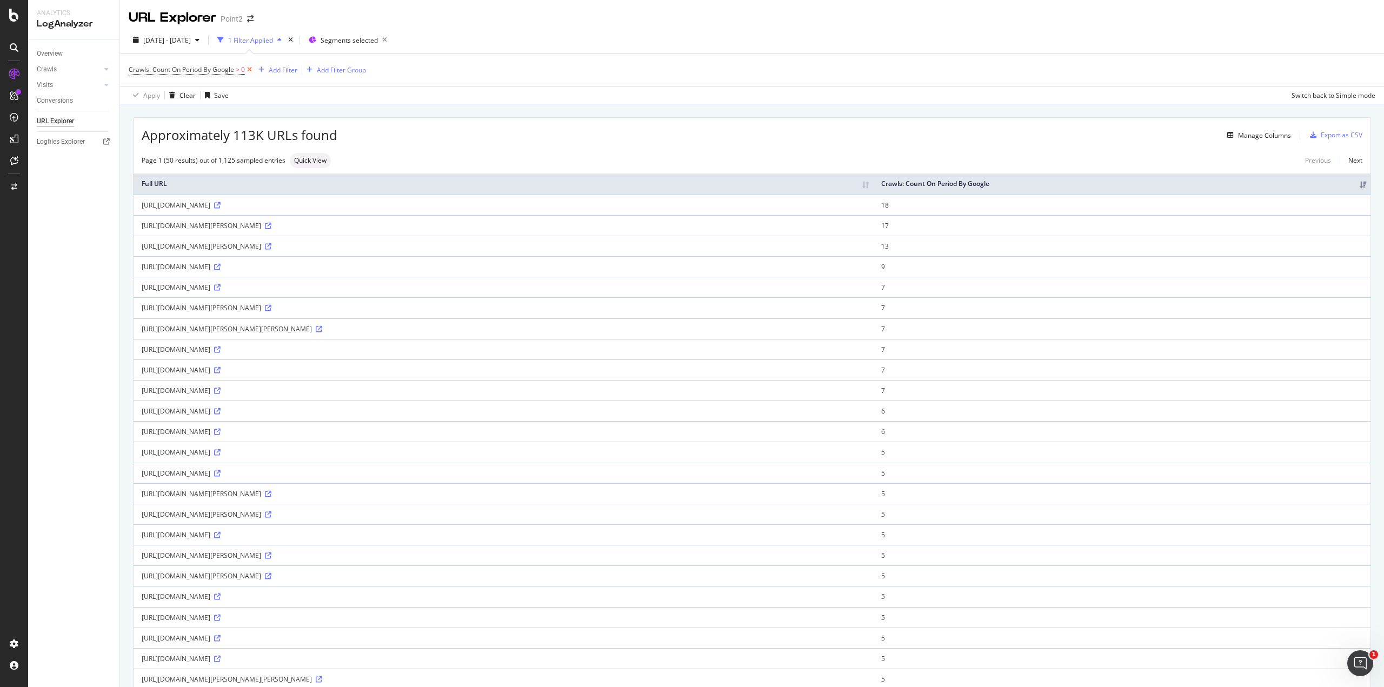
click at [249, 70] on icon at bounding box center [249, 69] width 9 height 11
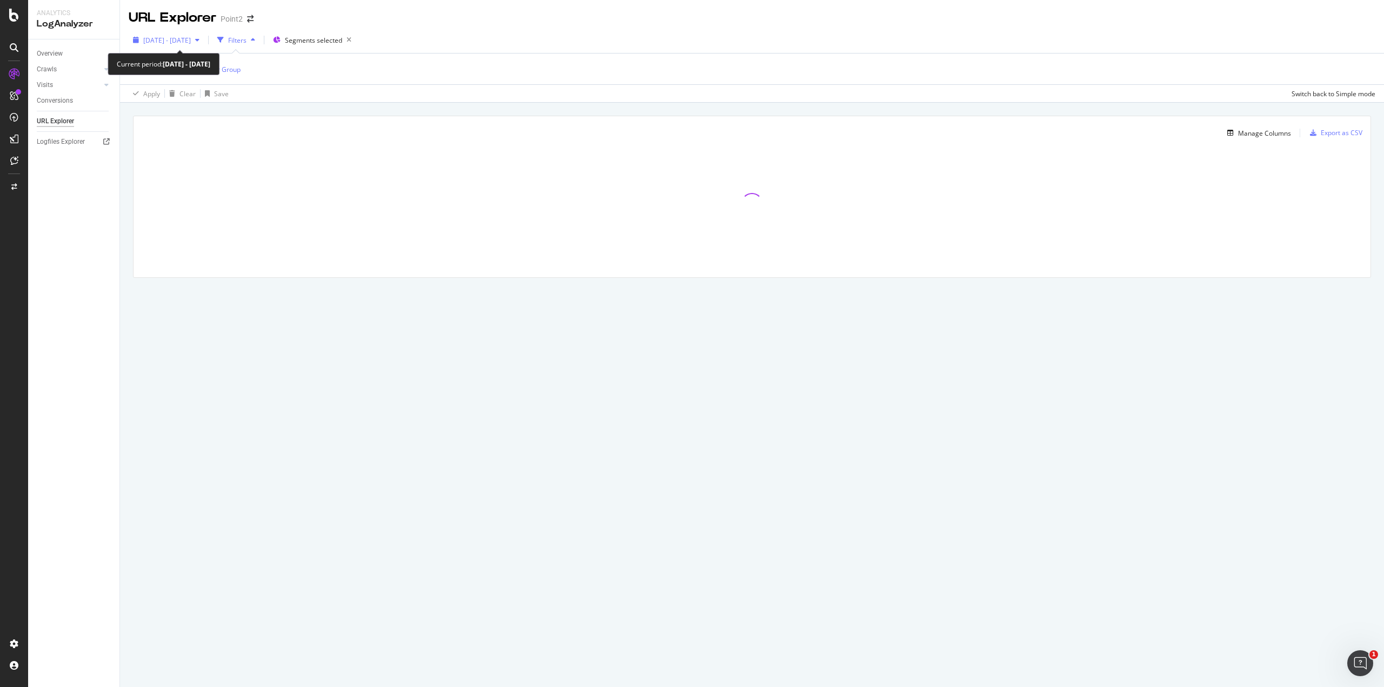
click at [185, 48] on div "2025 Aug. 11th - Sep. 9th" at bounding box center [166, 40] width 75 height 16
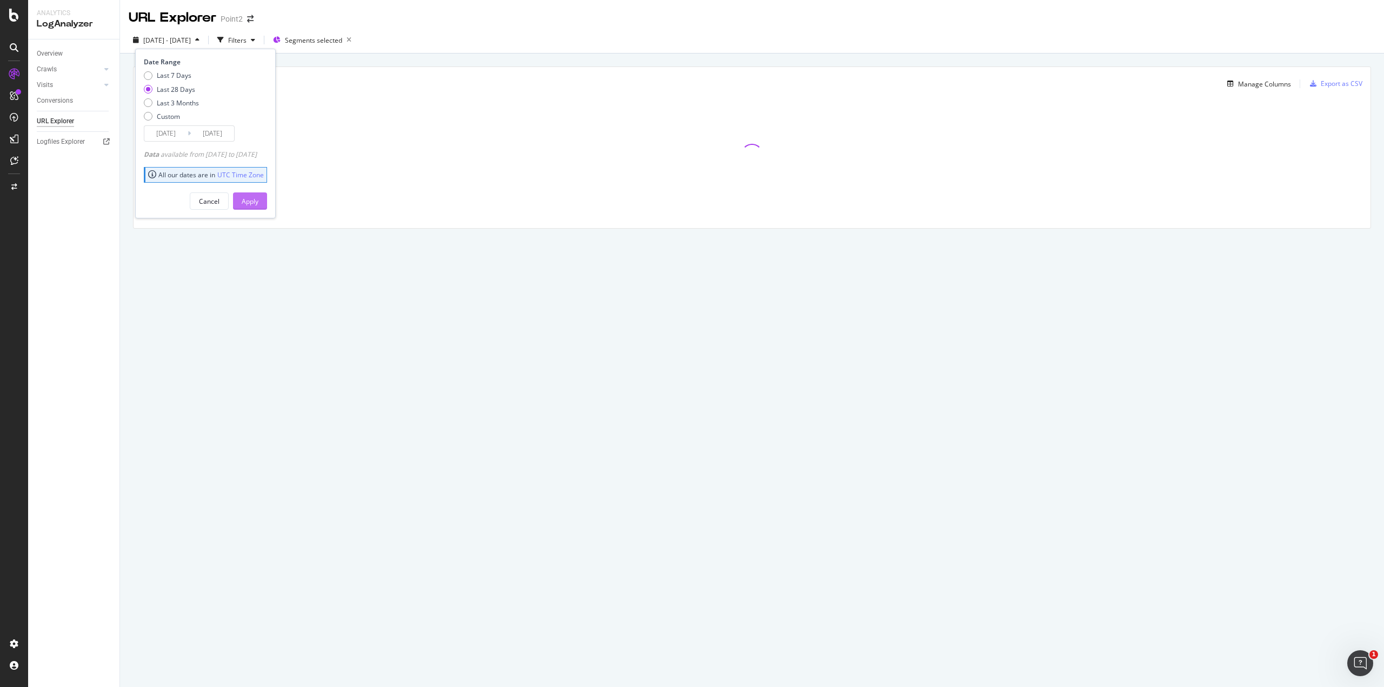
click at [259, 197] on div "Apply" at bounding box center [250, 201] width 17 height 9
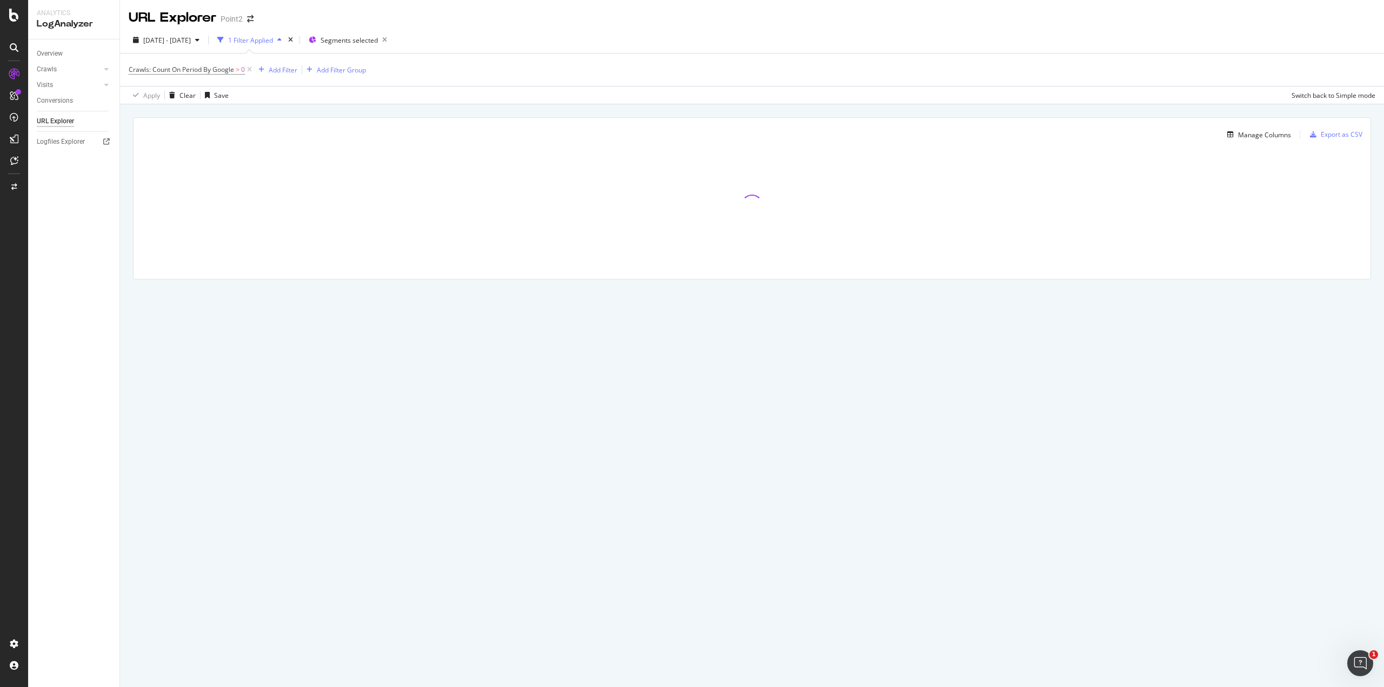
click at [248, 69] on icon at bounding box center [249, 69] width 9 height 11
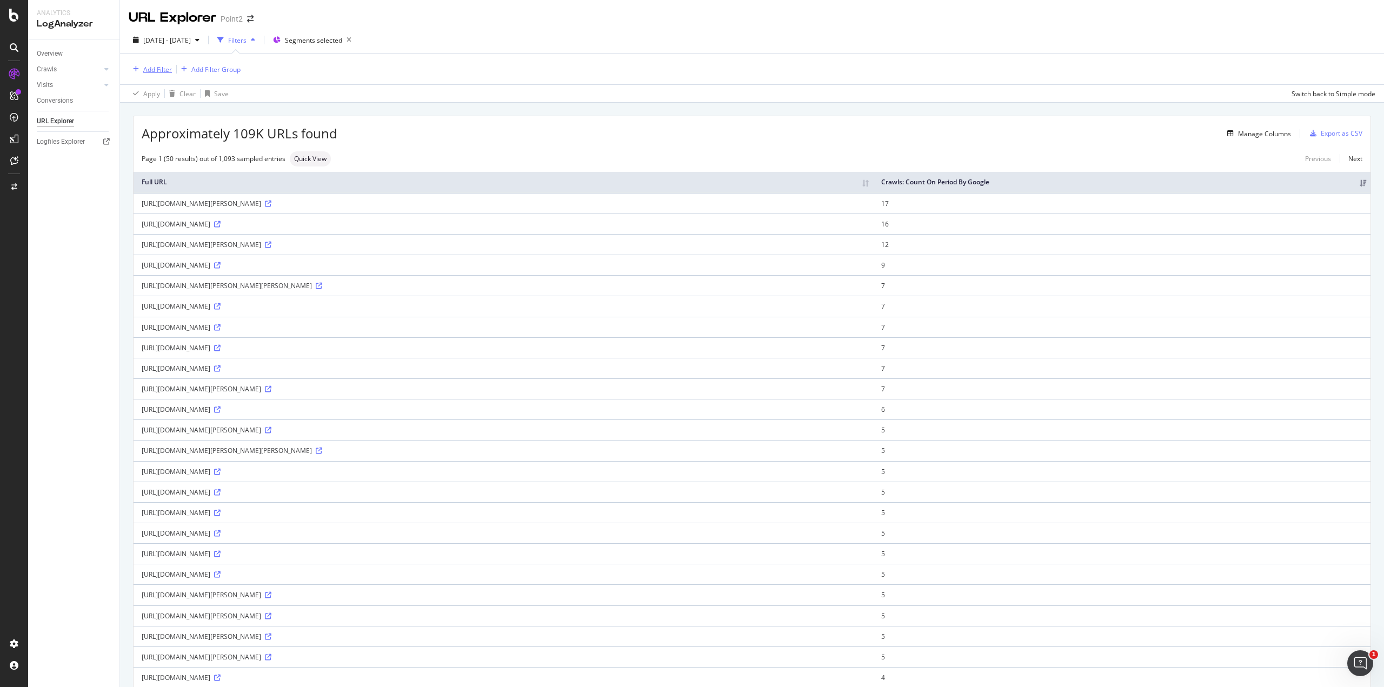
click at [155, 70] on div "Add Filter" at bounding box center [157, 69] width 29 height 9
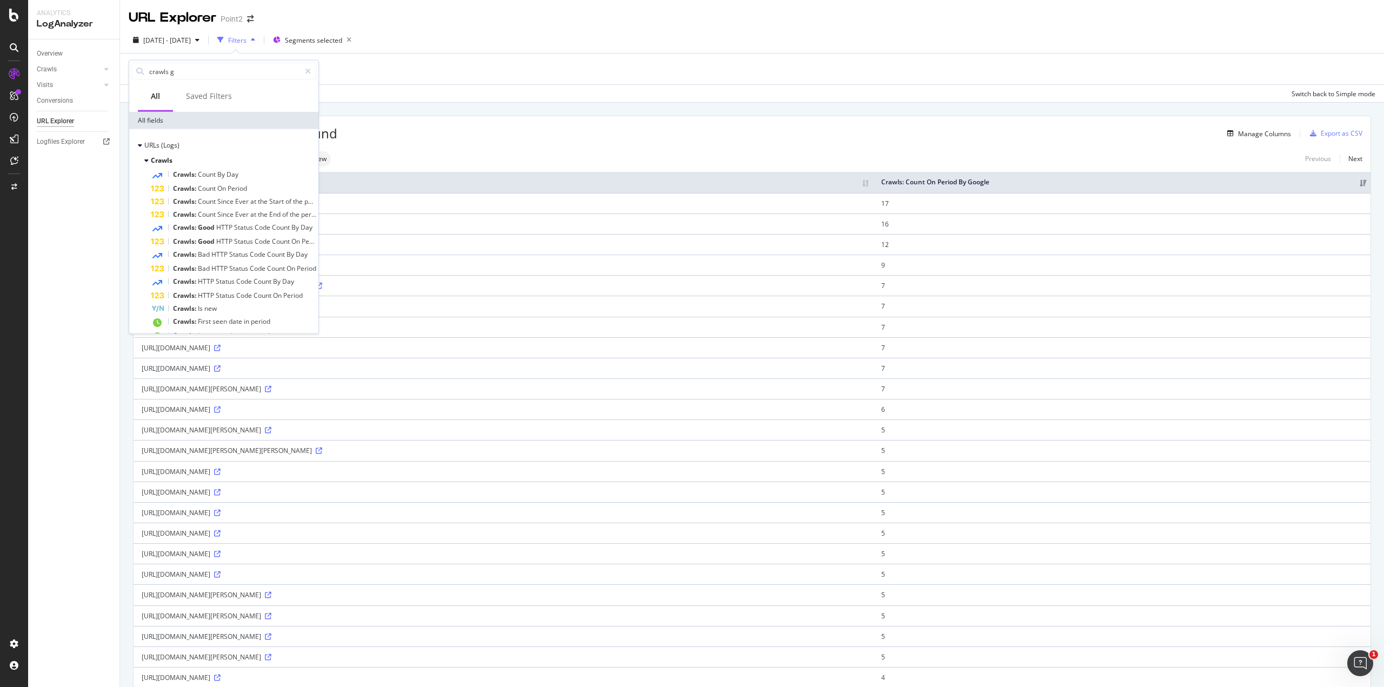
type input "crawls g"
click at [215, 191] on span "Count" at bounding box center [207, 188] width 19 height 9
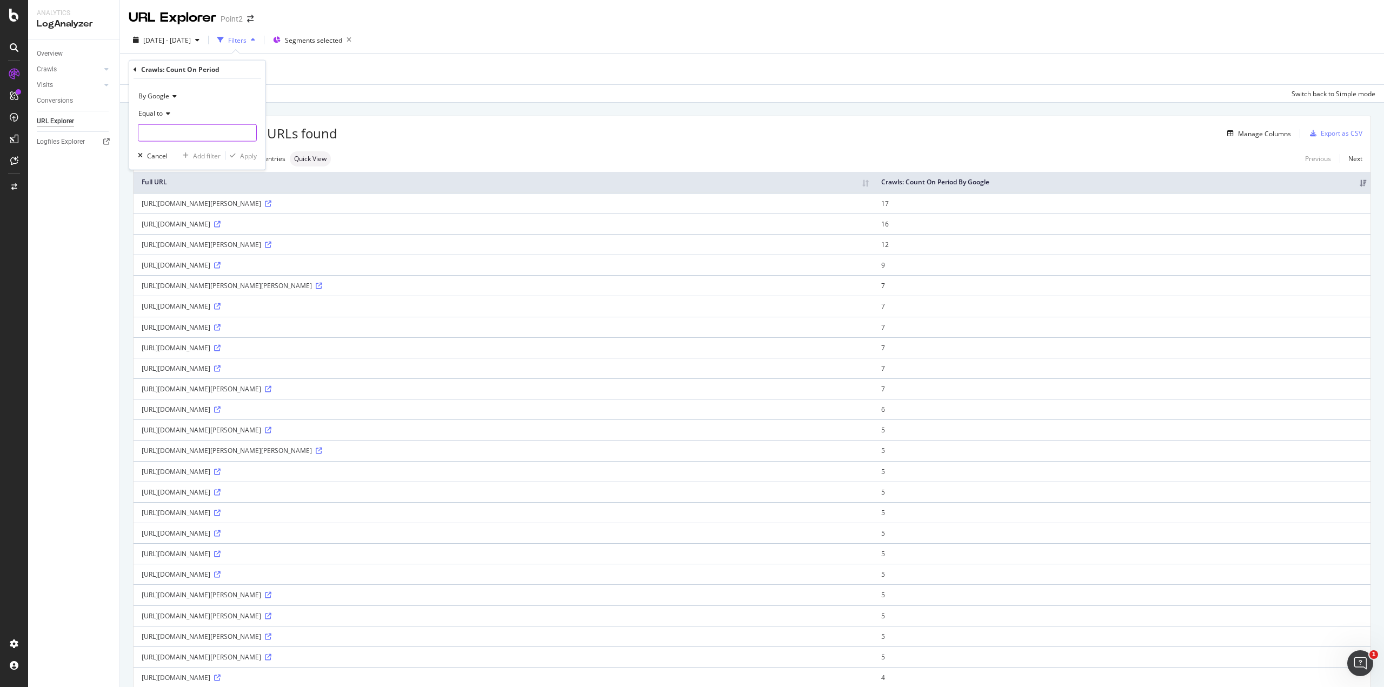
click at [161, 136] on input "number" at bounding box center [197, 132] width 119 height 17
type input "0"
click at [242, 157] on div "Apply" at bounding box center [248, 155] width 17 height 9
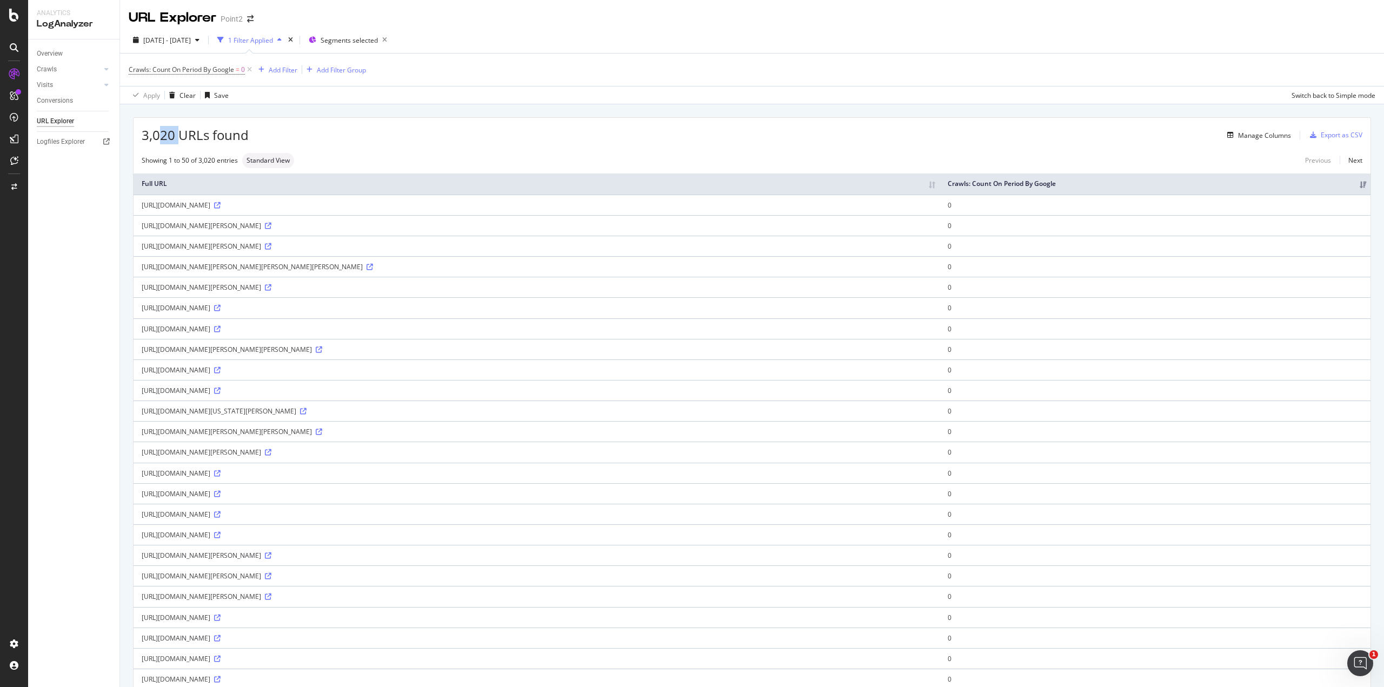
drag, startPoint x: 156, startPoint y: 130, endPoint x: 177, endPoint y: 130, distance: 20.6
click at [177, 130] on span "3,020 URLs found" at bounding box center [195, 135] width 107 height 18
click at [70, 118] on div "SiteCrawler" at bounding box center [59, 121] width 38 height 11
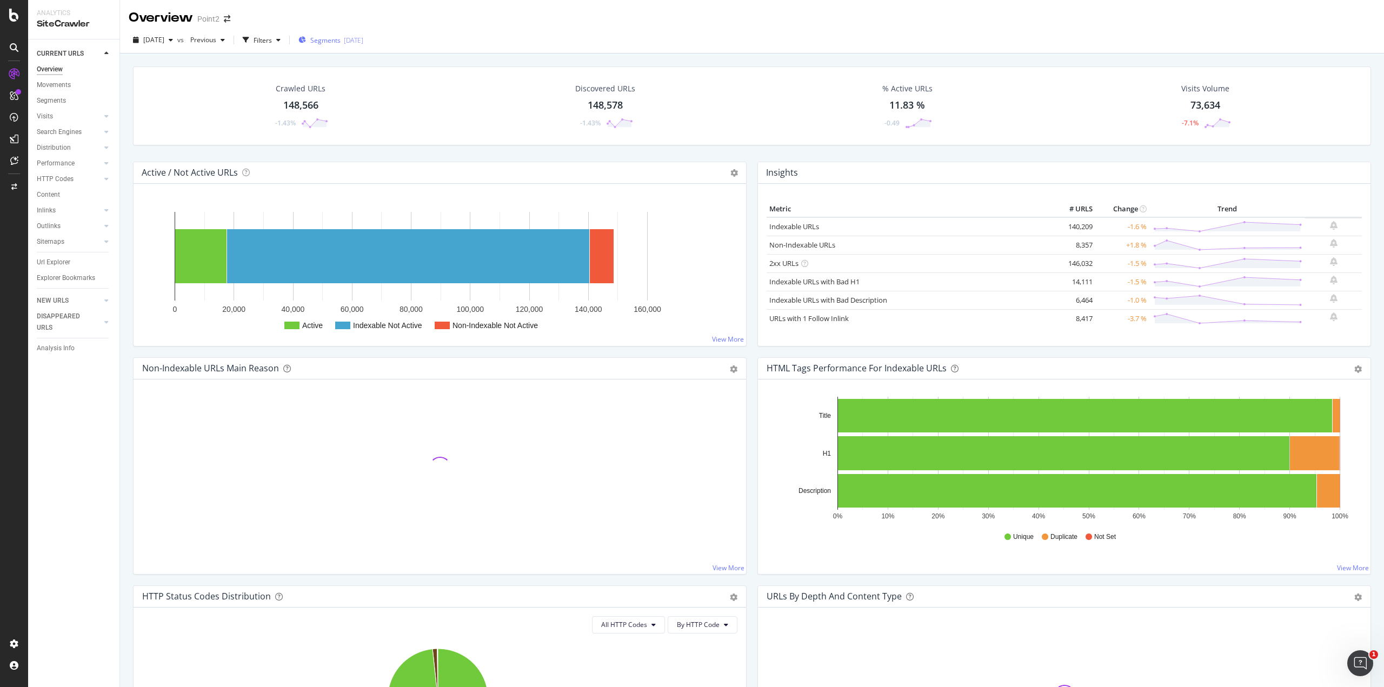
click at [362, 43] on div "2025-06-06" at bounding box center [353, 40] width 19 height 9
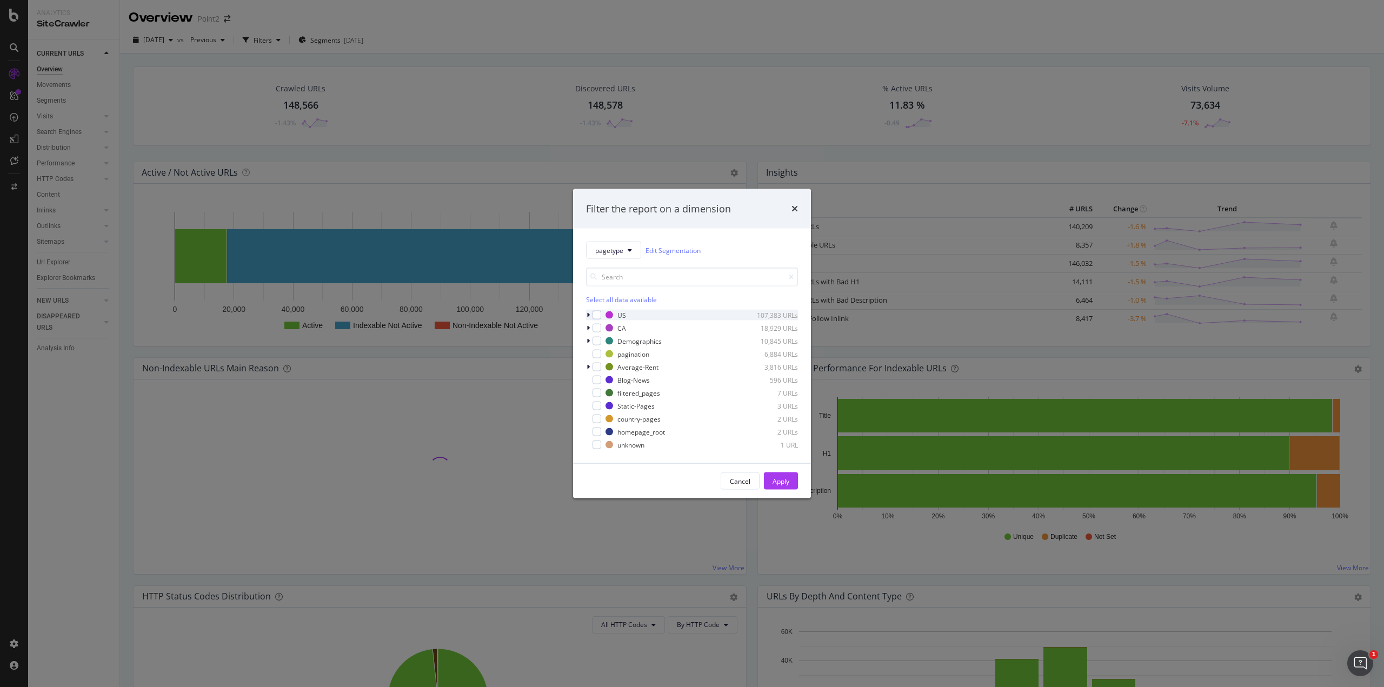
click at [587, 313] on icon "modal" at bounding box center [588, 315] width 3 height 6
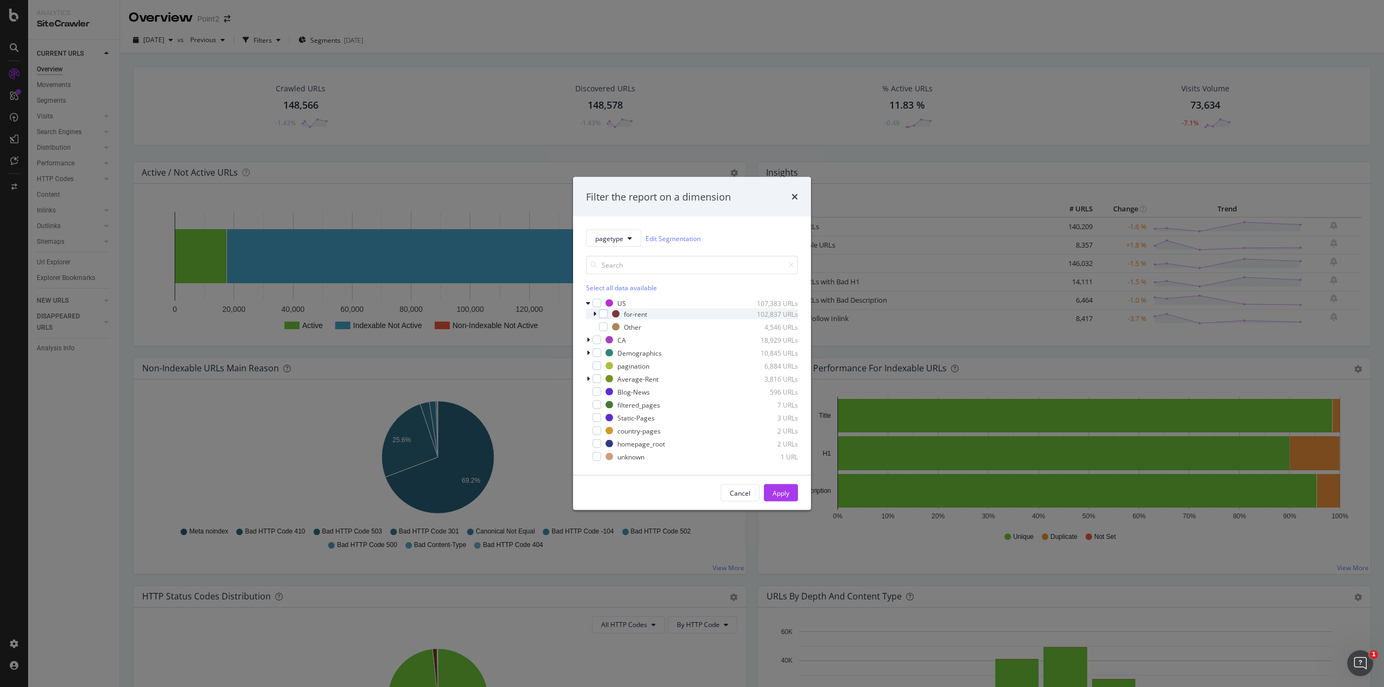
click at [593, 314] on icon "modal" at bounding box center [594, 314] width 3 height 6
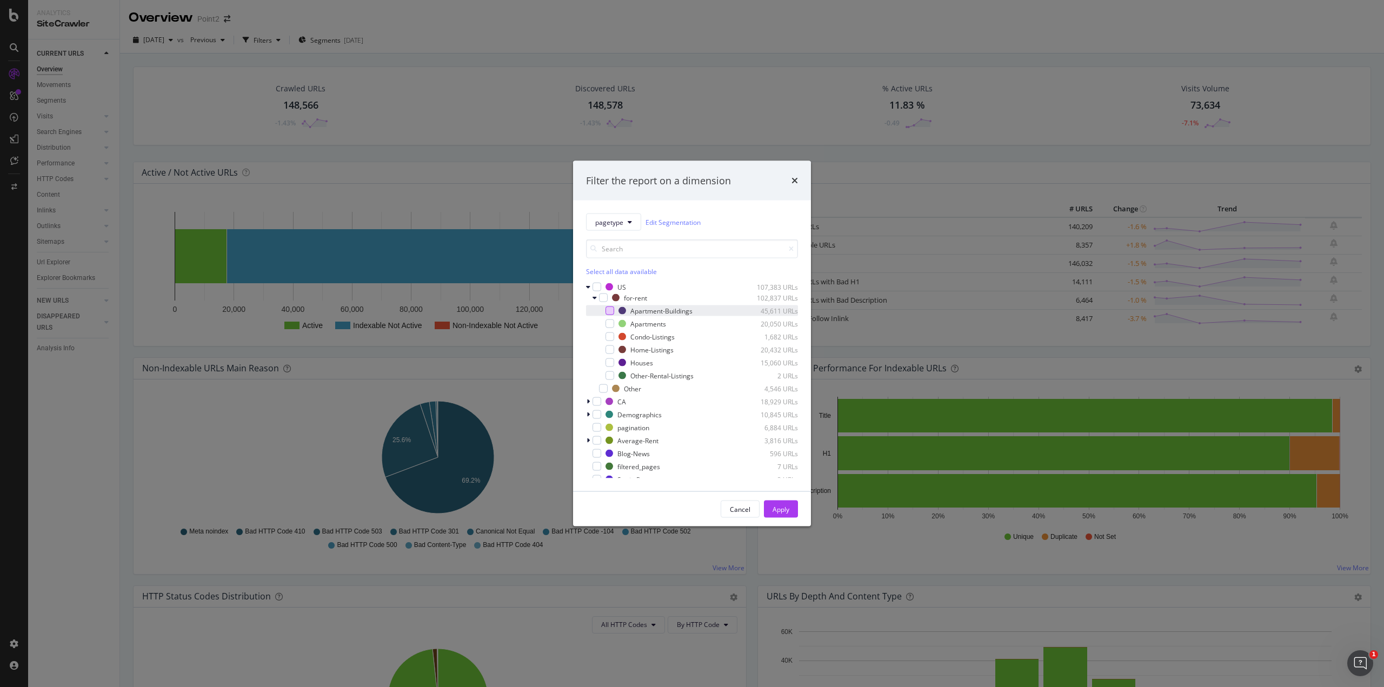
click at [608, 309] on div "modal" at bounding box center [610, 311] width 9 height 9
click at [615, 348] on div "Home-Listings 20,432 URLs" at bounding box center [692, 349] width 212 height 11
click at [611, 360] on div "modal" at bounding box center [610, 363] width 9 height 9
click at [612, 332] on div "Condo-Listings 1,682 URLs" at bounding box center [692, 337] width 212 height 11
click at [614, 320] on div "modal" at bounding box center [610, 324] width 9 height 9
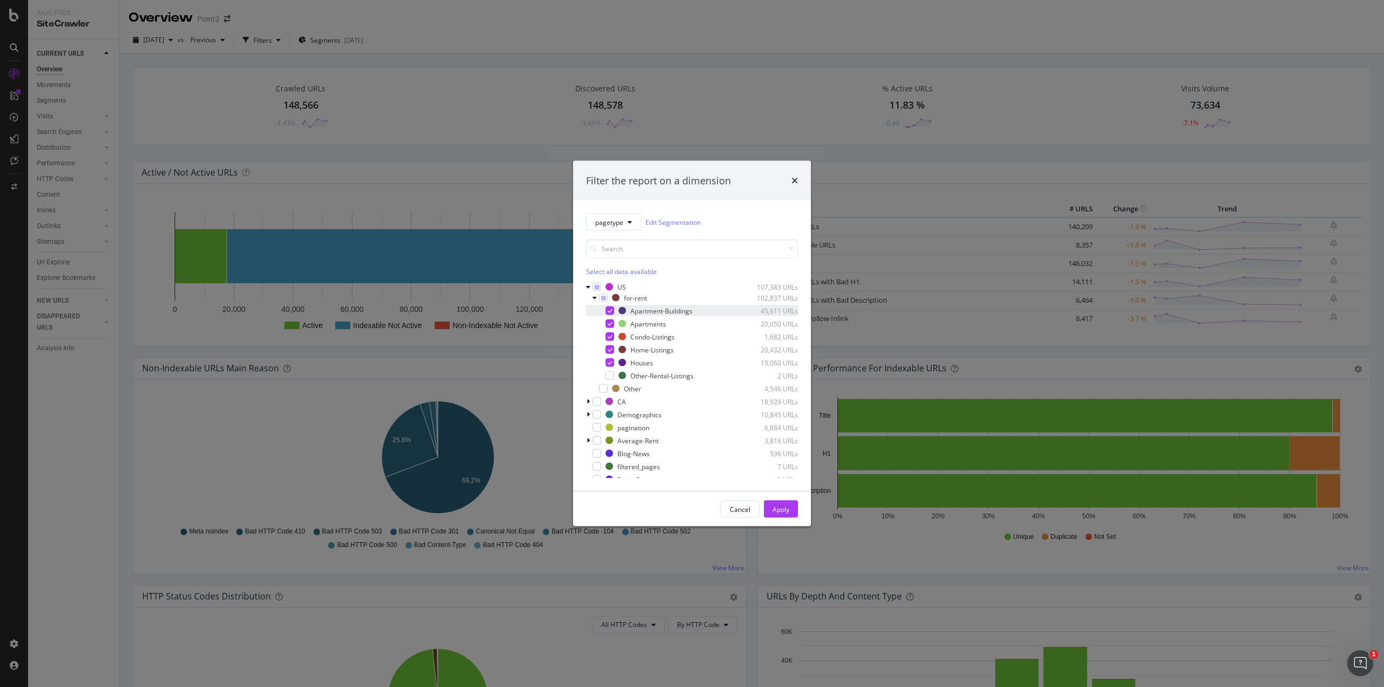
click at [610, 309] on icon "modal" at bounding box center [610, 310] width 5 height 5
click at [610, 311] on div "modal" at bounding box center [610, 311] width 9 height 9
click at [609, 312] on icon "modal" at bounding box center [610, 310] width 5 height 5
click at [788, 511] on div "Apply" at bounding box center [781, 509] width 17 height 9
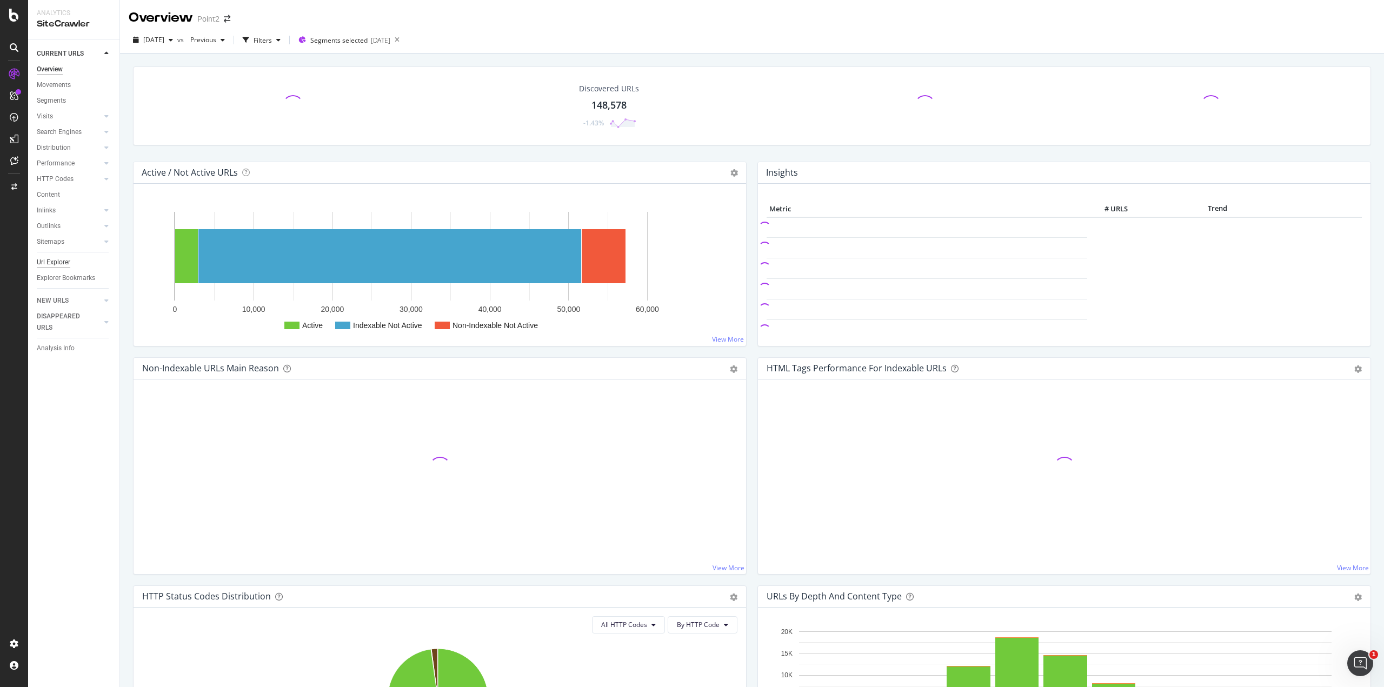
click at [59, 261] on div "Url Explorer" at bounding box center [54, 262] width 34 height 11
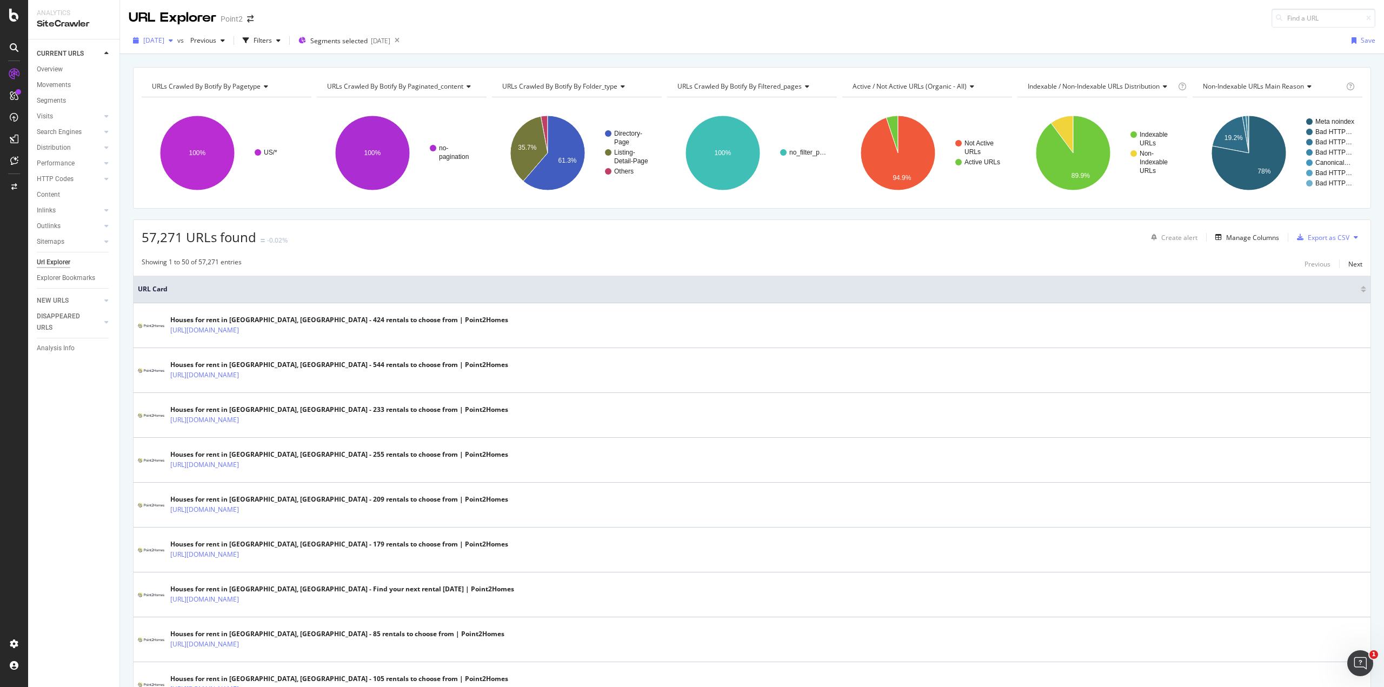
click at [161, 39] on span "[DATE]" at bounding box center [153, 40] width 21 height 9
click at [285, 46] on div "Filters" at bounding box center [261, 40] width 47 height 16
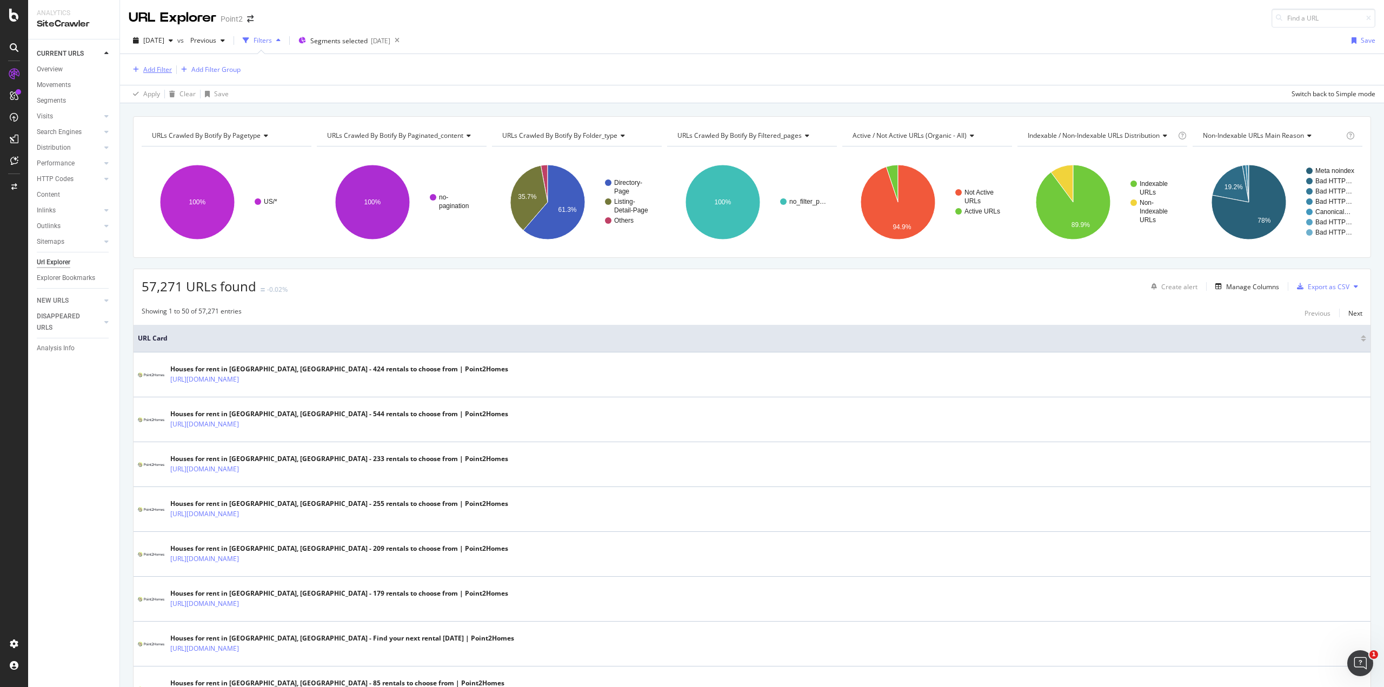
click at [151, 69] on div "Add Filter" at bounding box center [157, 69] width 29 height 9
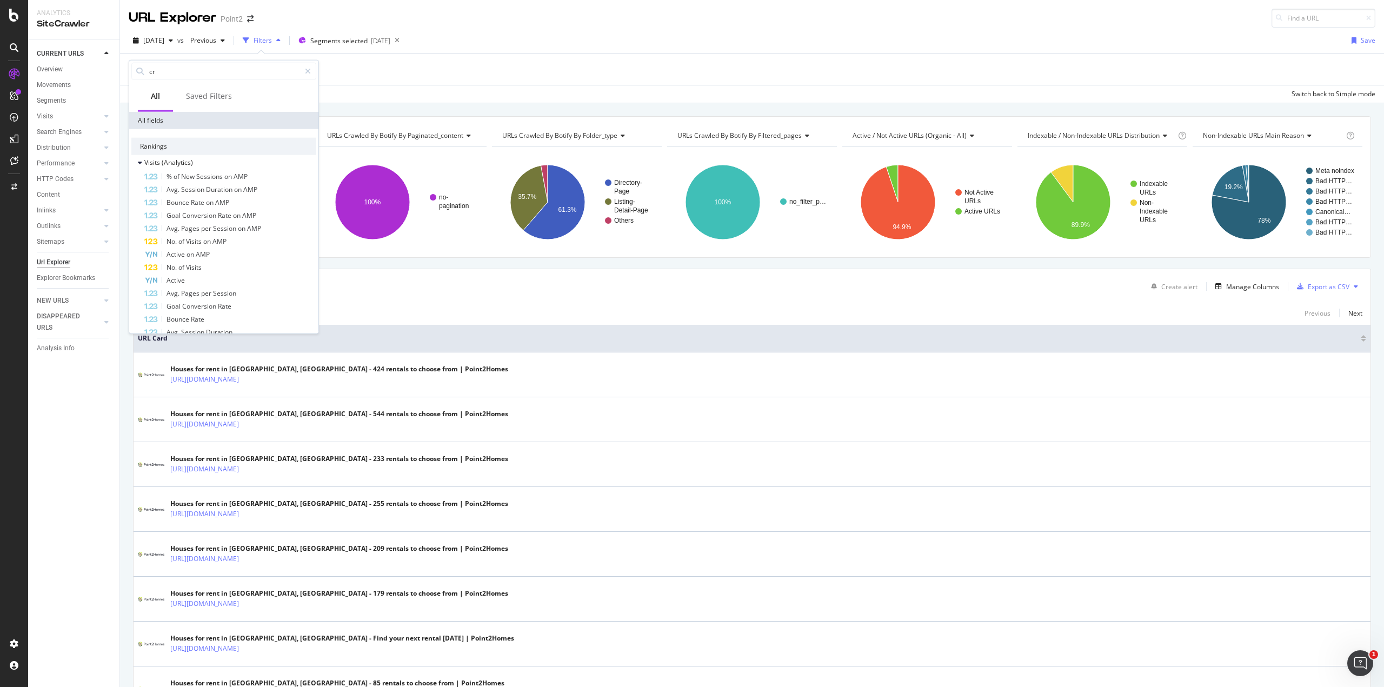
type input "c"
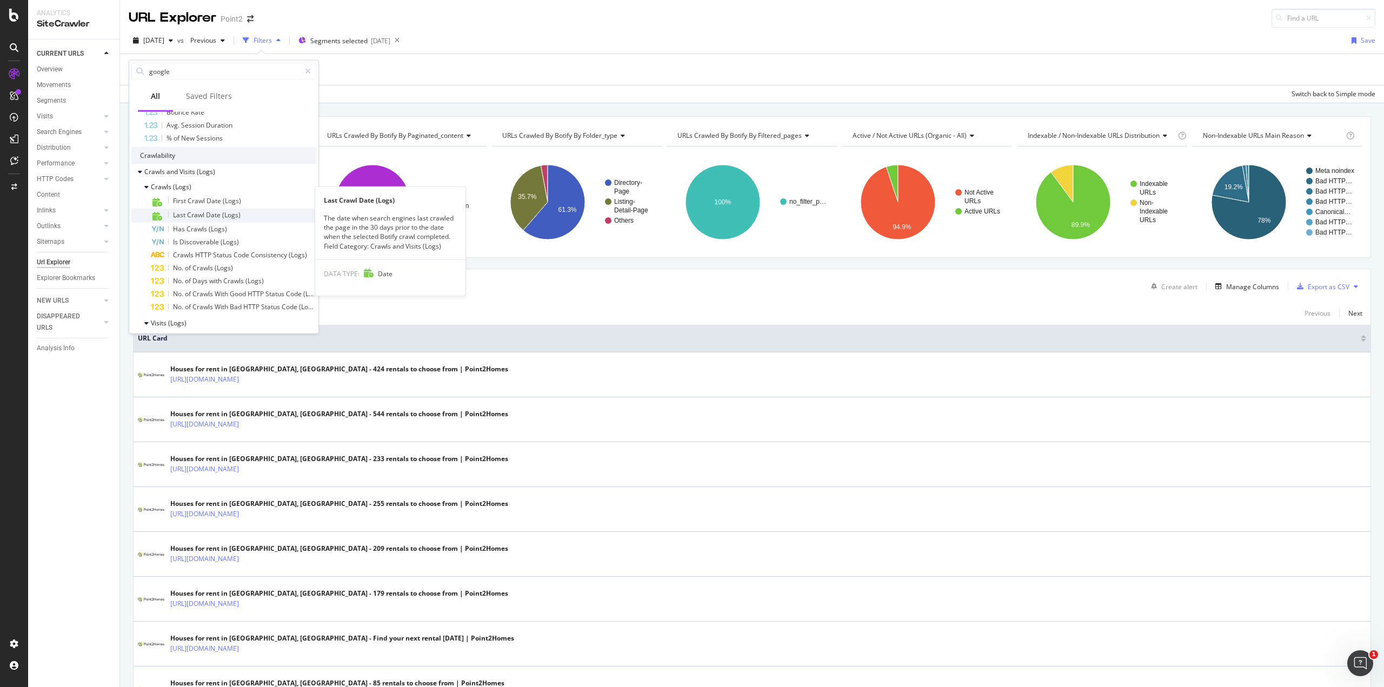
scroll to position [270, 0]
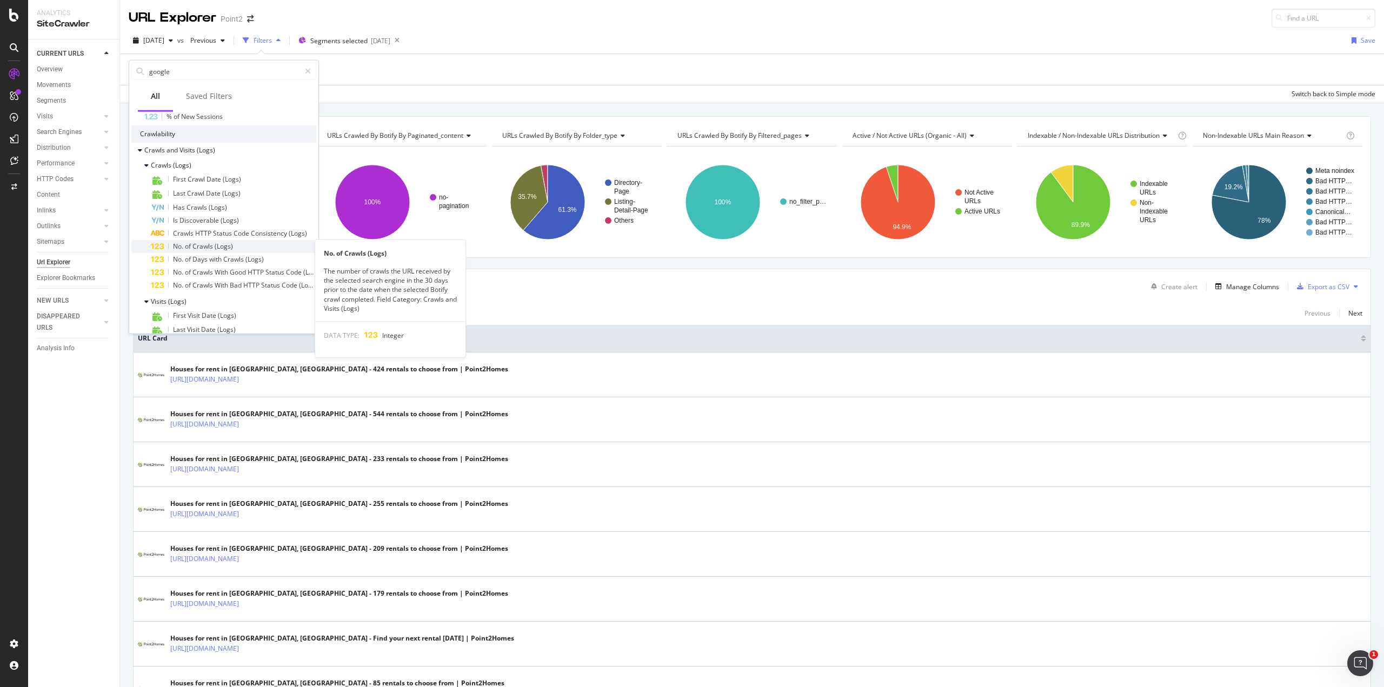
type input "google"
click at [216, 246] on span "(Logs)" at bounding box center [224, 245] width 18 height 9
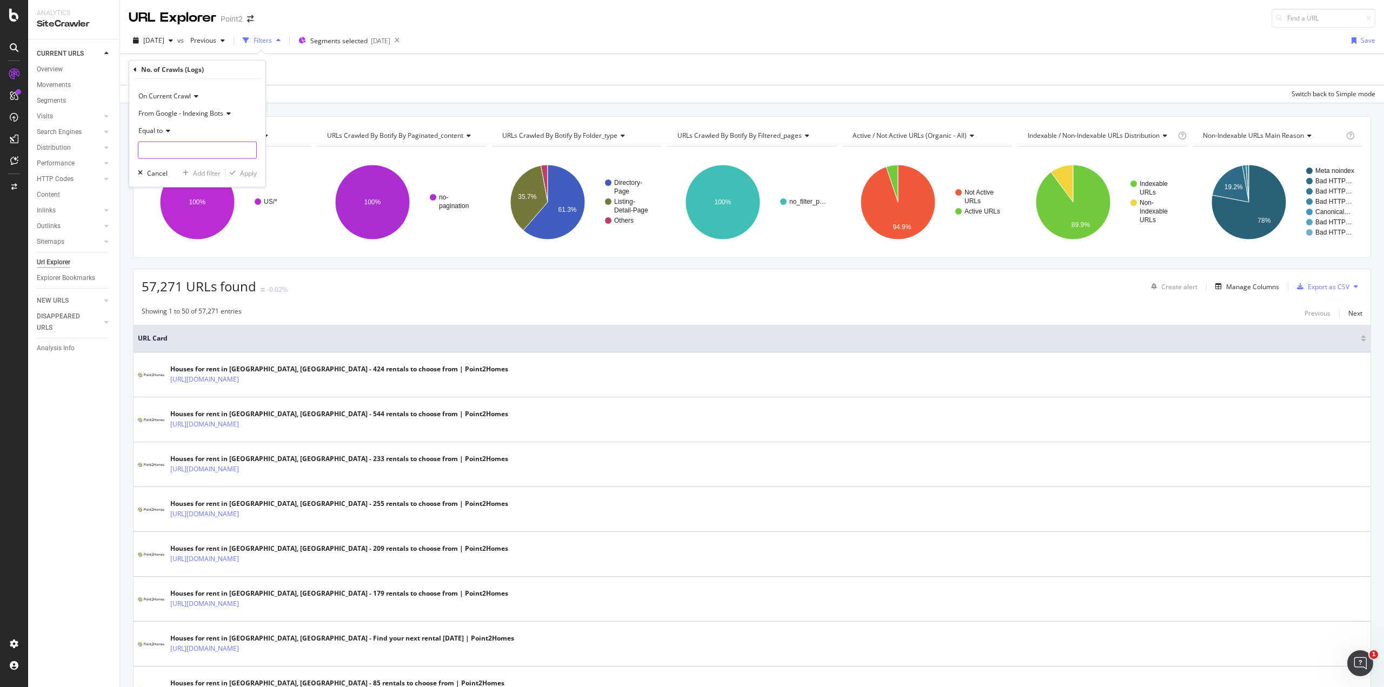
click at [186, 152] on input "number" at bounding box center [197, 150] width 119 height 17
type input "0"
click at [244, 173] on div "Apply" at bounding box center [248, 172] width 17 height 9
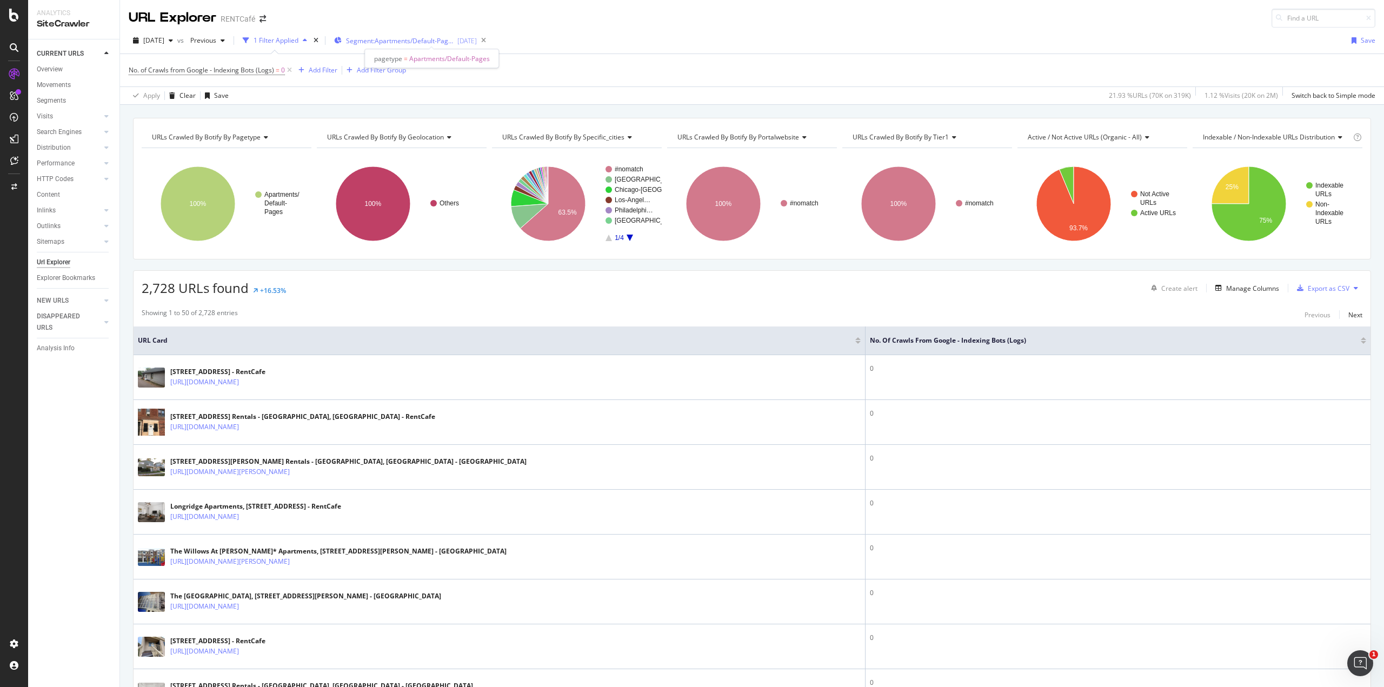
click at [374, 37] on span "Segment: Apartments/Default-Pages" at bounding box center [400, 40] width 108 height 9
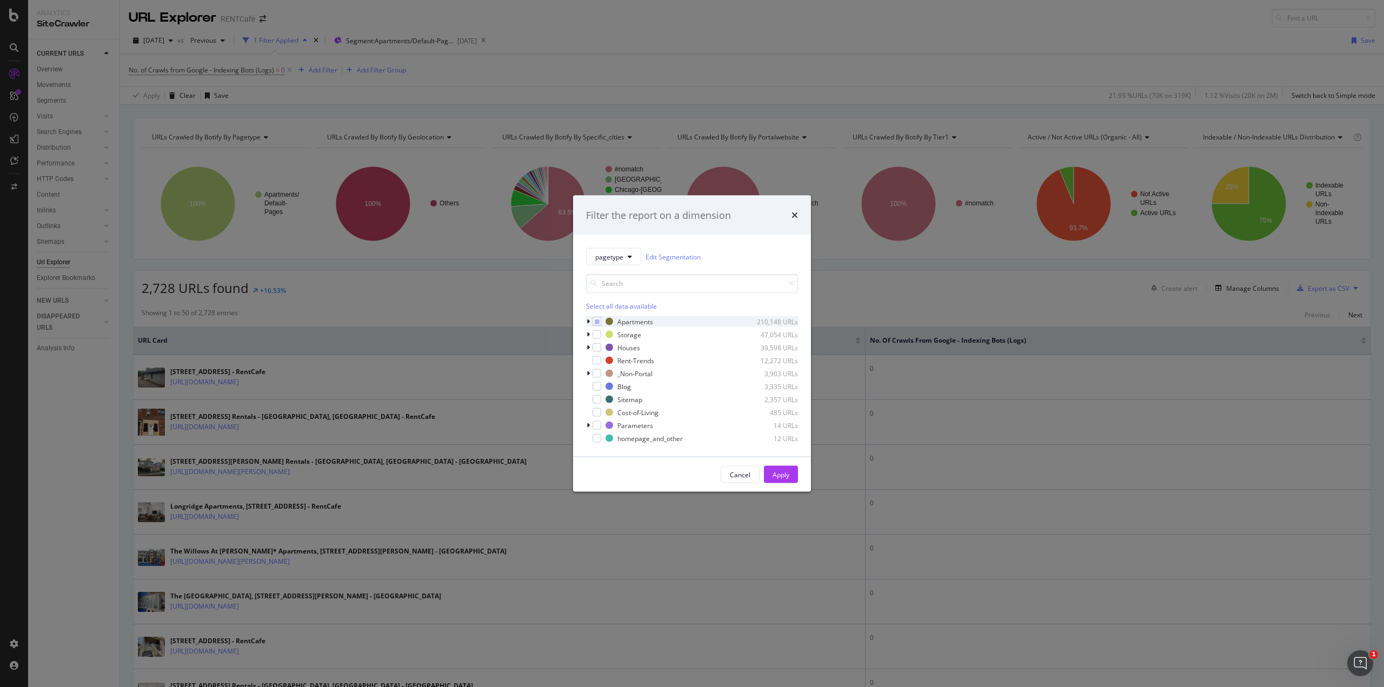
click at [592, 322] on div "modal" at bounding box center [589, 321] width 6 height 11
